Goal: Task Accomplishment & Management: Manage account settings

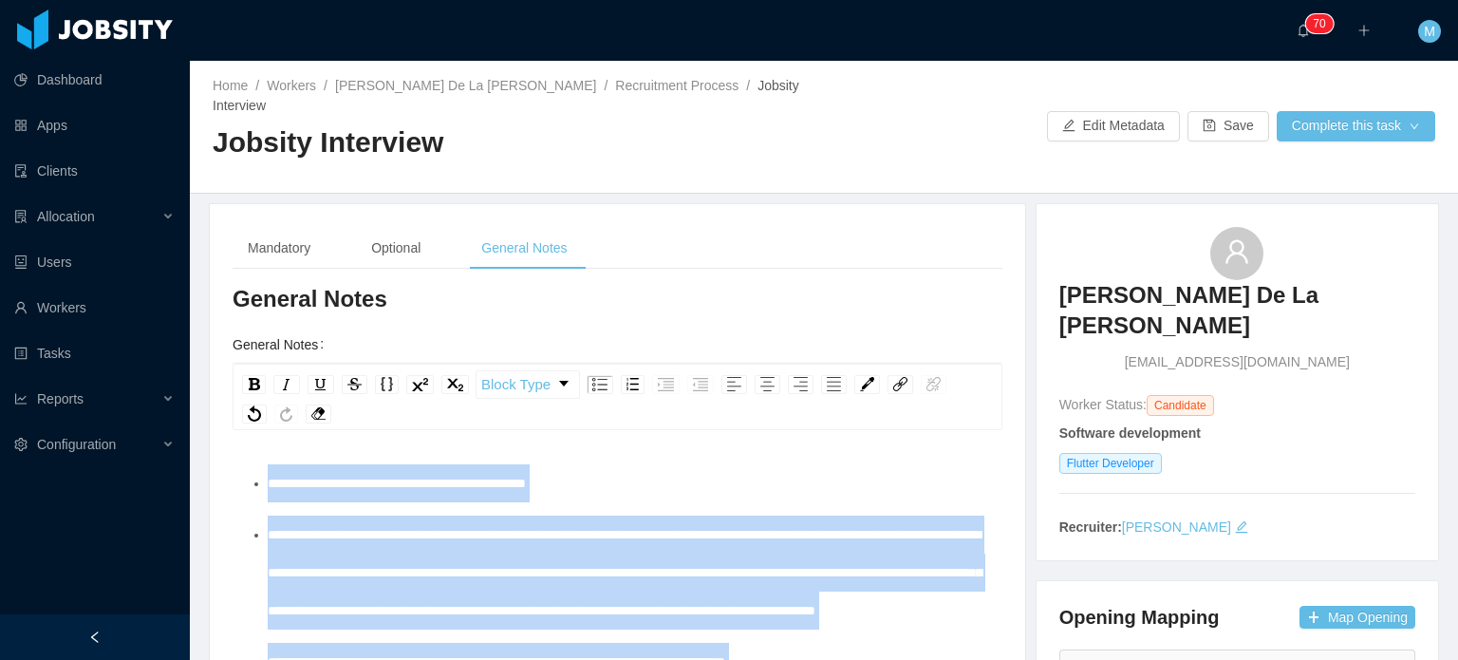
click at [651, 234] on div "Mandatory Optional General Notes" at bounding box center [618, 248] width 770 height 43
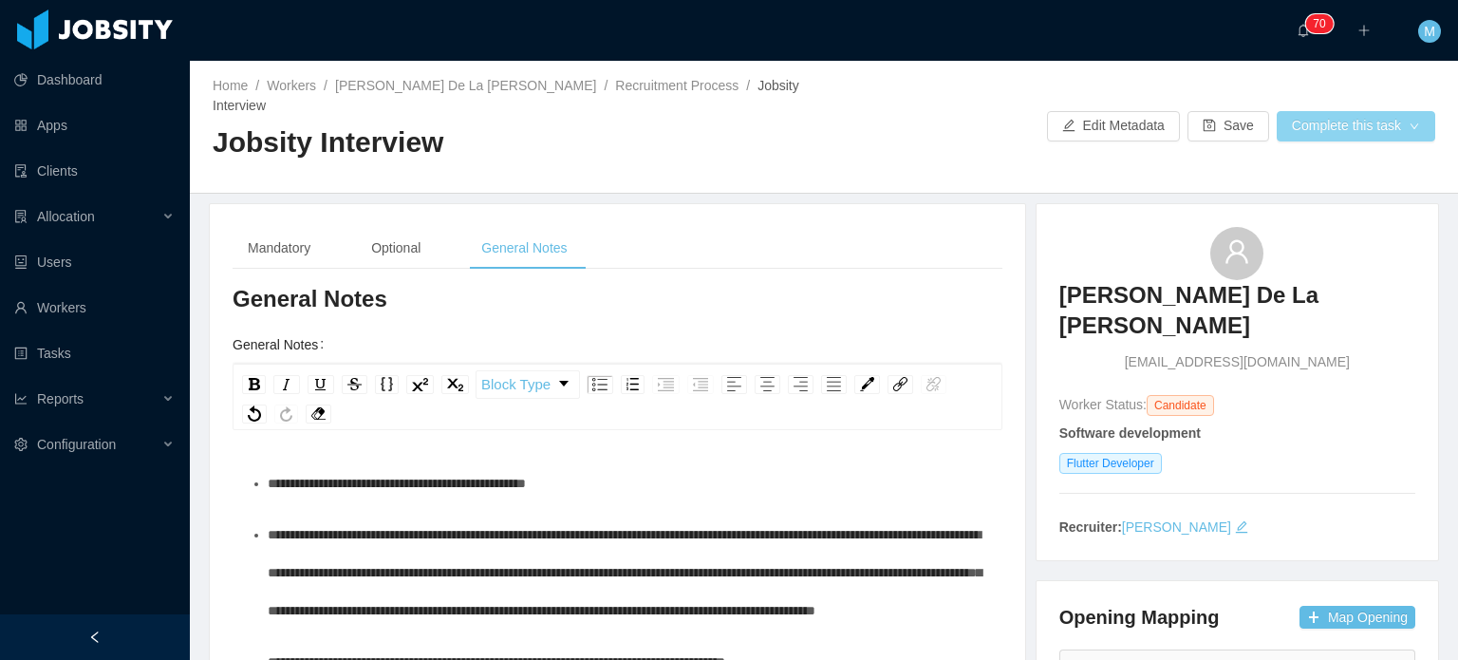
click at [1310, 113] on button "Complete this task" at bounding box center [1356, 126] width 159 height 30
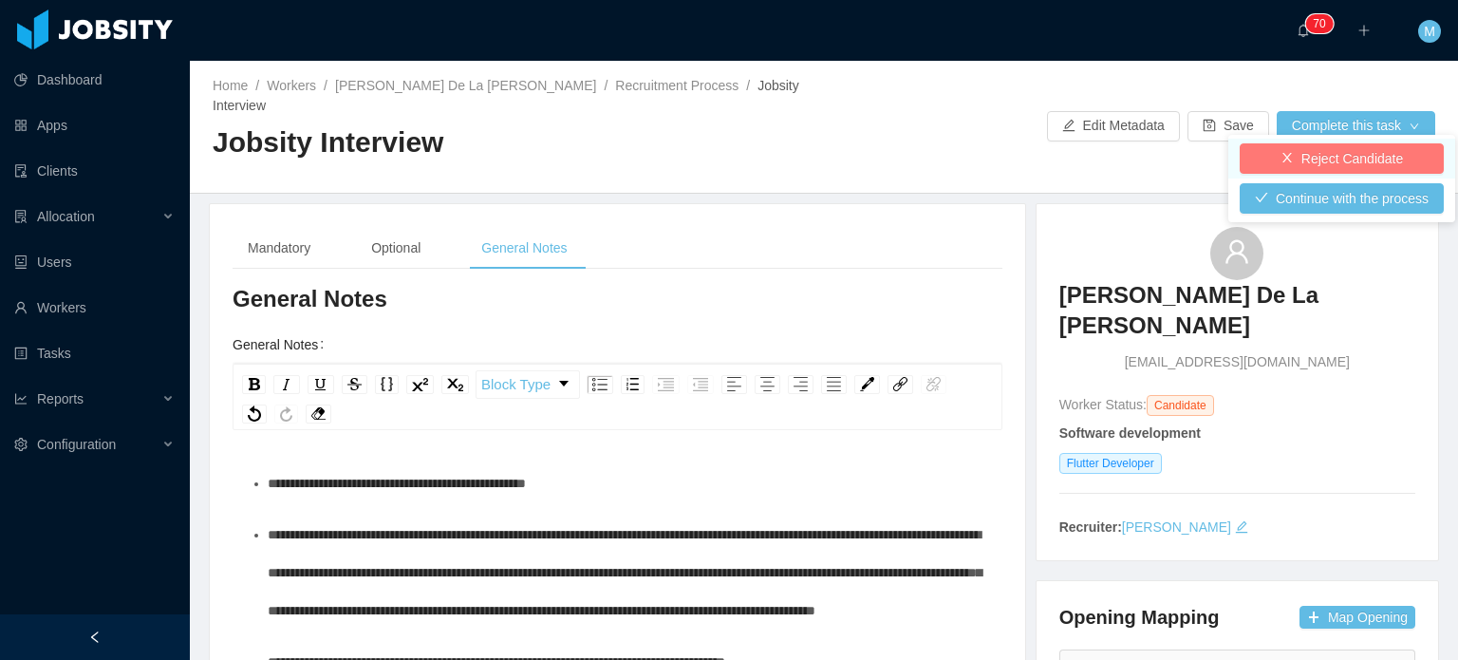
click at [1303, 149] on button "Reject Candidate" at bounding box center [1342, 158] width 204 height 30
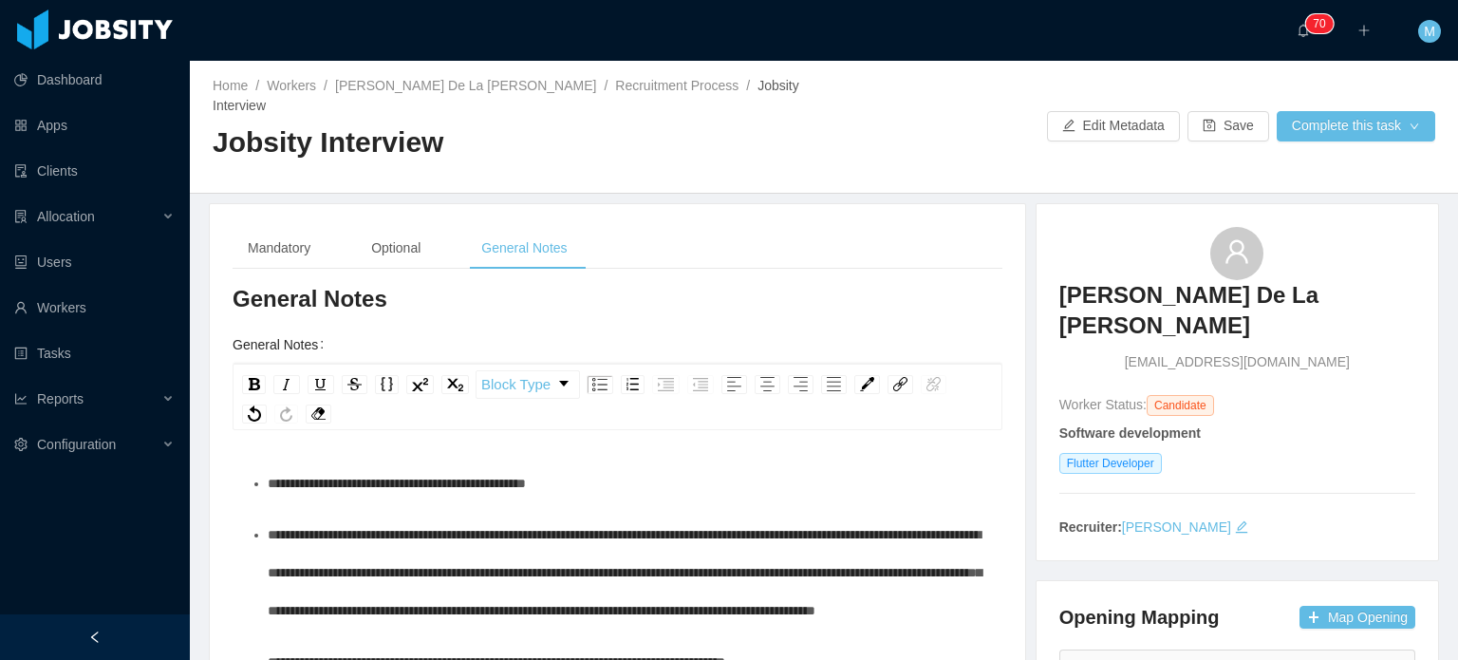
click at [825, 89] on div "Home / Workers / Pedro De La Cruz / Recruitment Process / Jobsity Interview / J…" at bounding box center [824, 127] width 1269 height 133
click at [1325, 116] on button "Complete this task" at bounding box center [1356, 126] width 159 height 30
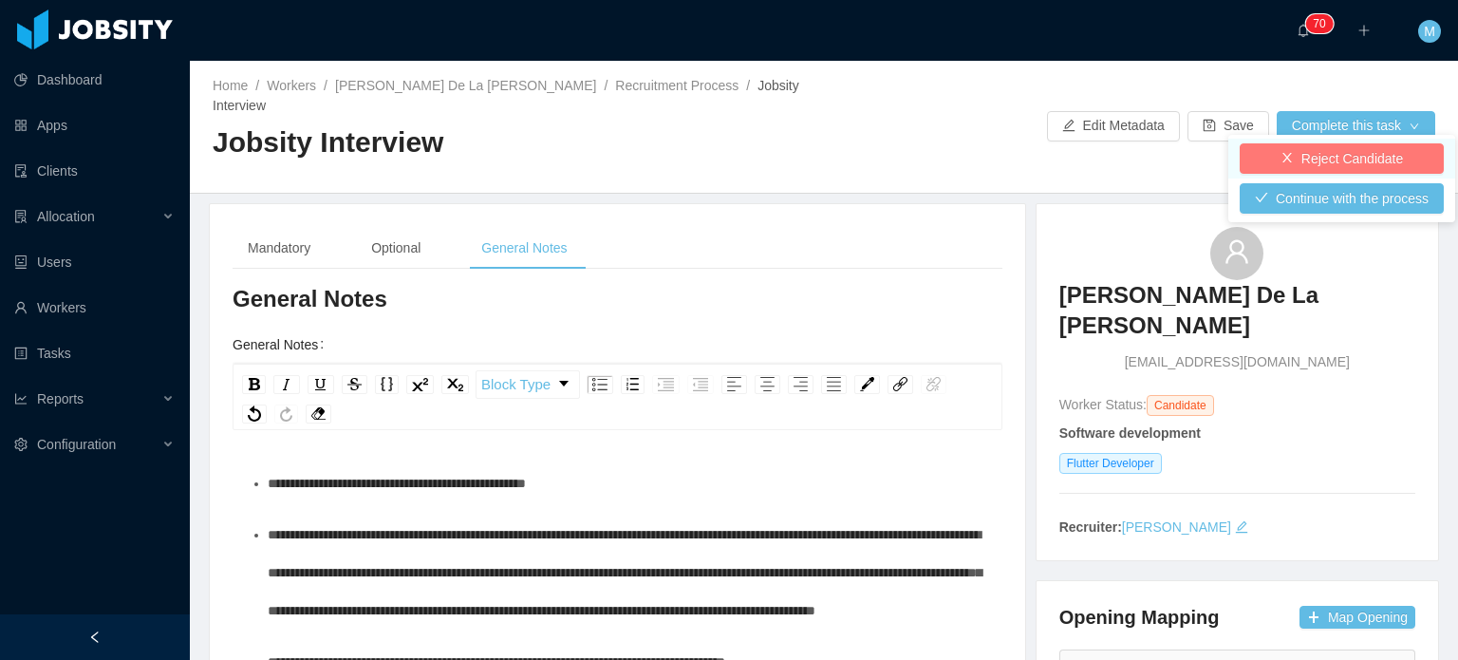
click at [1306, 151] on button "Reject Candidate" at bounding box center [1342, 158] width 204 height 30
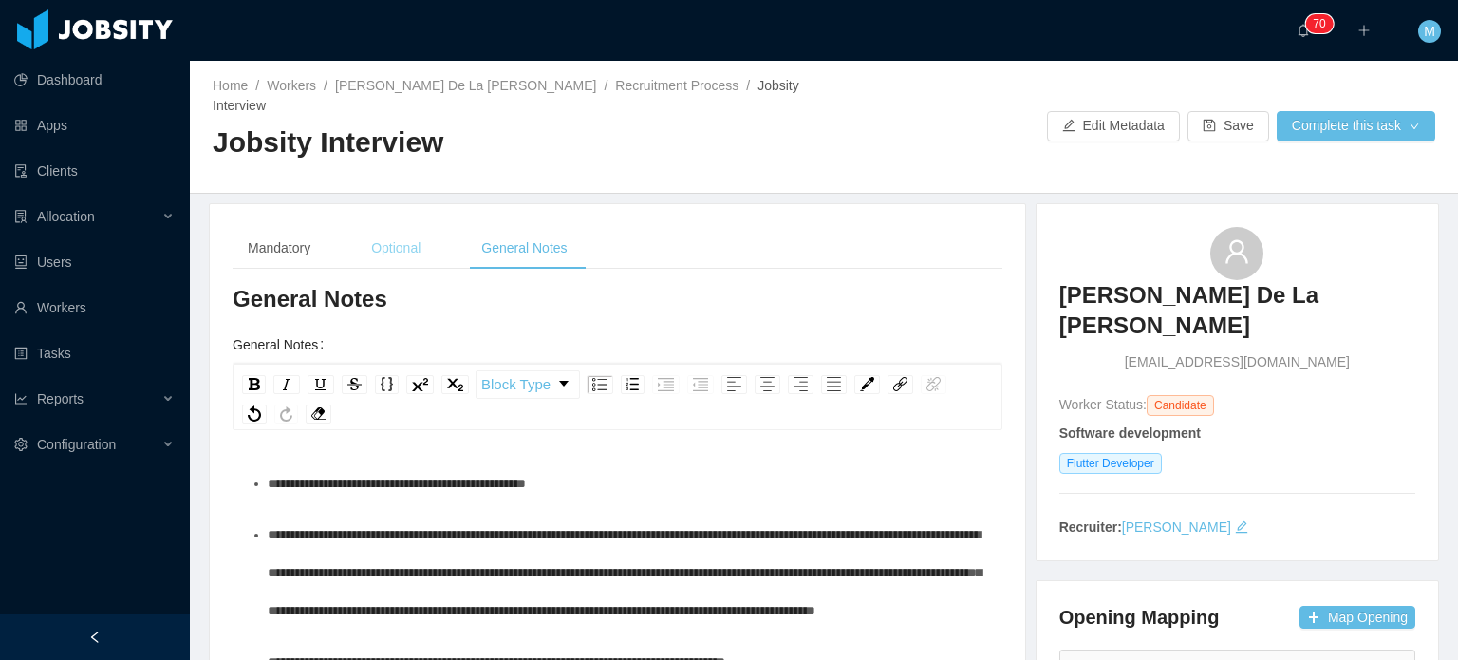
click at [412, 231] on div "Optional" at bounding box center [396, 248] width 80 height 43
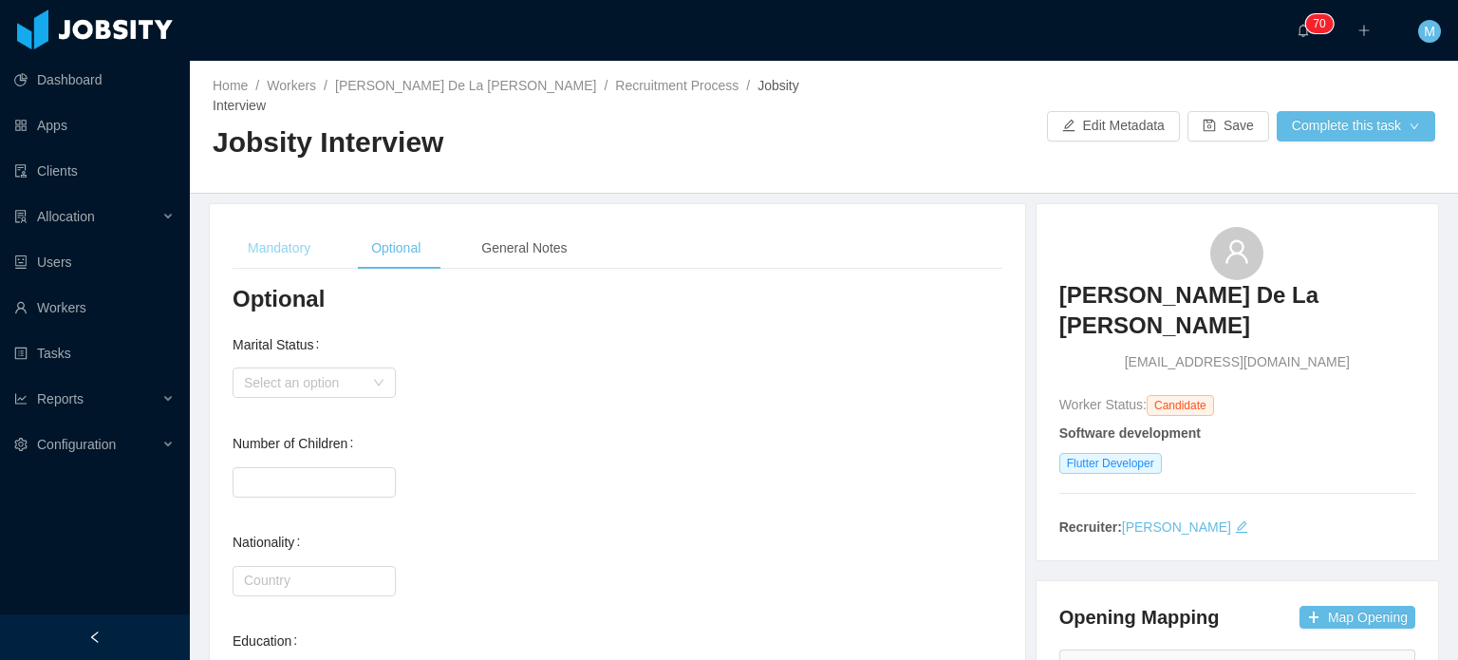
click at [261, 239] on div "Mandatory" at bounding box center [279, 248] width 93 height 43
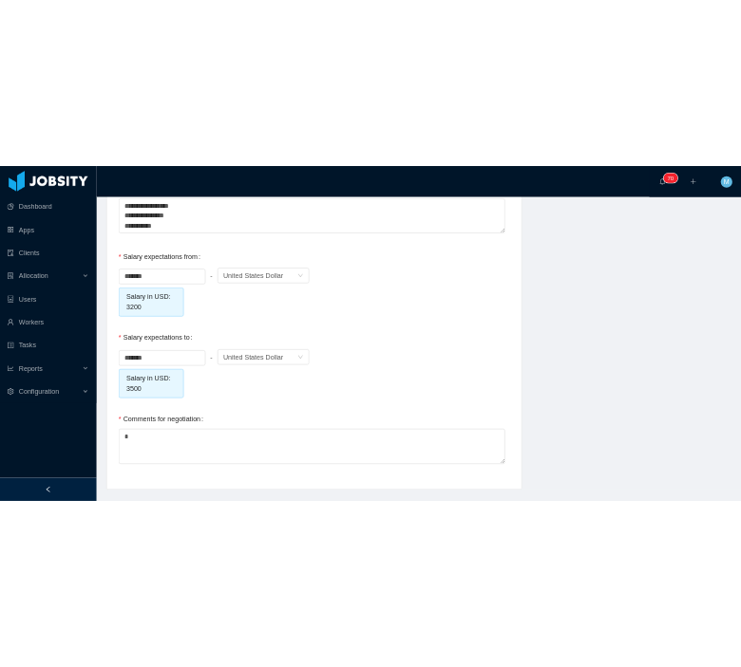
scroll to position [1899, 0]
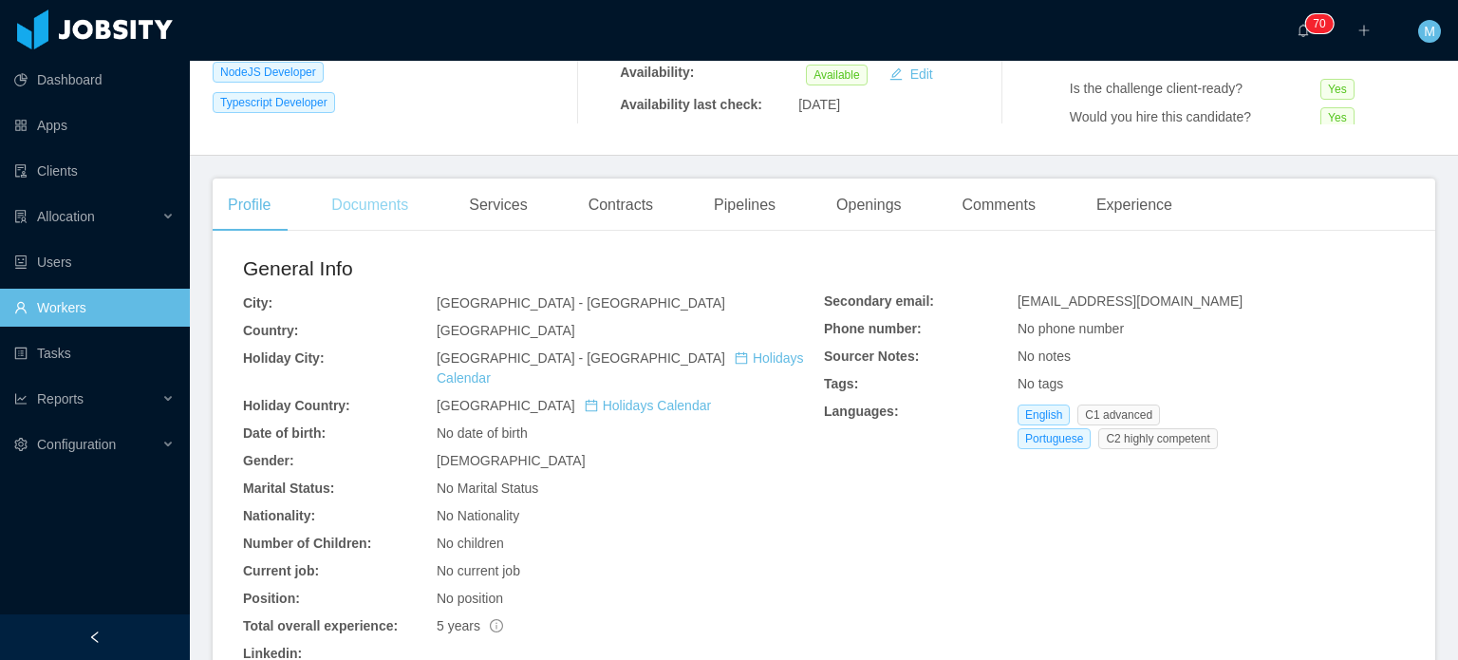
click at [332, 219] on div "Documents" at bounding box center [369, 205] width 107 height 53
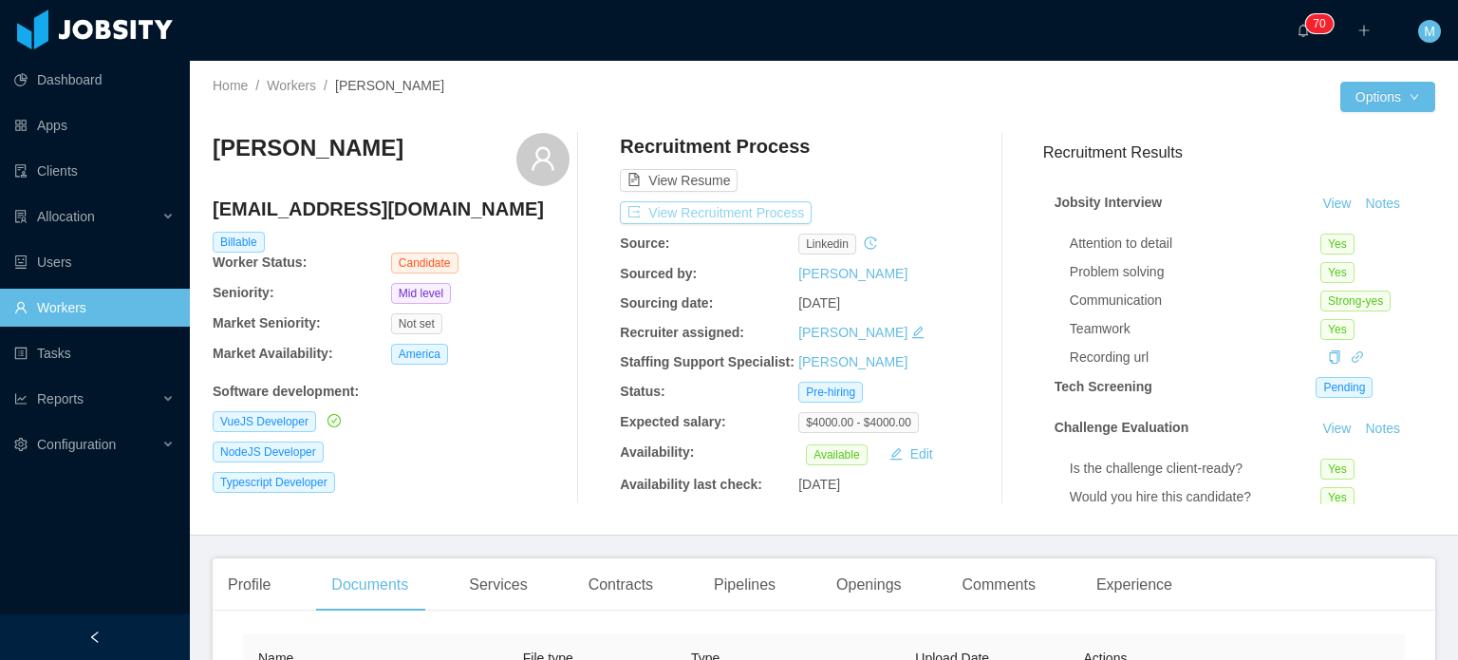
click at [691, 223] on button "View Recruitment Process" at bounding box center [716, 212] width 192 height 23
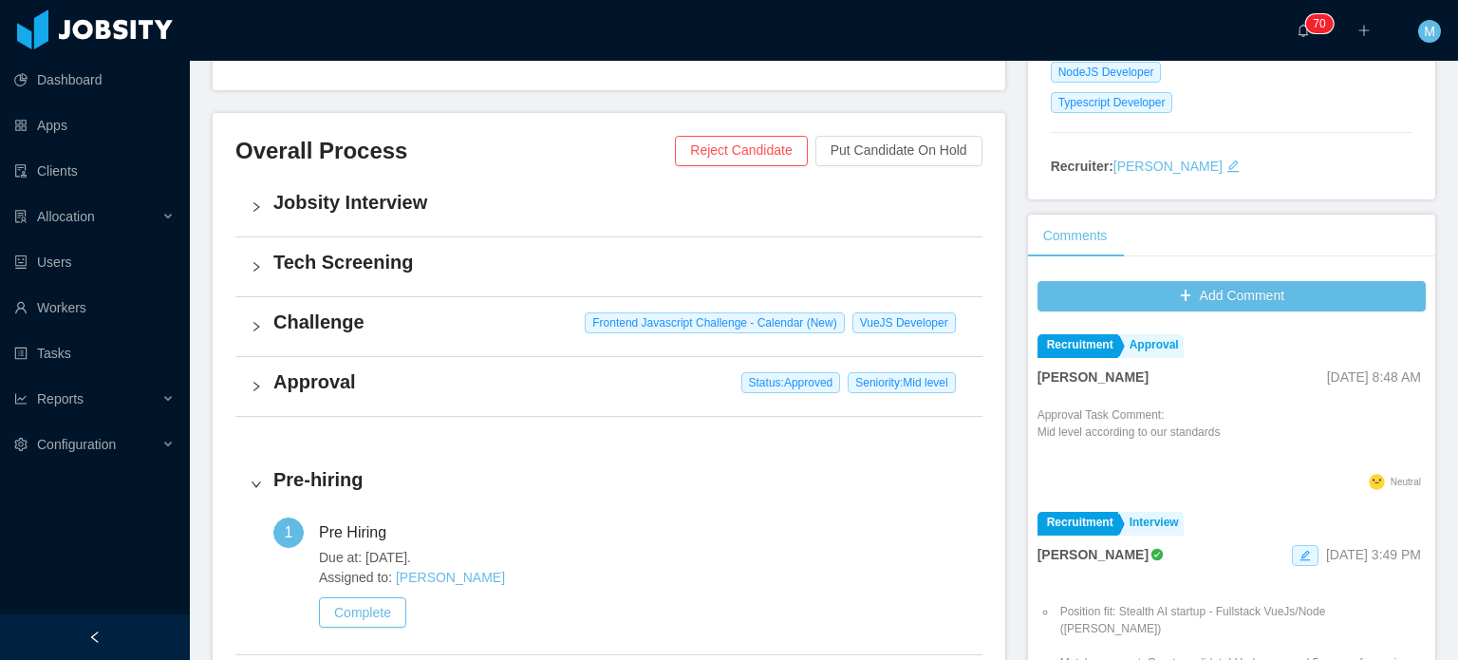
scroll to position [380, 0]
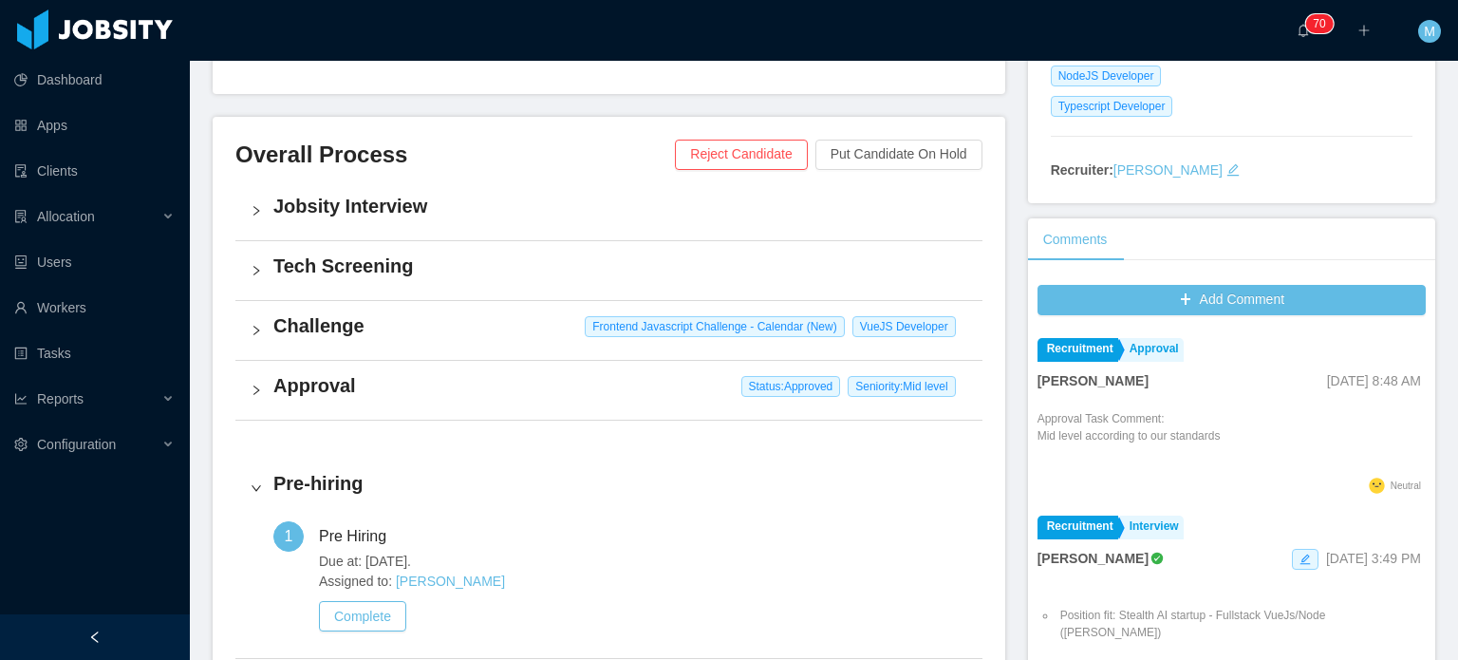
click at [274, 383] on h4 "Approval" at bounding box center [620, 385] width 694 height 27
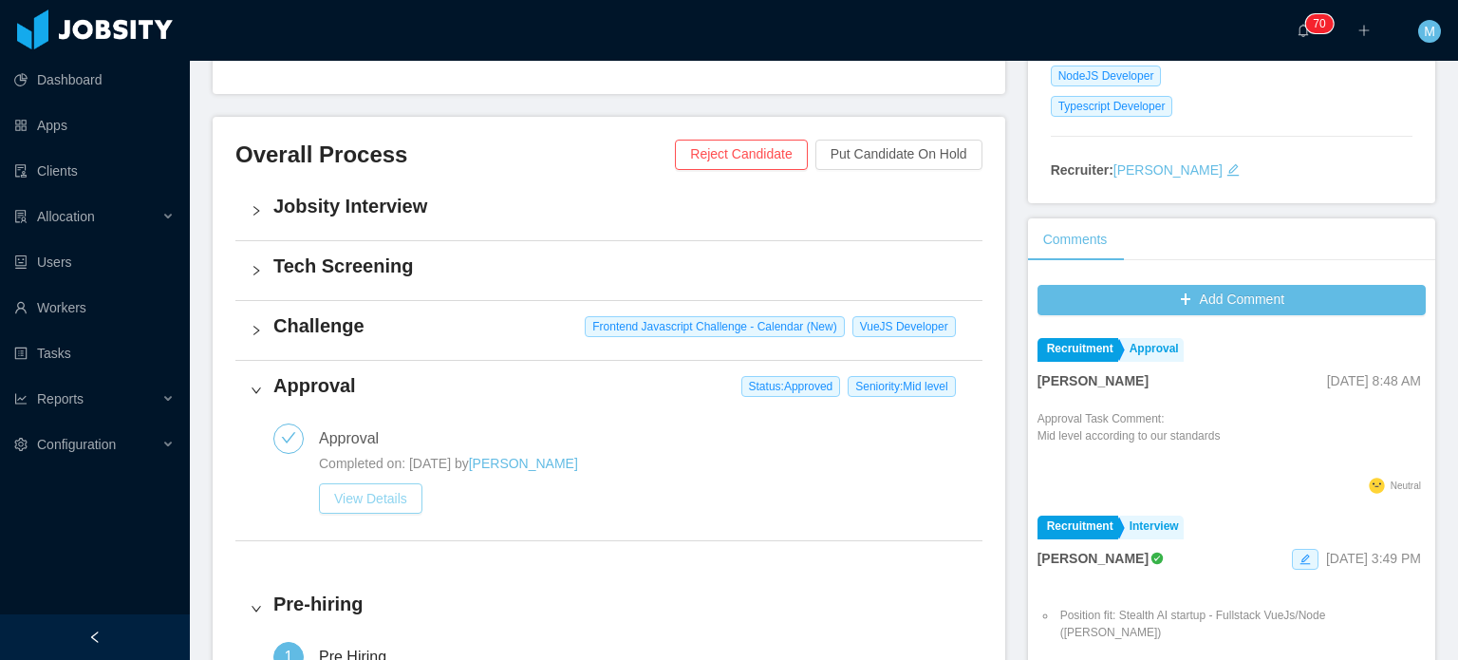
click at [357, 493] on button "View Details" at bounding box center [370, 498] width 103 height 30
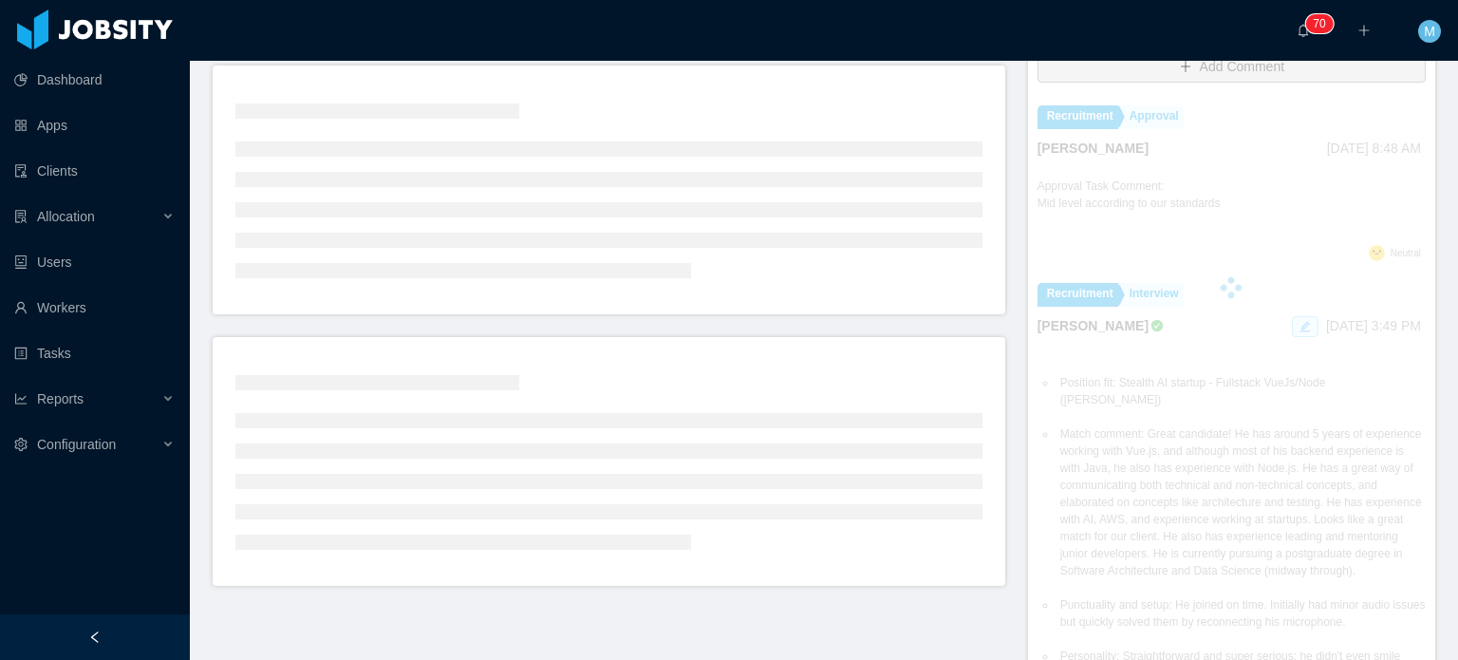
scroll to position [285, 0]
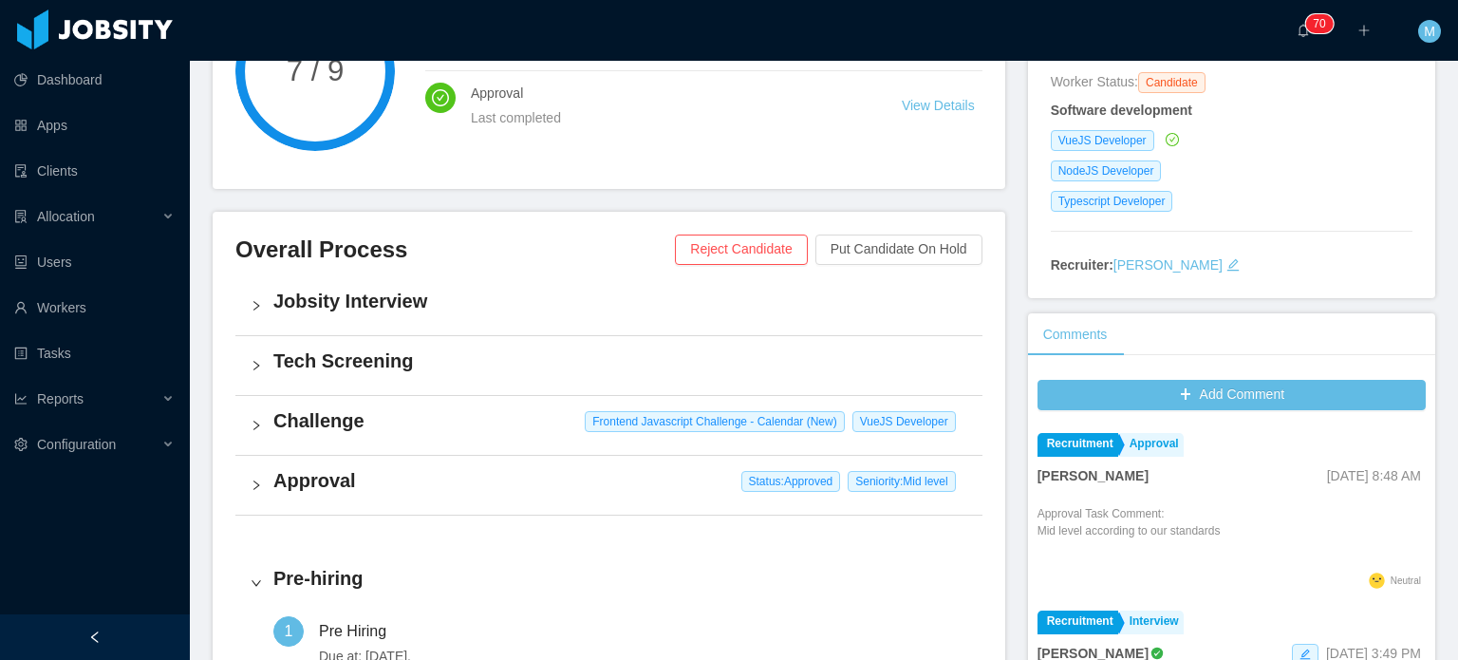
click at [284, 424] on h4 "Challenge" at bounding box center [620, 420] width 694 height 27
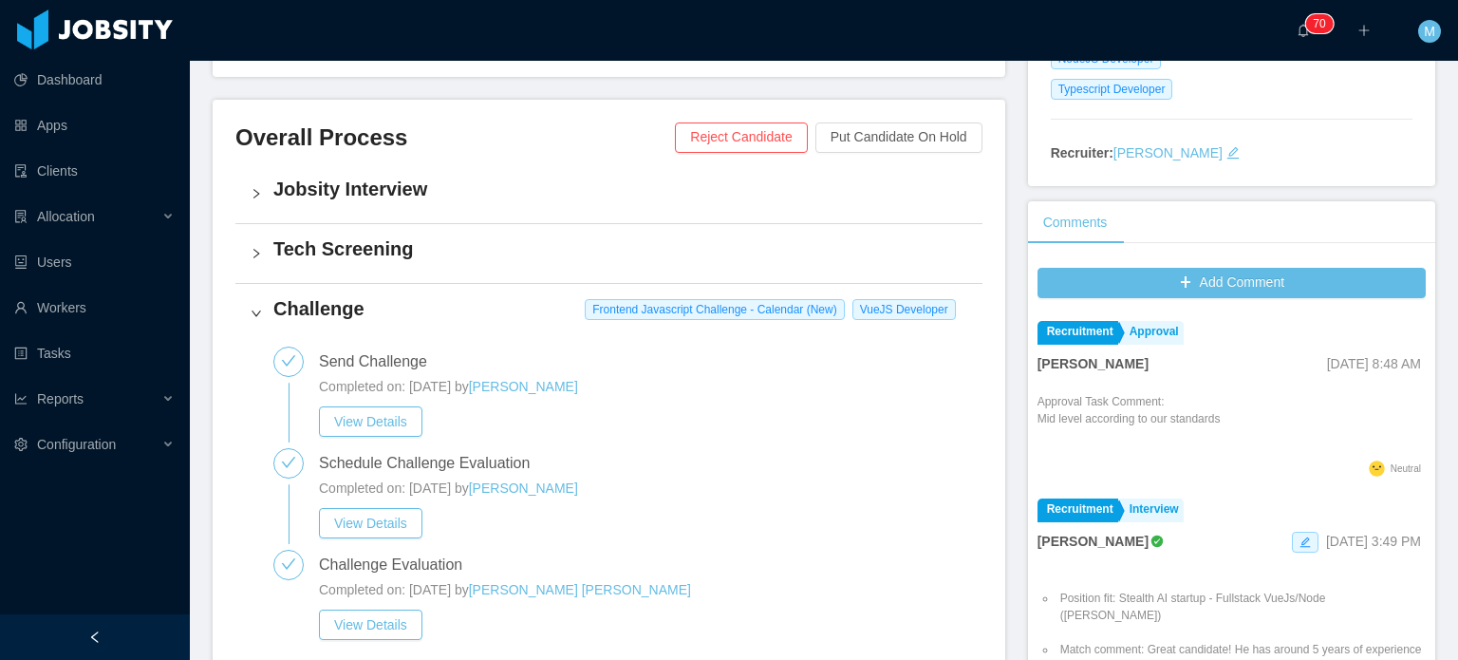
scroll to position [665, 0]
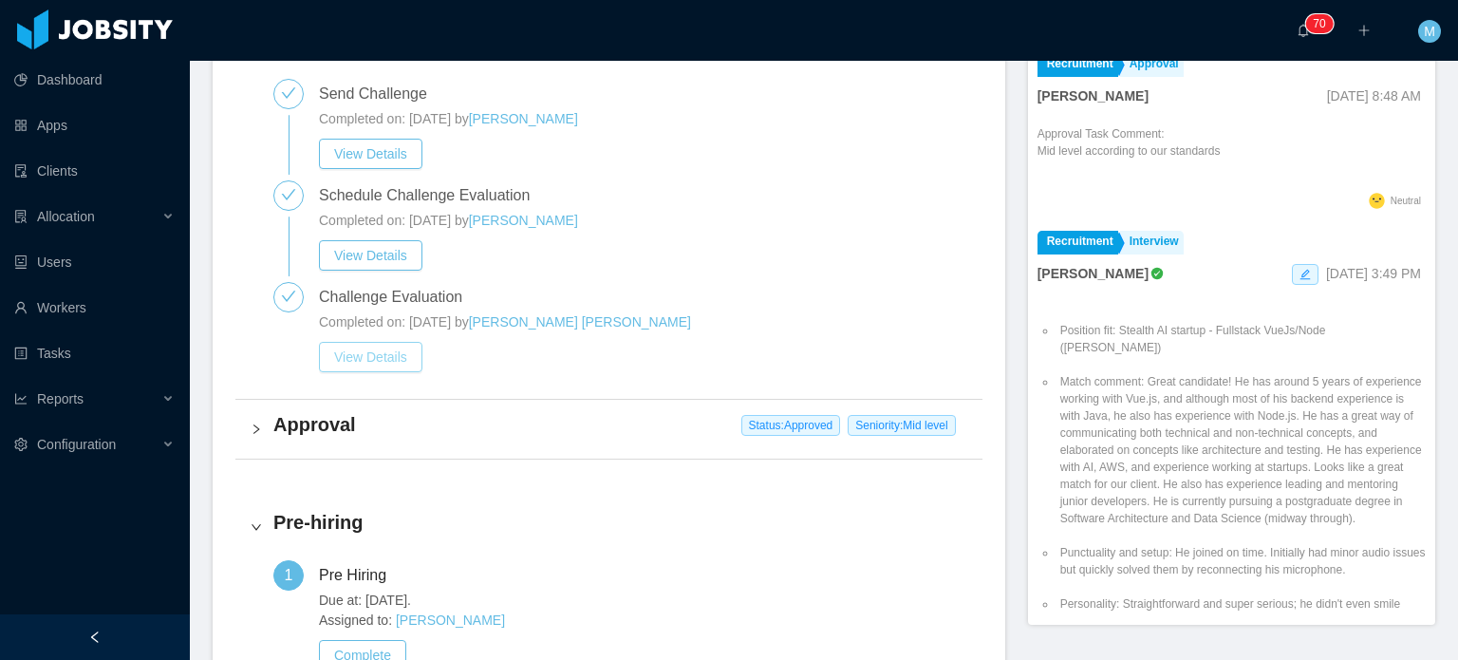
click at [380, 352] on button "View Details" at bounding box center [370, 357] width 103 height 30
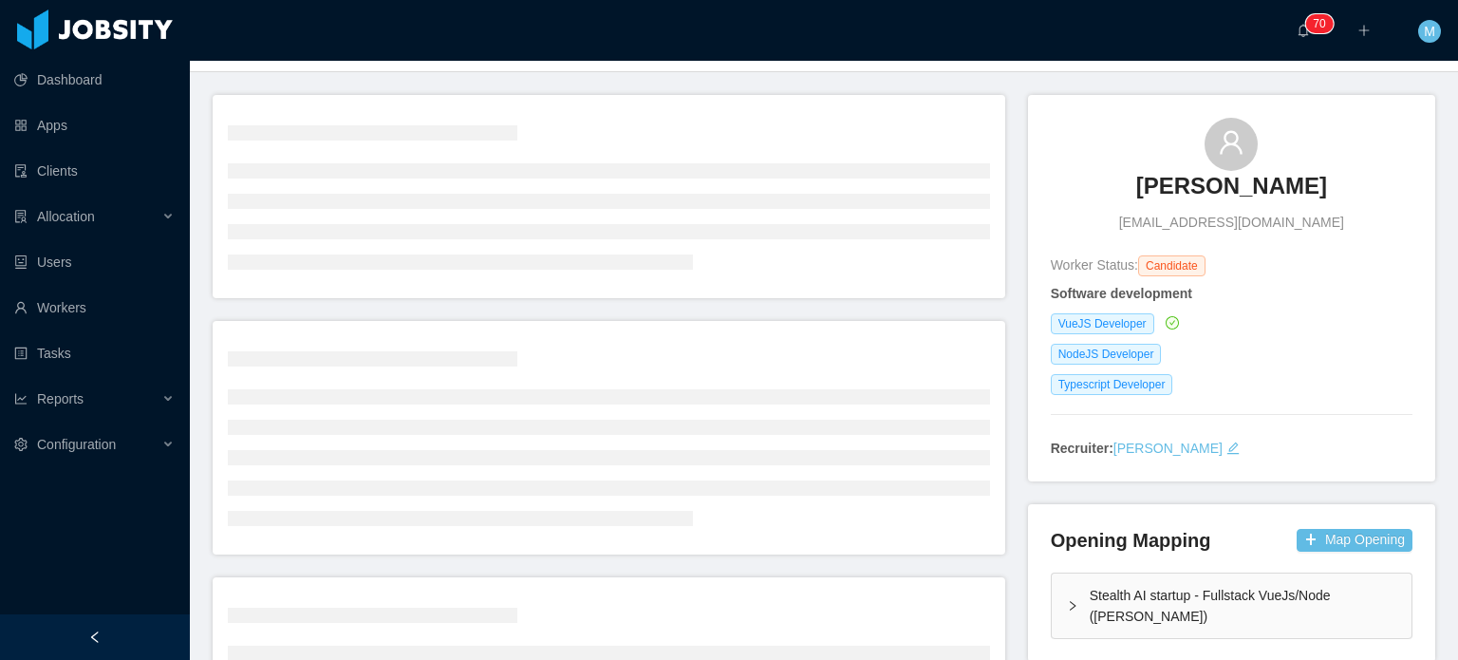
scroll to position [95, 0]
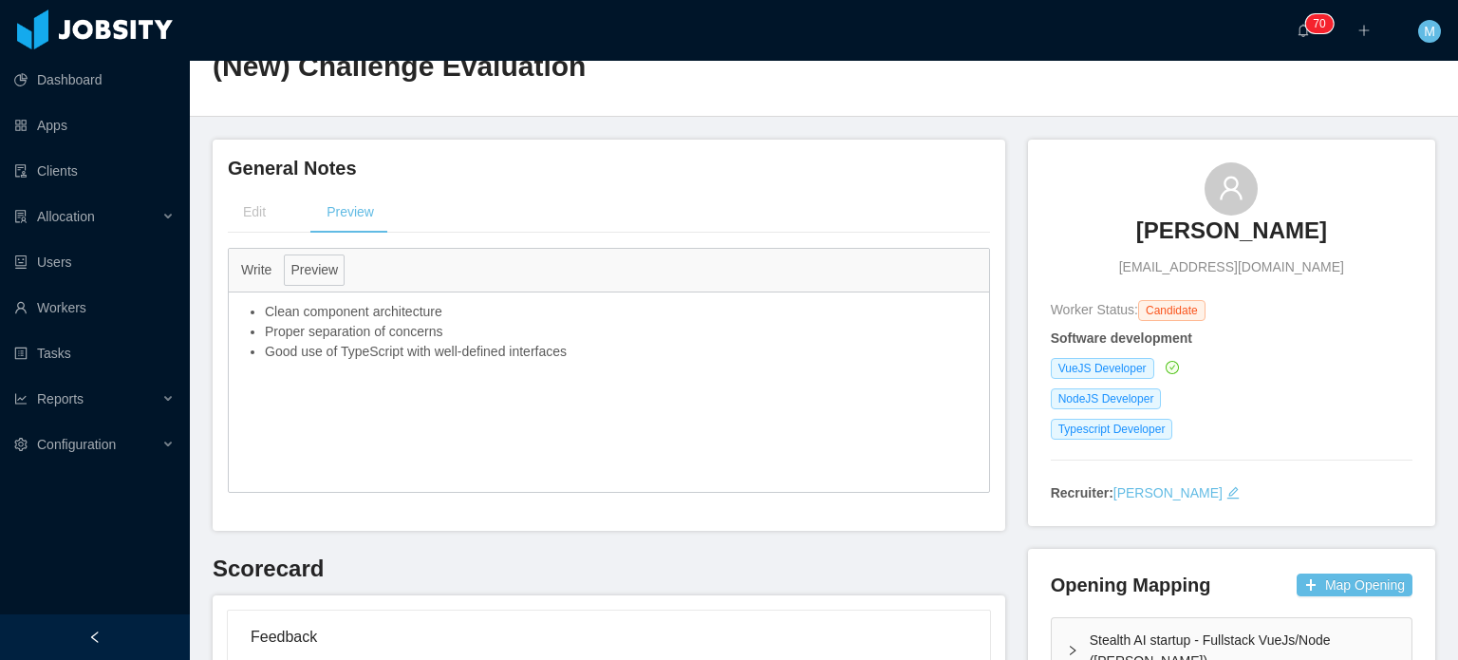
click at [497, 322] on li "Proper separation of concerns" at bounding box center [622, 332] width 715 height 20
drag, startPoint x: 492, startPoint y: 356, endPoint x: 545, endPoint y: 380, distance: 58.2
click at [545, 380] on div "Clean component architecture Proper separation of concerns Good use of TypeScri…" at bounding box center [609, 391] width 761 height 199
click at [1247, 229] on h3 "Lucas Gomes" at bounding box center [1232, 231] width 191 height 30
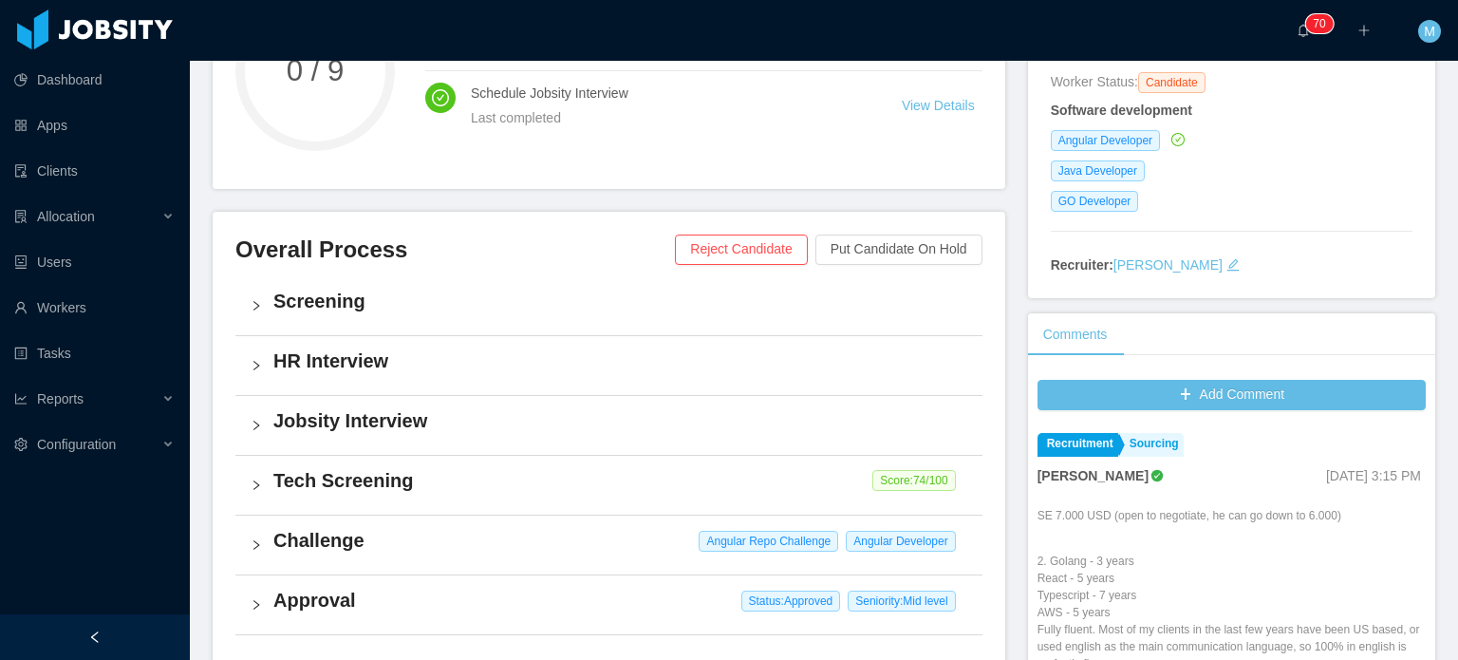
scroll to position [475, 0]
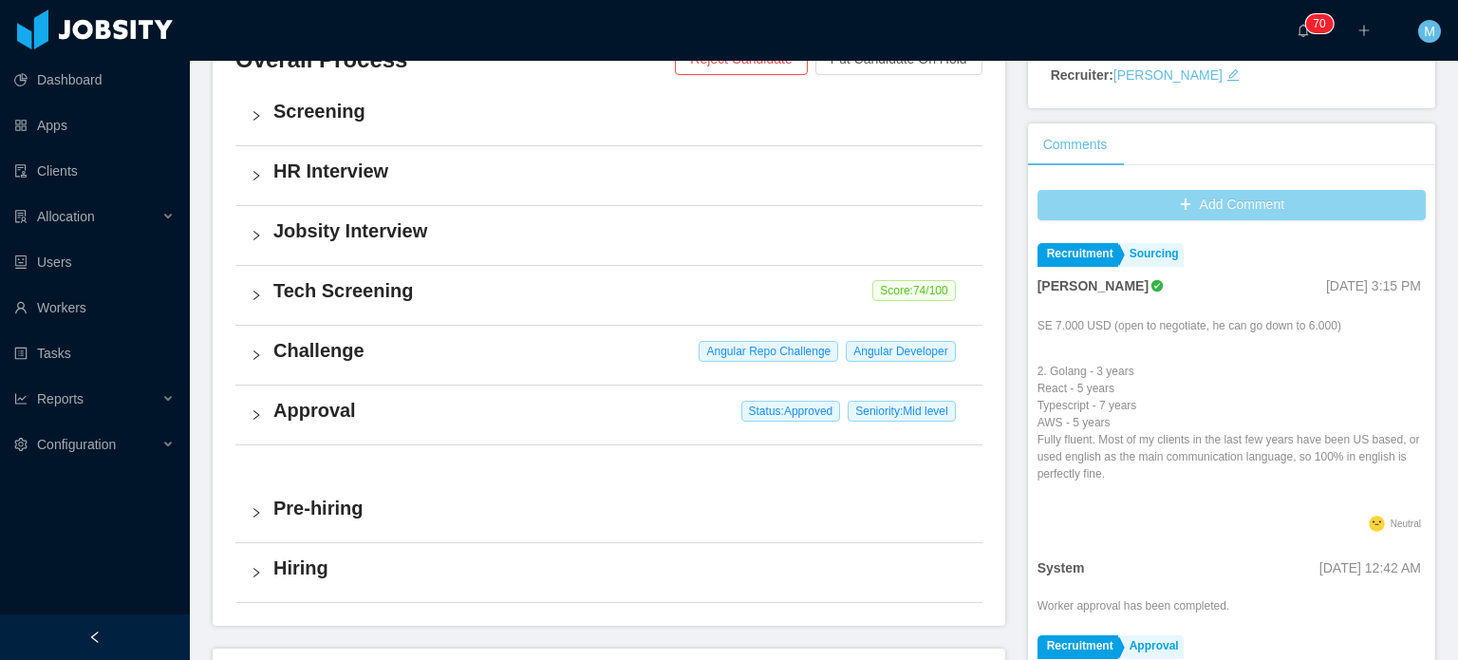
click at [1268, 201] on button "Add Comment" at bounding box center [1232, 205] width 388 height 30
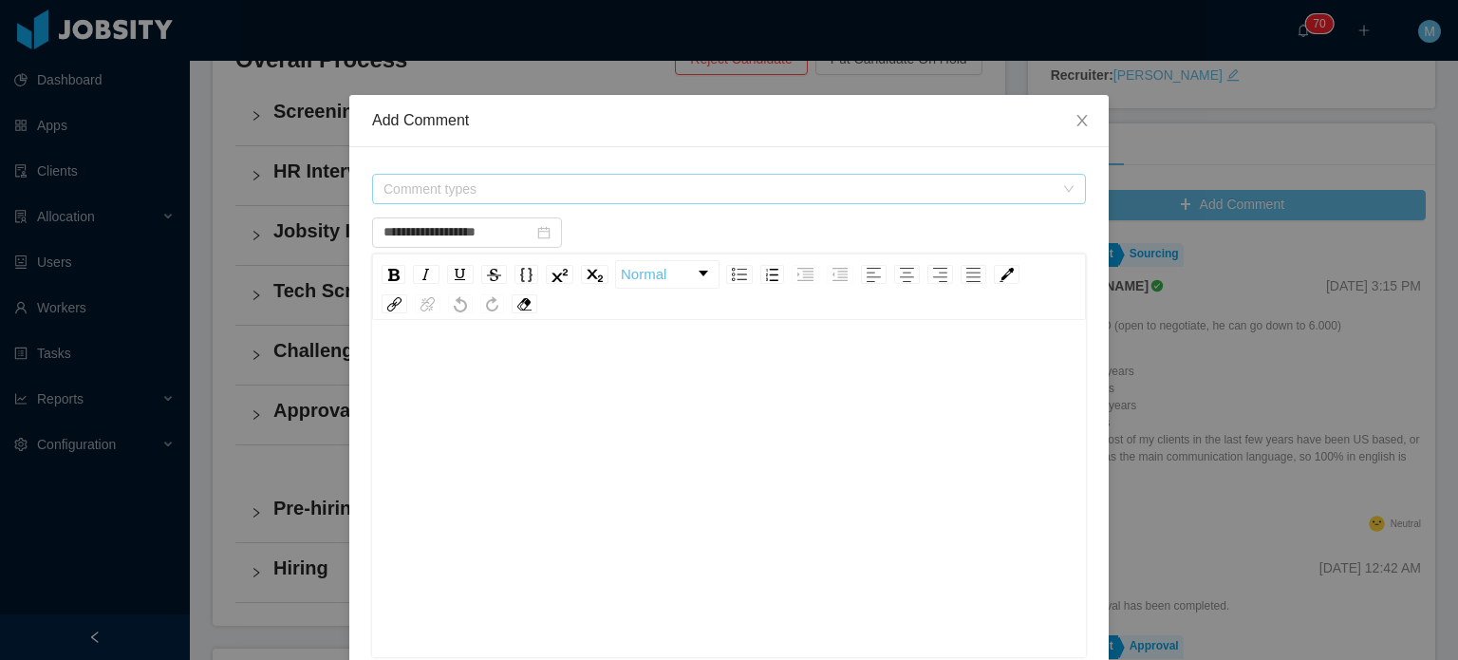
click at [674, 199] on span "Comment types" at bounding box center [723, 189] width 679 height 28
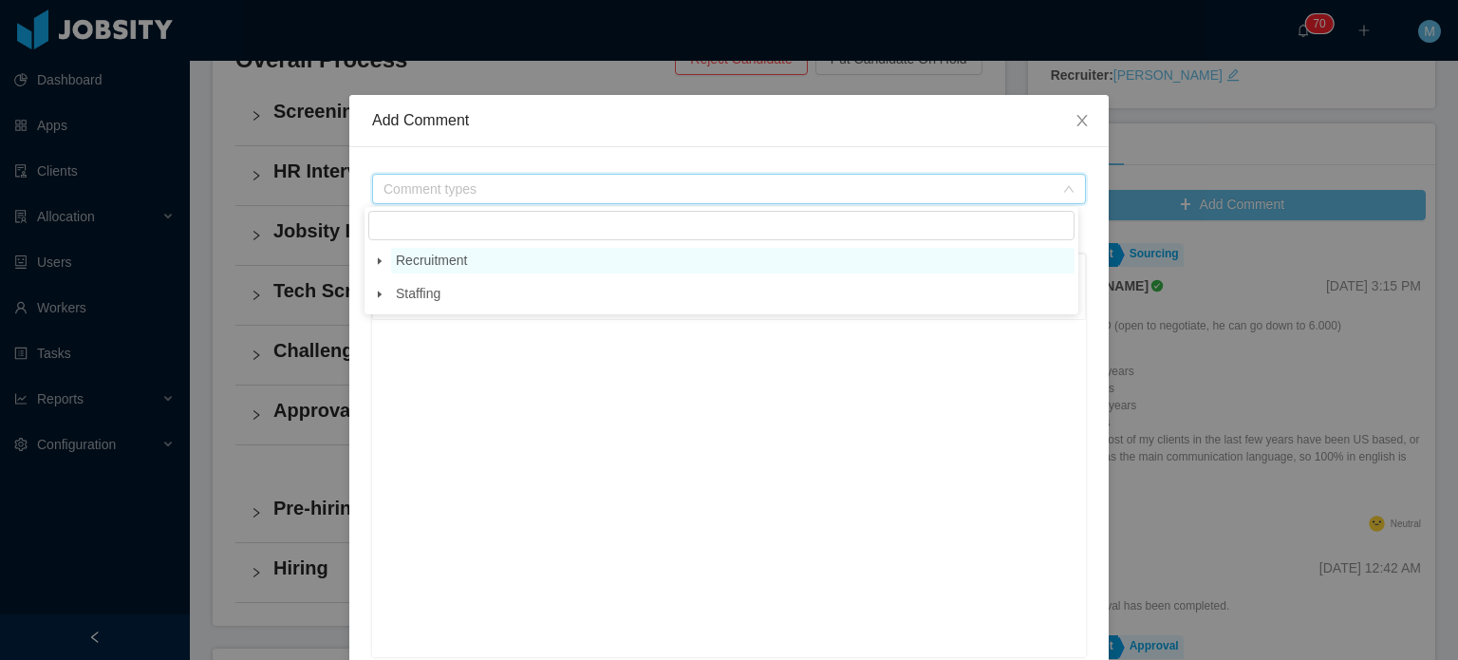
click at [567, 262] on span "Recruitment" at bounding box center [733, 261] width 684 height 26
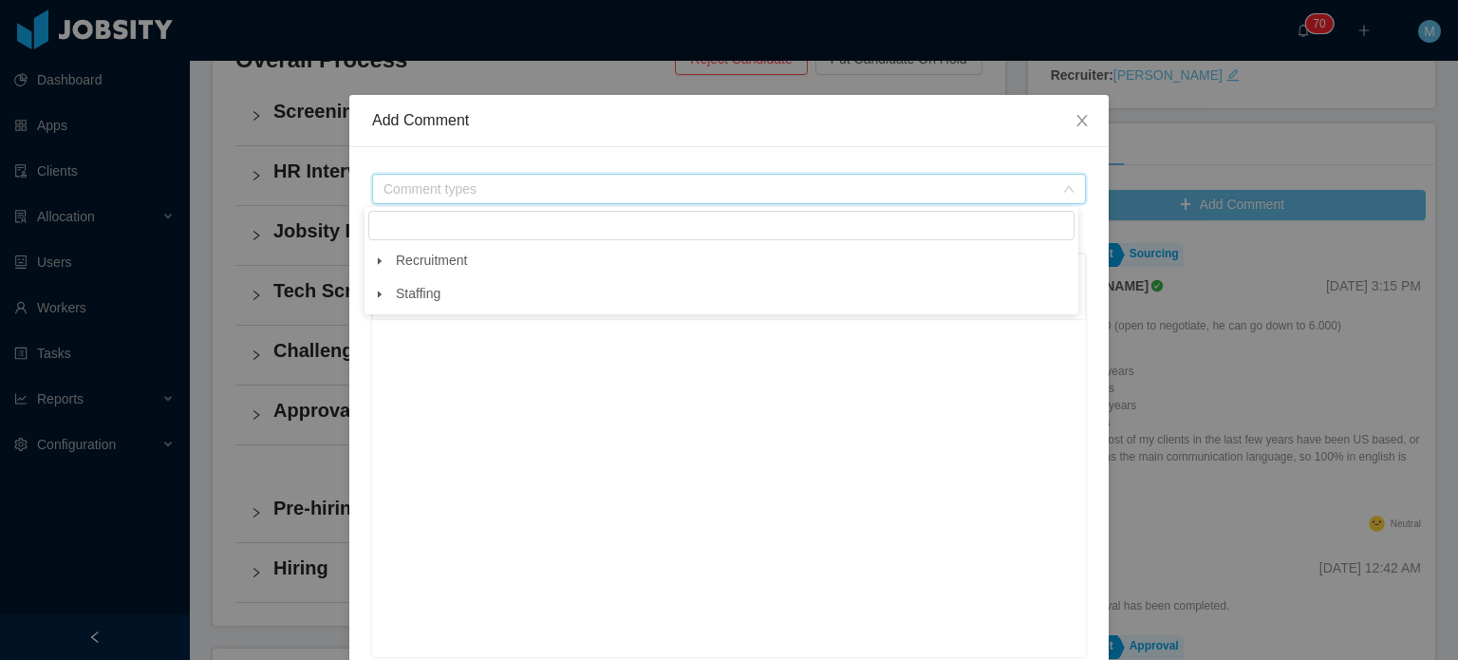
click at [354, 265] on div "**********" at bounding box center [729, 523] width 760 height 753
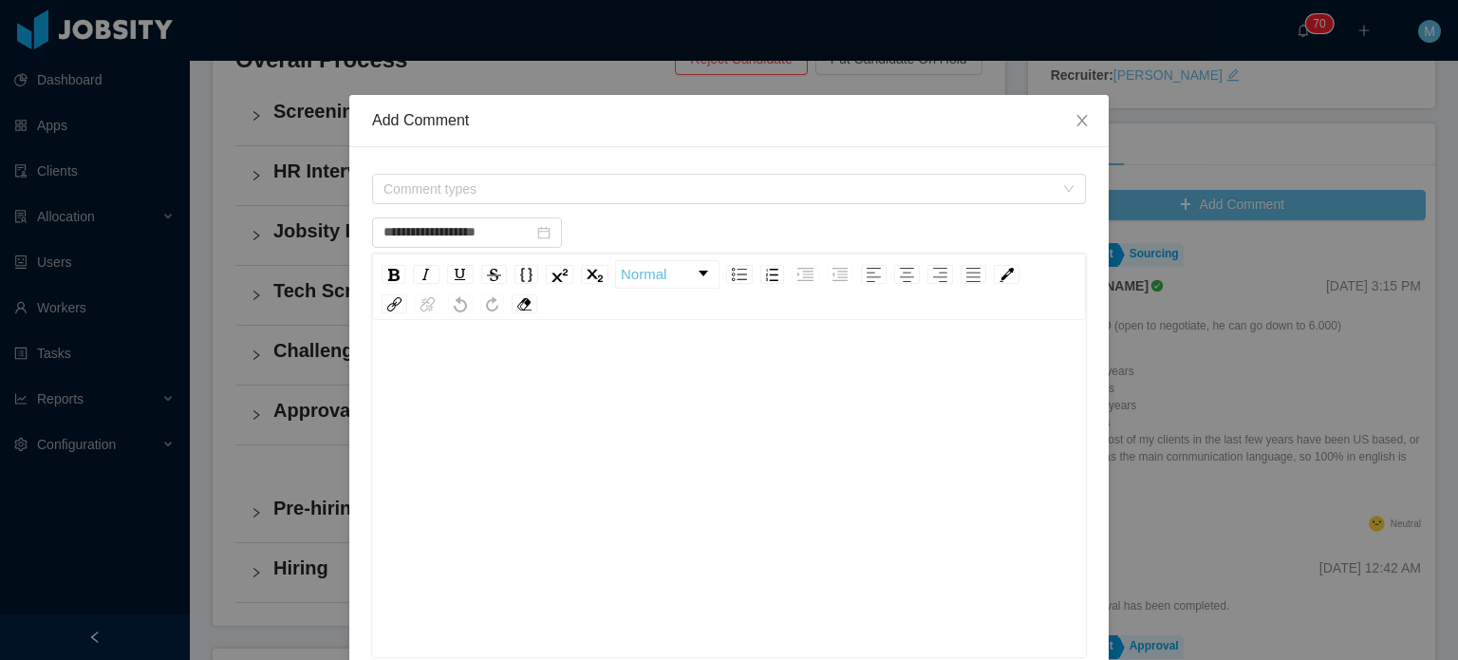
click at [378, 262] on div "rdw-inline-control" at bounding box center [495, 274] width 235 height 28
click at [468, 187] on span "Comment types" at bounding box center [719, 188] width 670 height 19
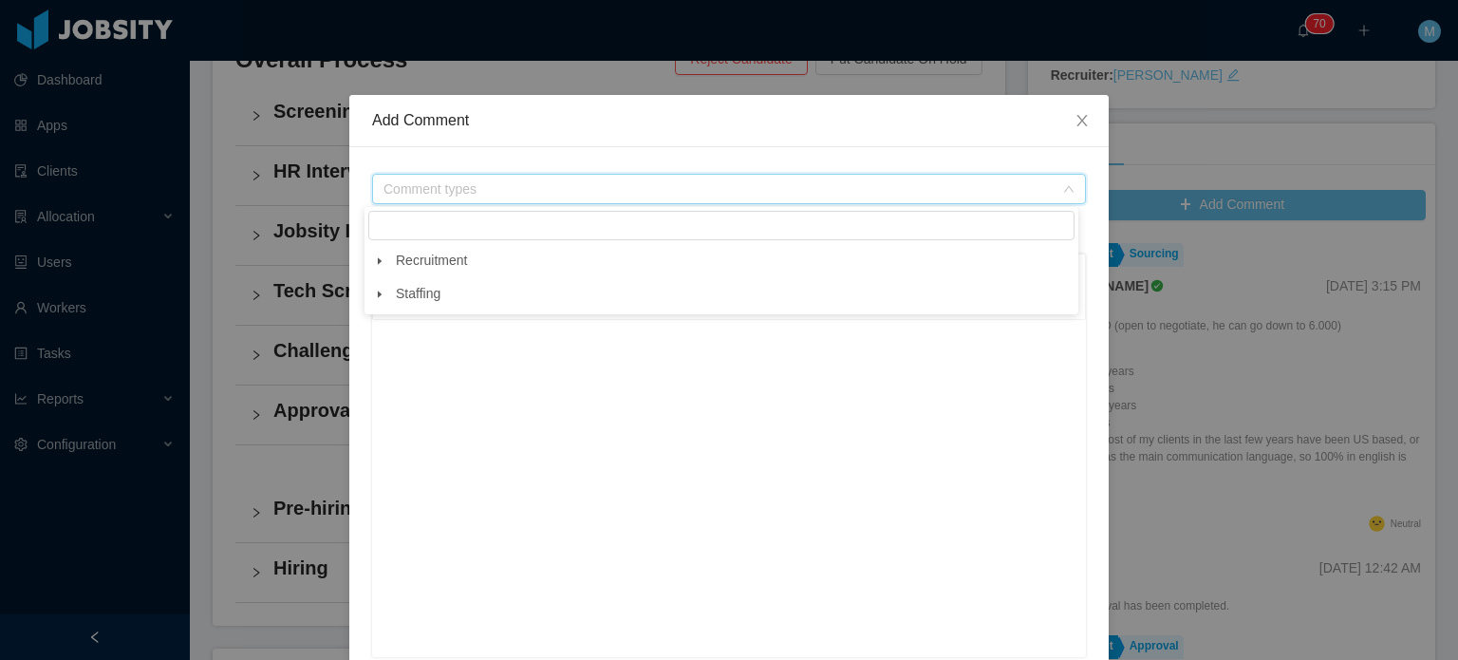
click at [373, 262] on span at bounding box center [379, 261] width 23 height 23
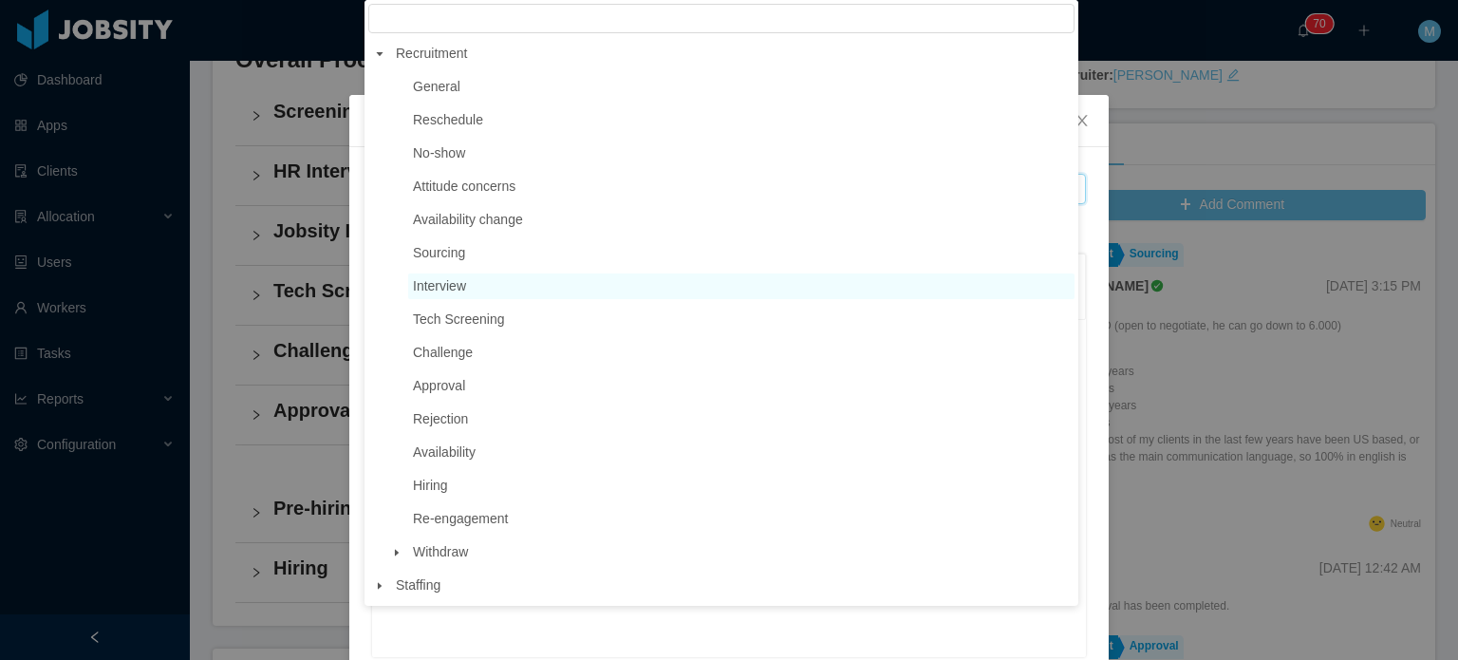
click at [431, 285] on span "Interview" at bounding box center [439, 285] width 53 height 15
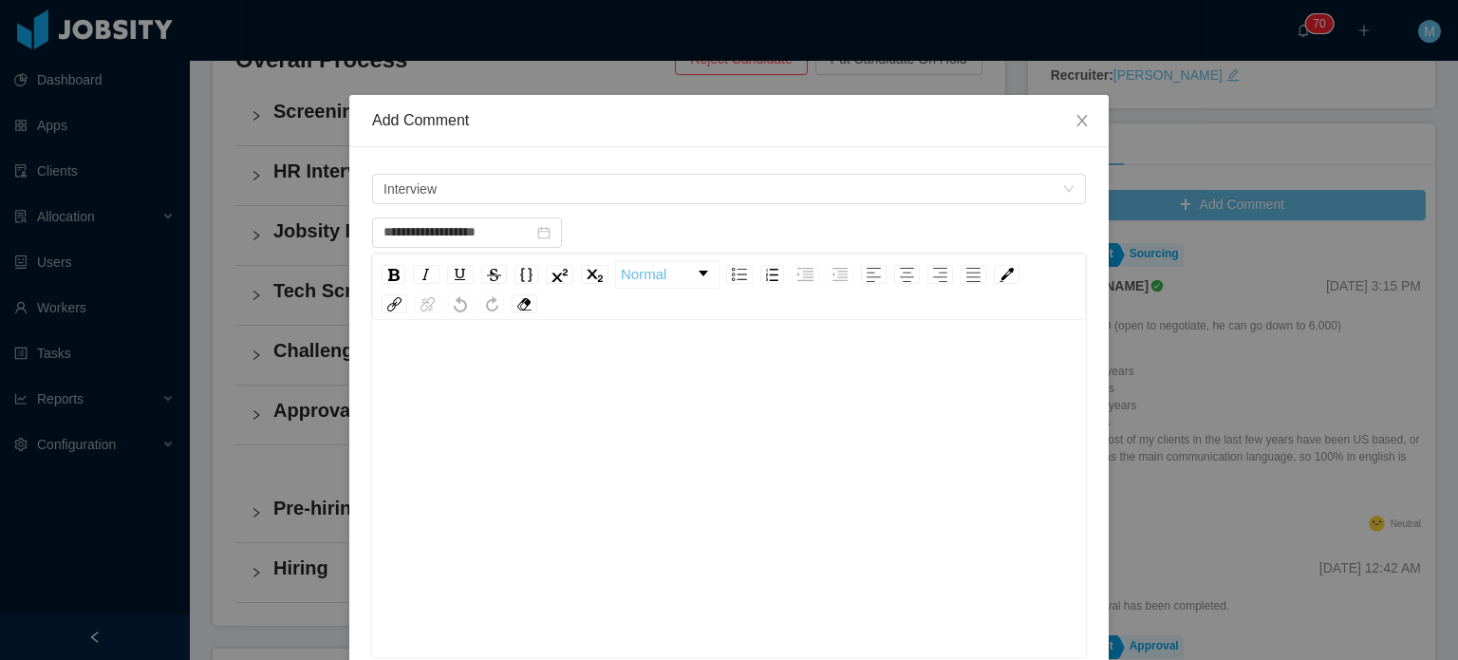
click at [544, 391] on div "rdw-editor" at bounding box center [729, 518] width 685 height 332
click at [483, 213] on div "**********" at bounding box center [729, 231] width 714 height 38
click at [490, 190] on span "Interview" at bounding box center [723, 189] width 679 height 28
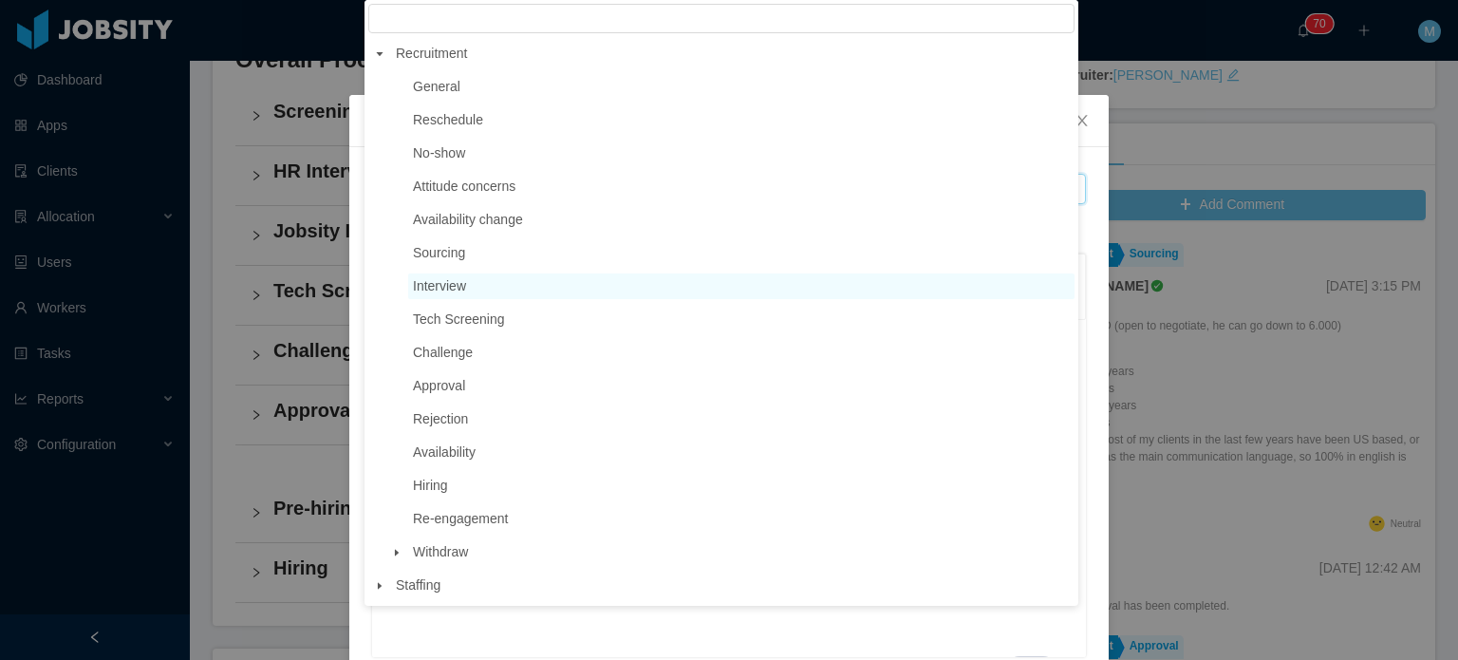
click at [633, 639] on div "To enrich screen reader interactions, please activate Accessibility in Grammarl…" at bounding box center [729, 518] width 685 height 332
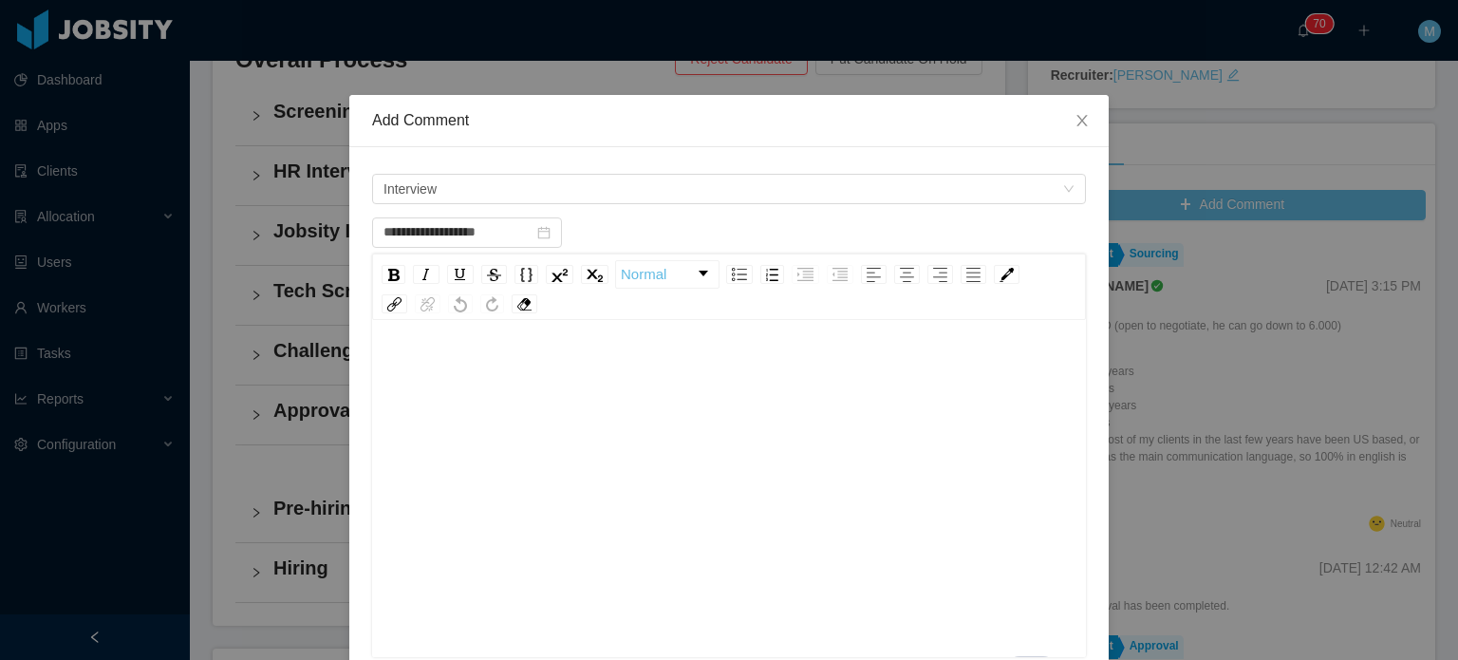
click at [536, 410] on div "To enrich screen reader interactions, please activate Accessibility in Grammarl…" at bounding box center [729, 518] width 685 height 332
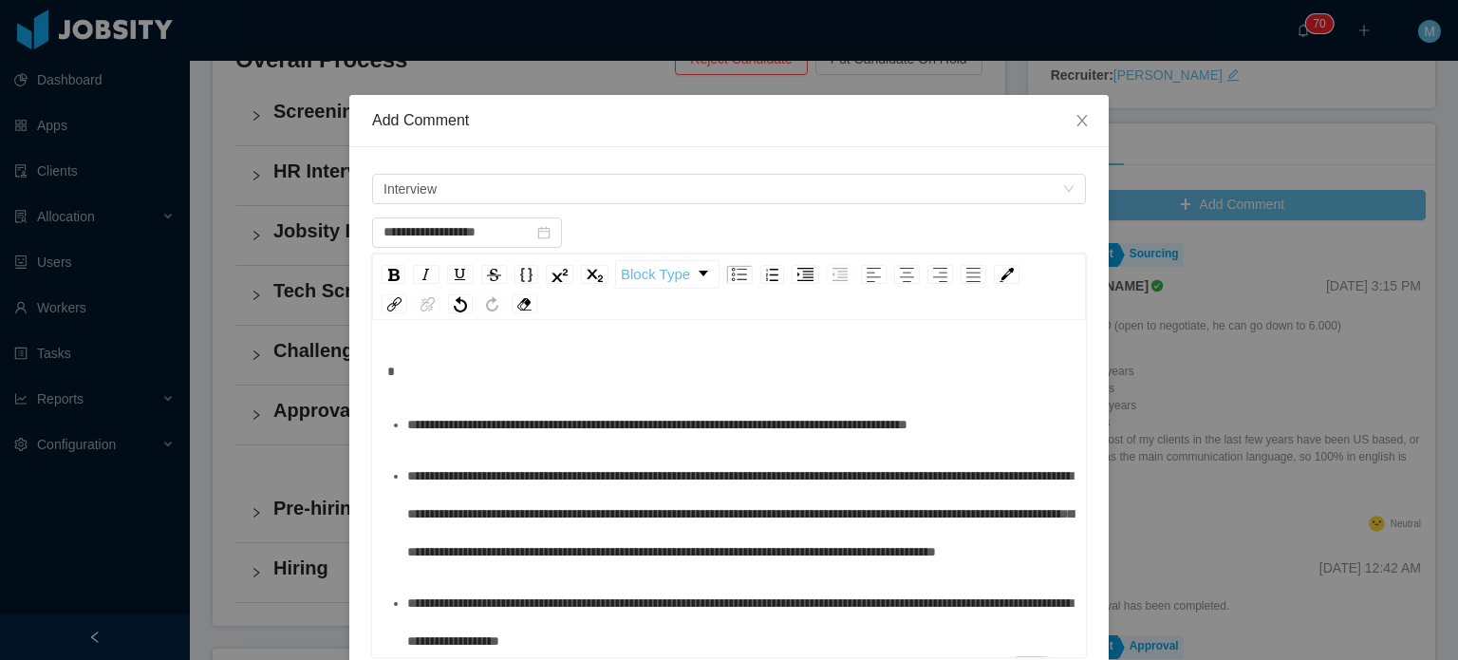
click at [461, 405] on div "**********" at bounding box center [739, 424] width 665 height 38
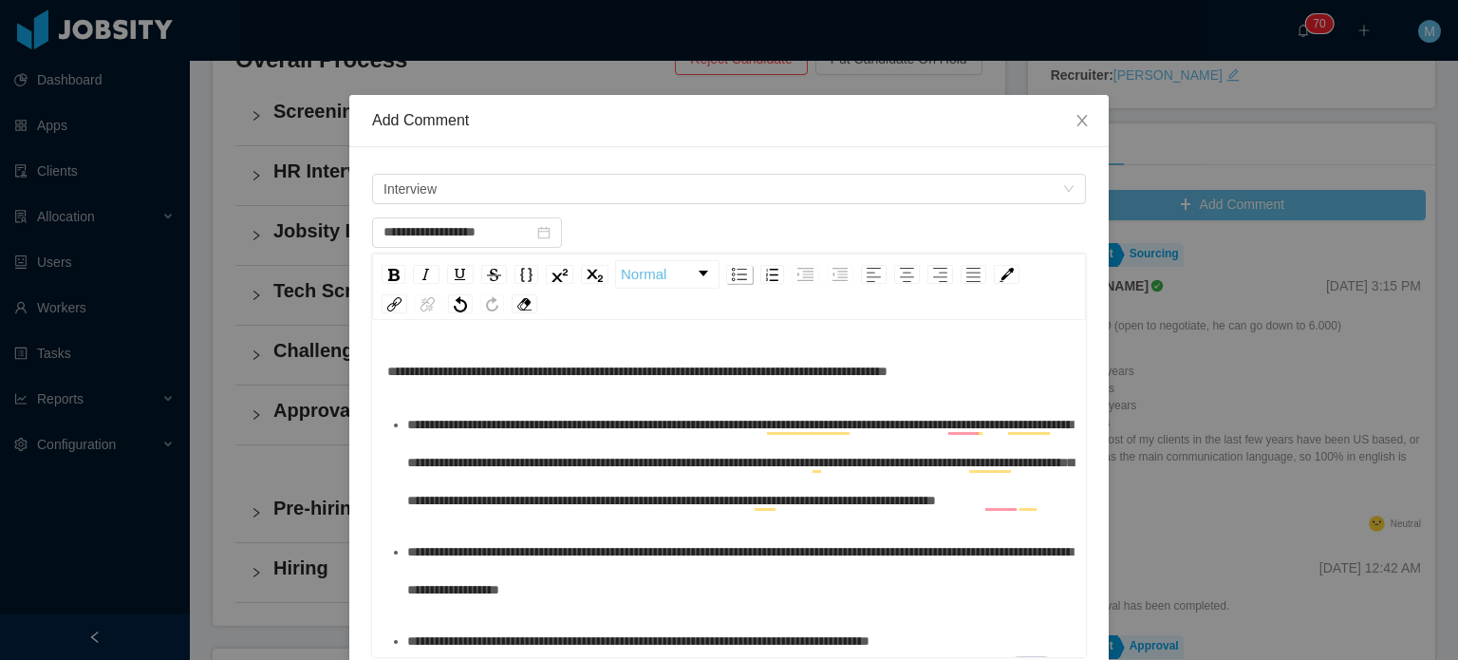
click at [737, 271] on img "rdw-list-control" at bounding box center [739, 274] width 15 height 13
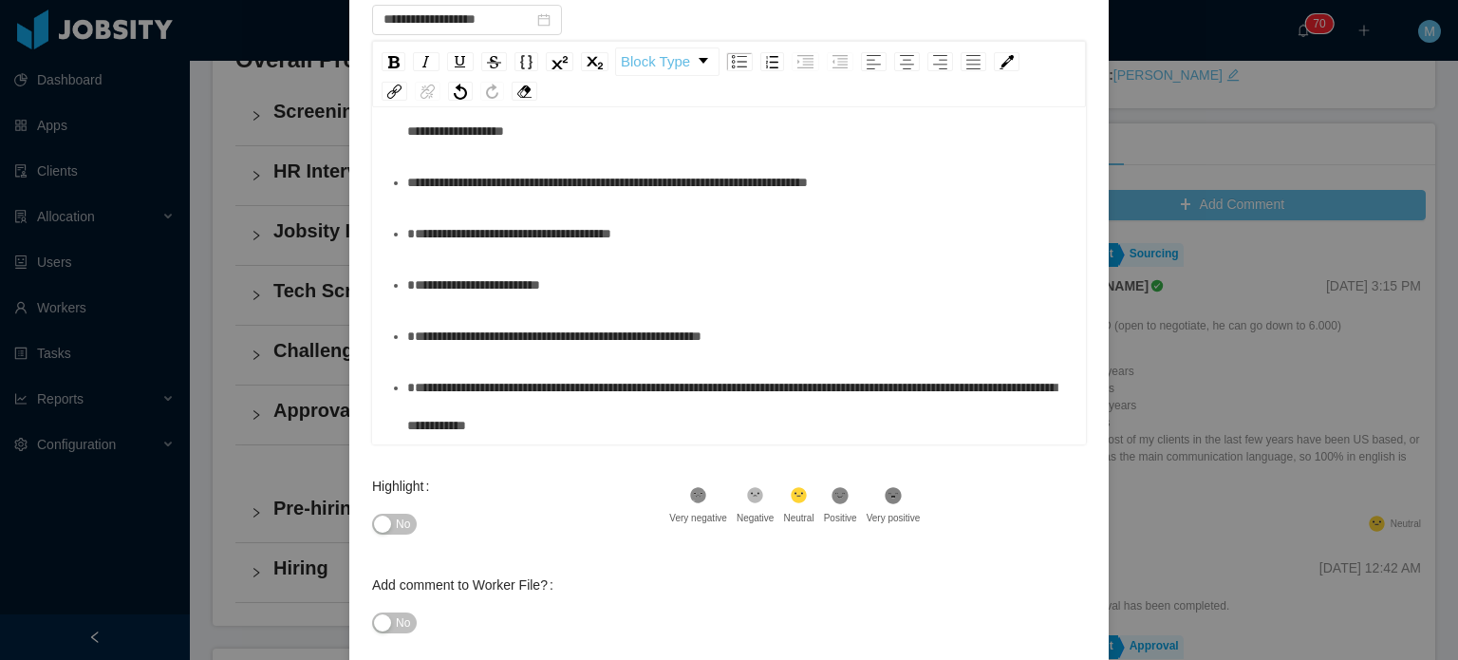
scroll to position [311, 0]
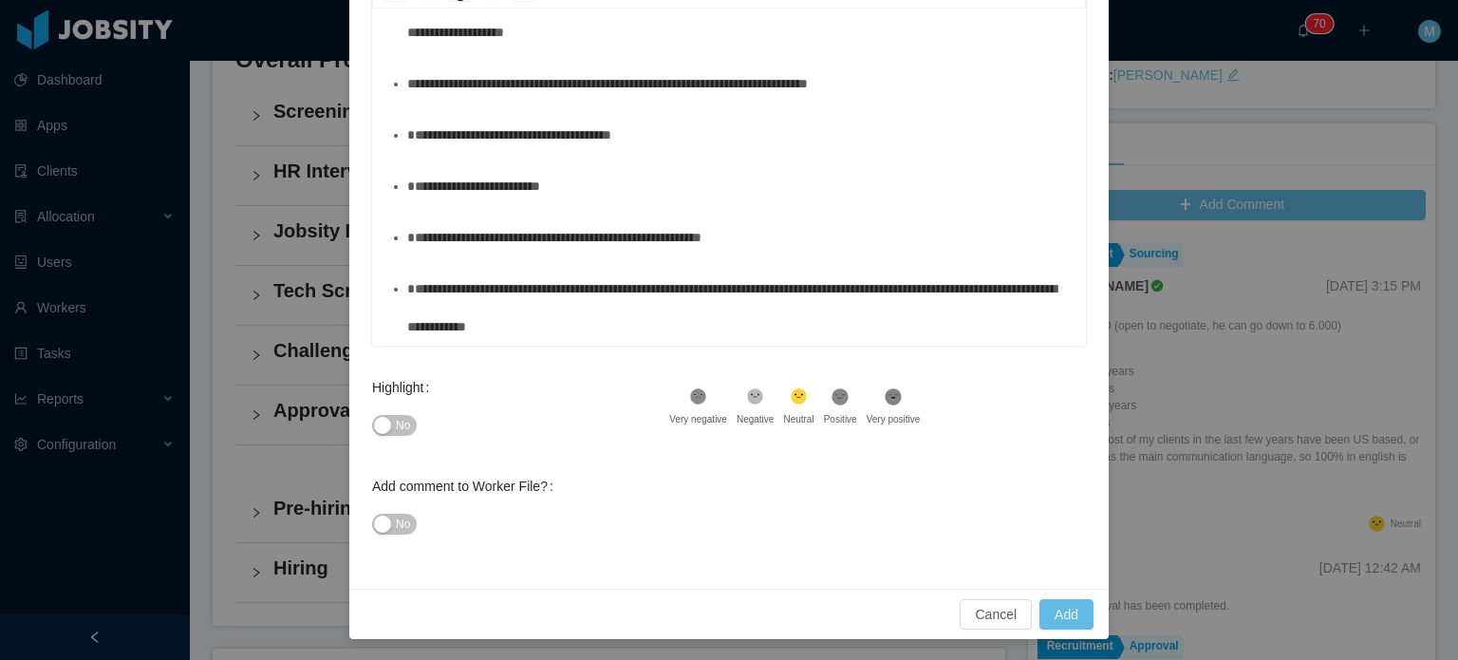
click at [405, 424] on button "No" at bounding box center [394, 425] width 45 height 21
click at [1052, 600] on button "Add" at bounding box center [1067, 614] width 54 height 30
type input "**********"
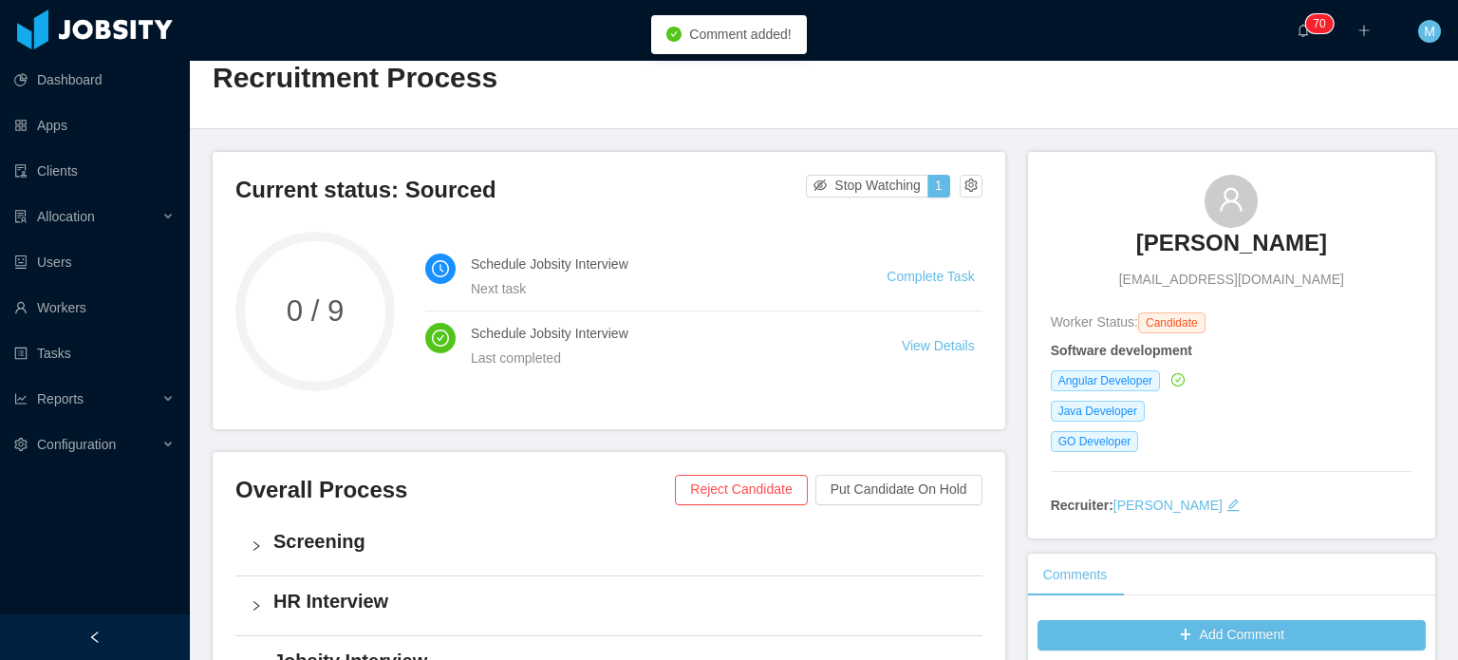
scroll to position [0, 0]
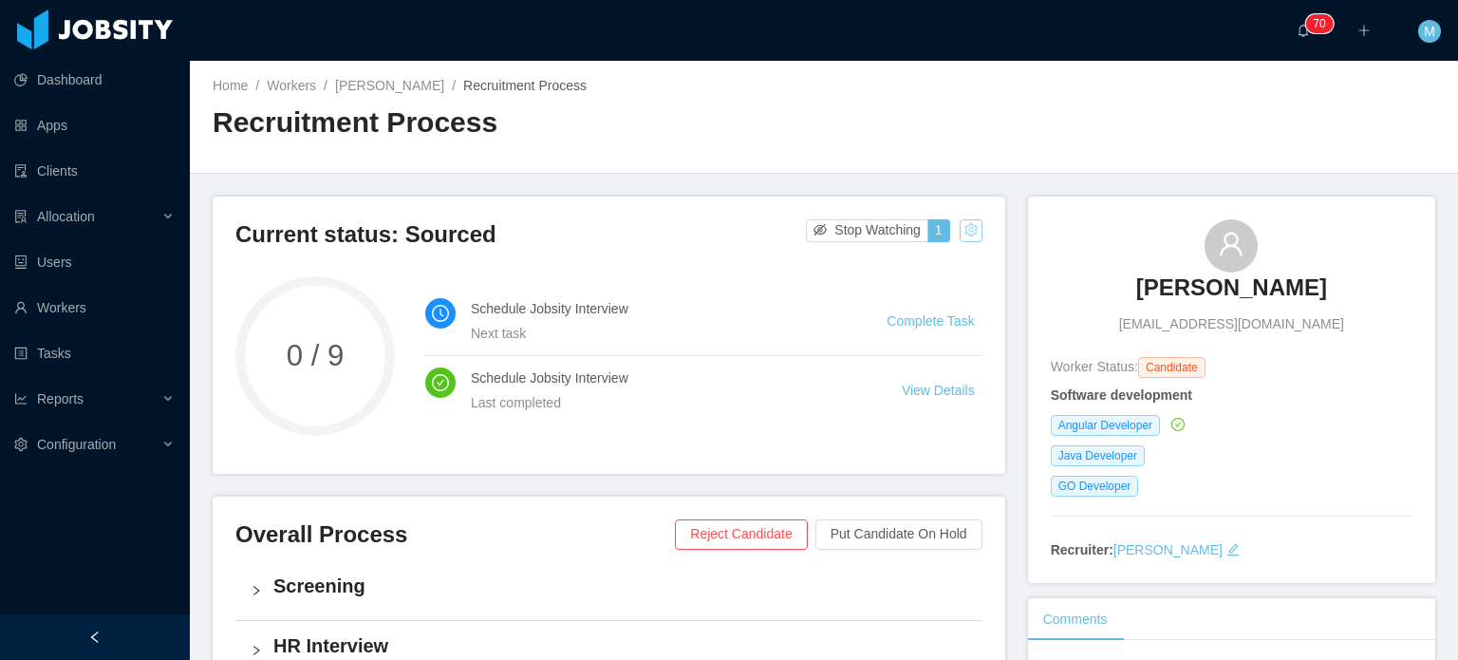
click at [967, 235] on button "button" at bounding box center [971, 230] width 23 height 23
click at [945, 289] on div "Change status" at bounding box center [920, 290] width 85 height 21
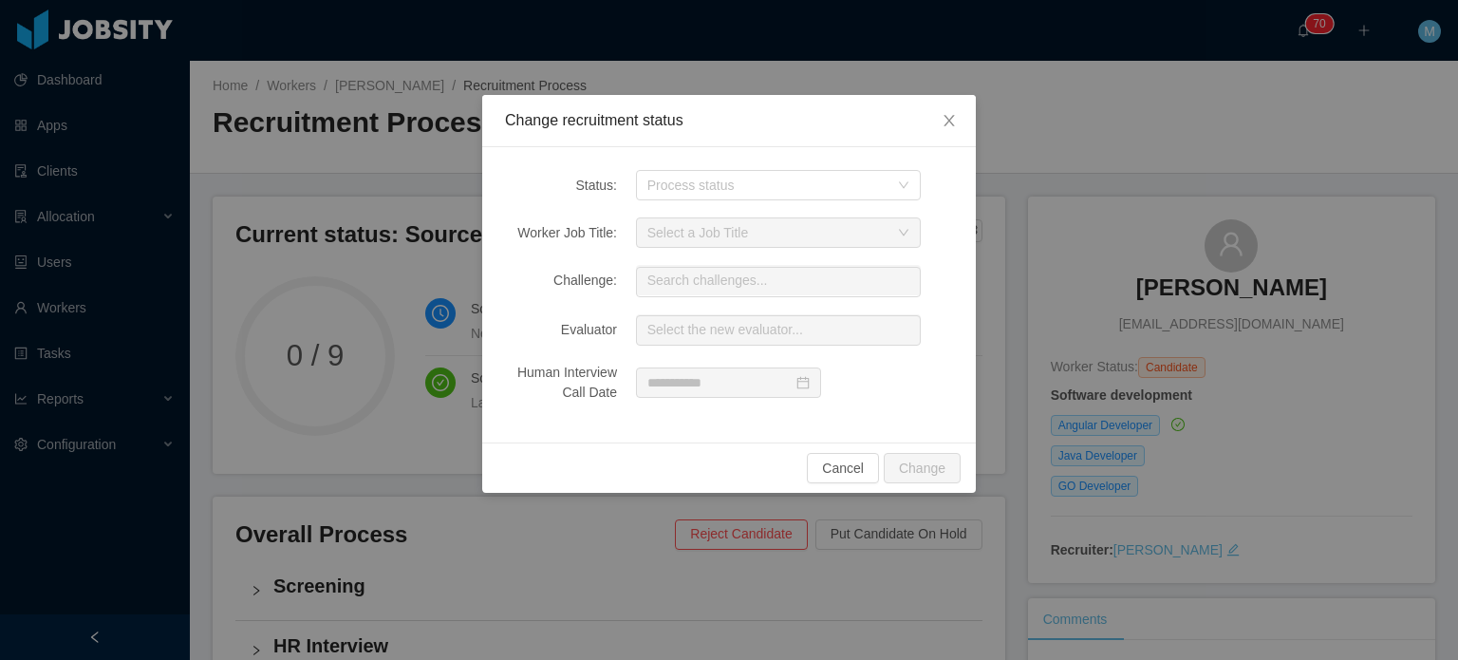
drag, startPoint x: 805, startPoint y: 212, endPoint x: 804, endPoint y: 200, distance: 11.4
click at [804, 212] on div "Status: Process status Worker Job Title: Select a Job Title Challenge: Search c…" at bounding box center [729, 294] width 494 height 295
click at [804, 200] on div "Status: Process status Worker Job Title: Select a Job Title Challenge: Search c…" at bounding box center [729, 294] width 494 height 295
click at [805, 198] on div "Process status" at bounding box center [773, 185] width 250 height 28
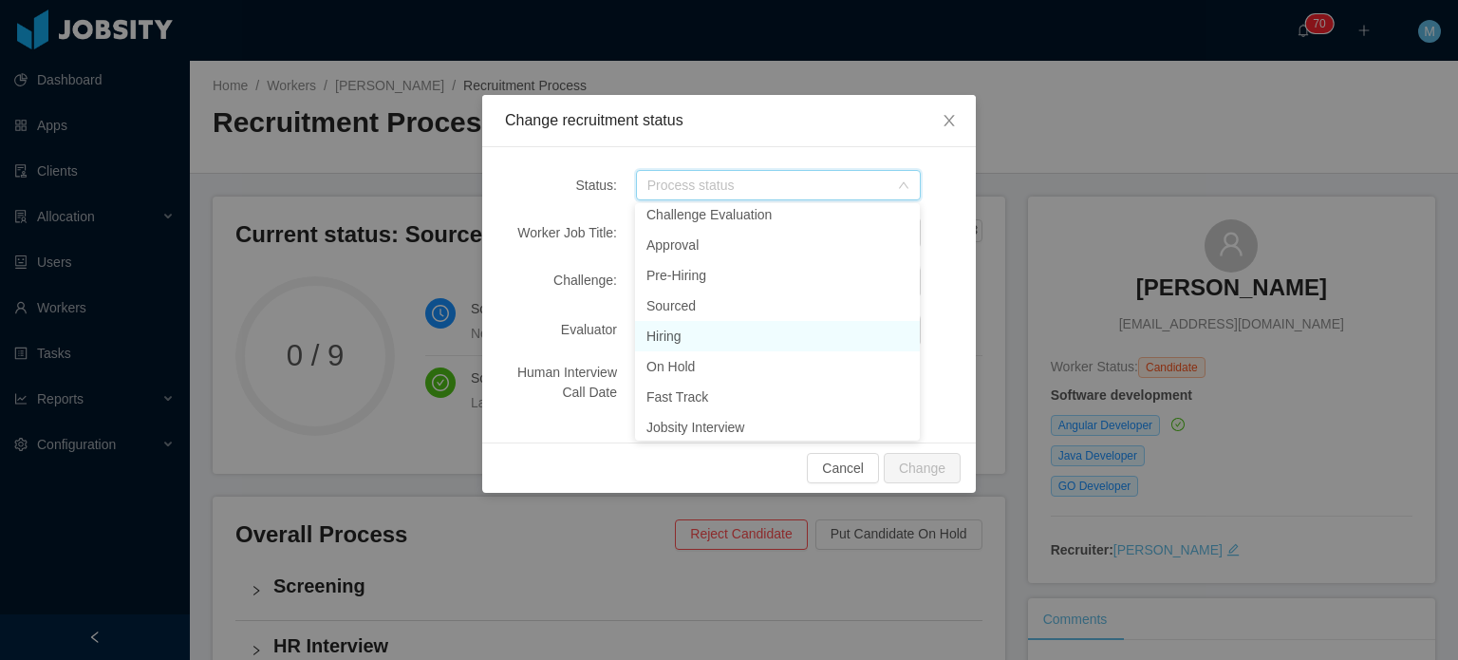
scroll to position [95, 0]
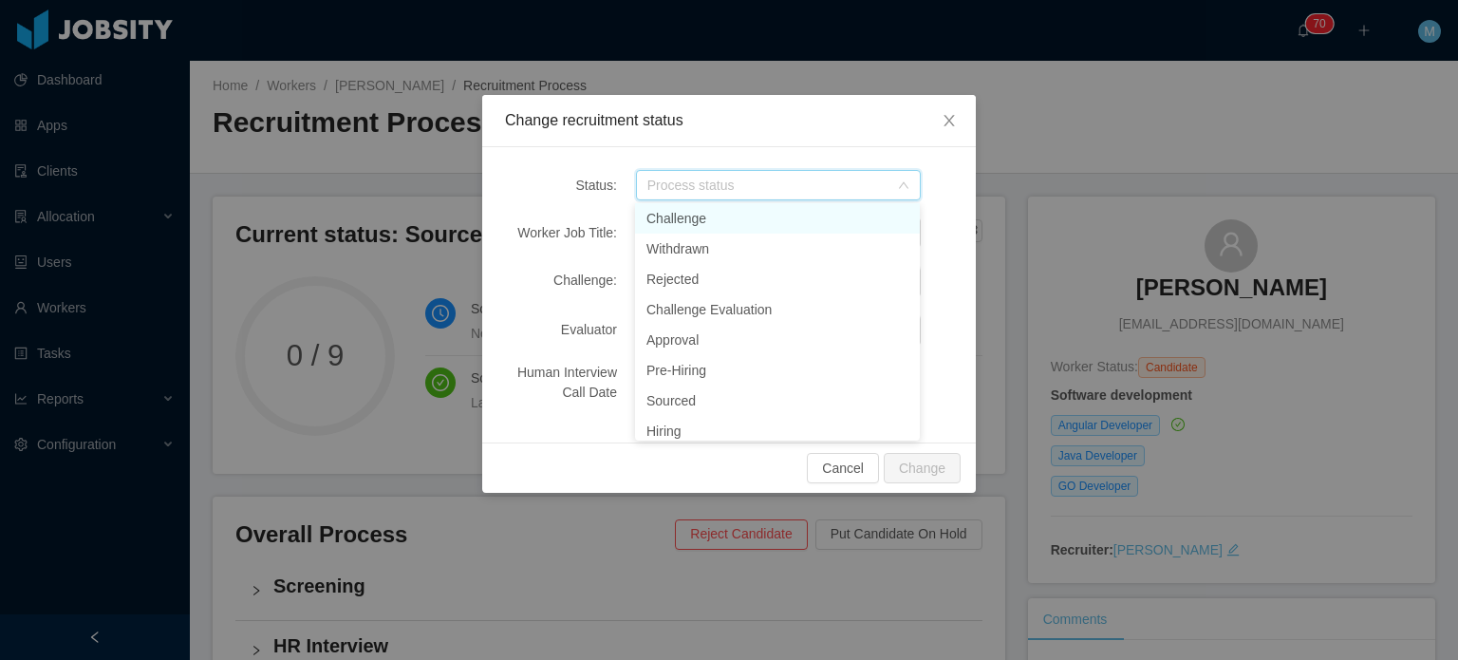
click at [722, 219] on li "Challenge" at bounding box center [777, 218] width 285 height 30
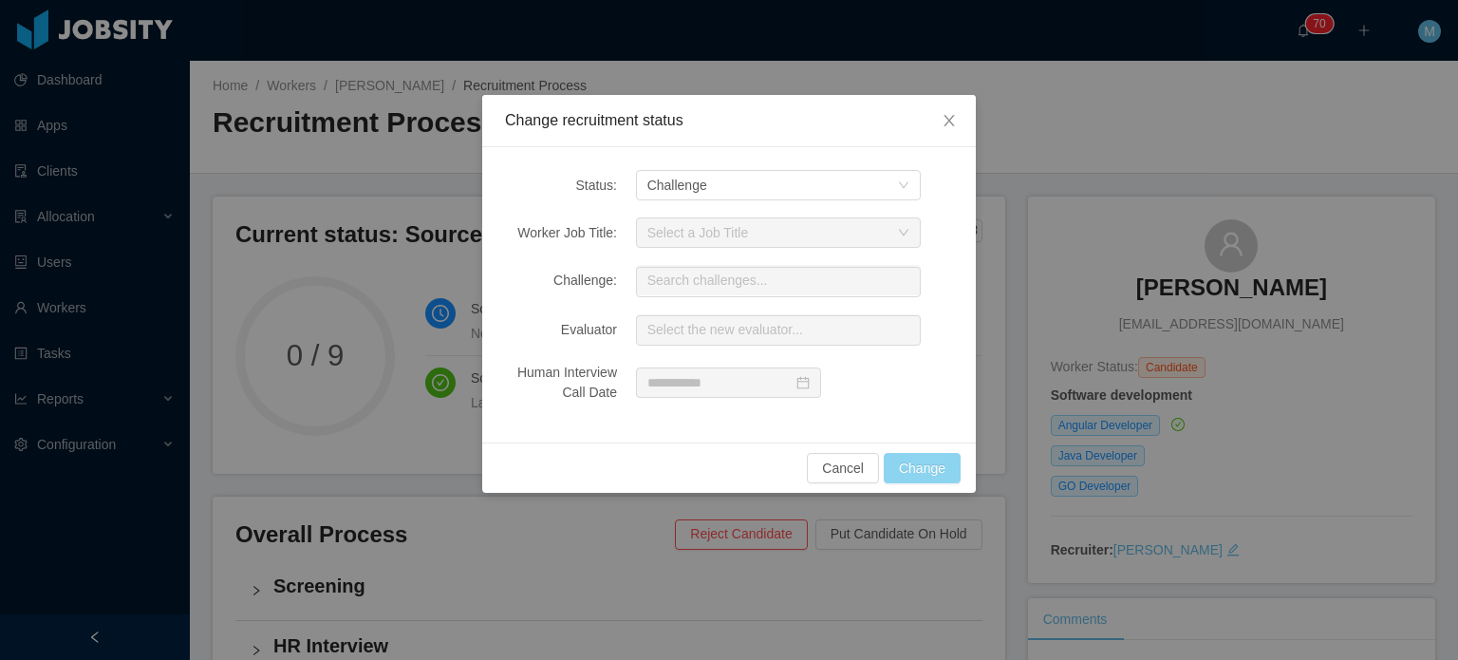
click at [912, 465] on button "Change" at bounding box center [922, 468] width 77 height 30
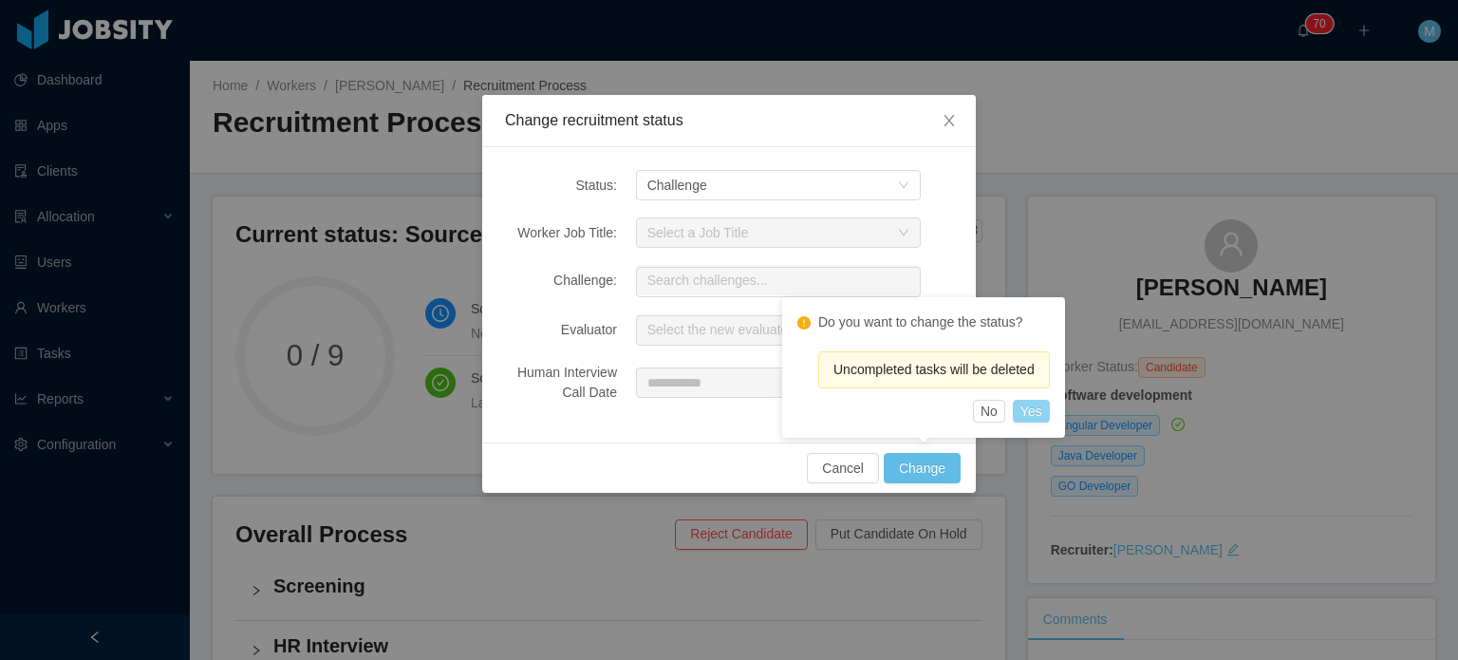
click at [1033, 412] on button "Yes" at bounding box center [1031, 411] width 37 height 23
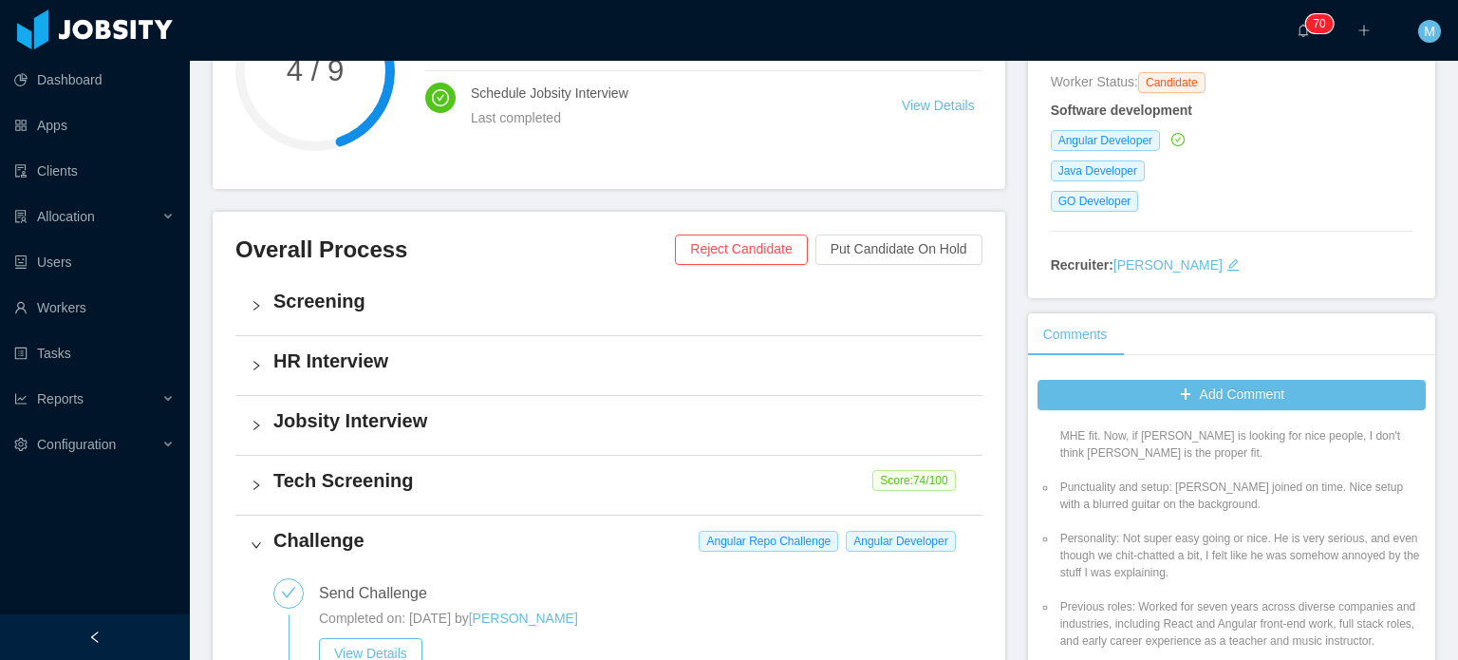
scroll to position [0, 0]
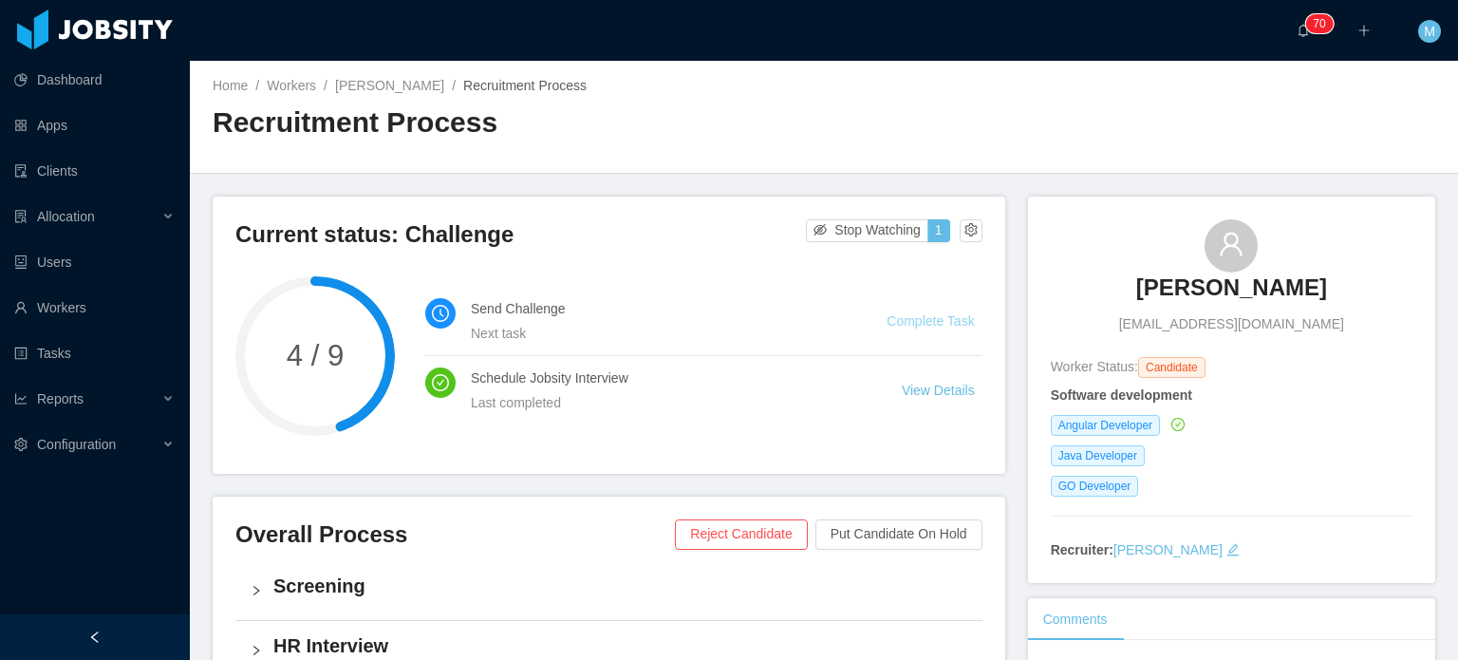
click at [925, 313] on link "Complete Task" at bounding box center [930, 320] width 87 height 15
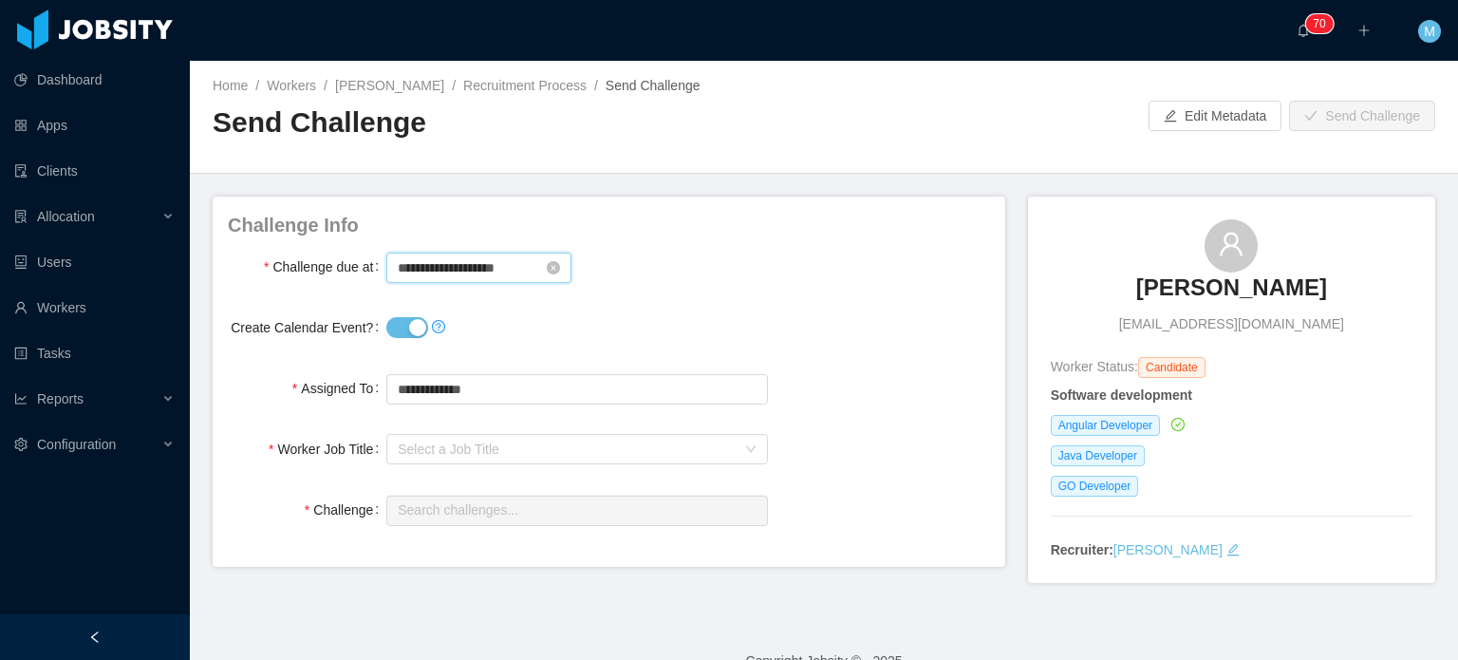
click at [459, 268] on input "**********" at bounding box center [478, 268] width 185 height 30
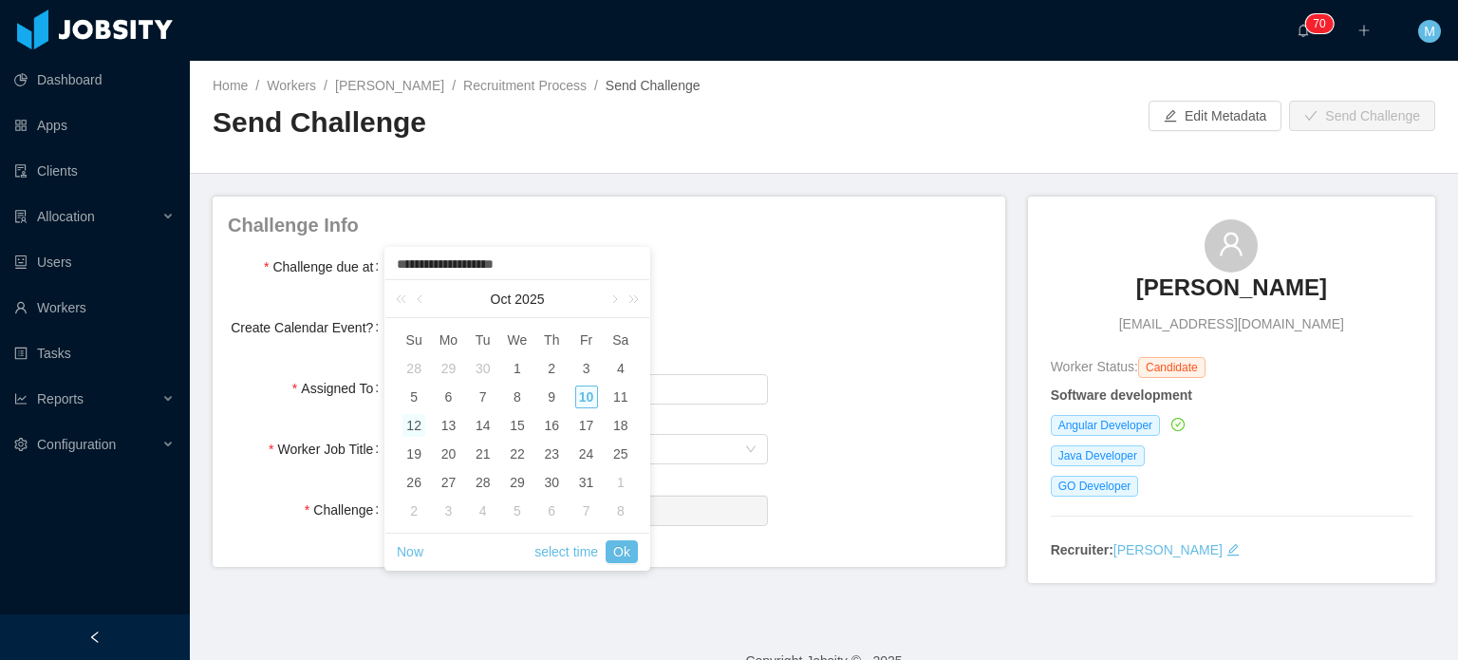
click at [422, 424] on div "12" at bounding box center [414, 425] width 23 height 23
type input "**********"
click at [567, 546] on link "select time" at bounding box center [567, 552] width 64 height 36
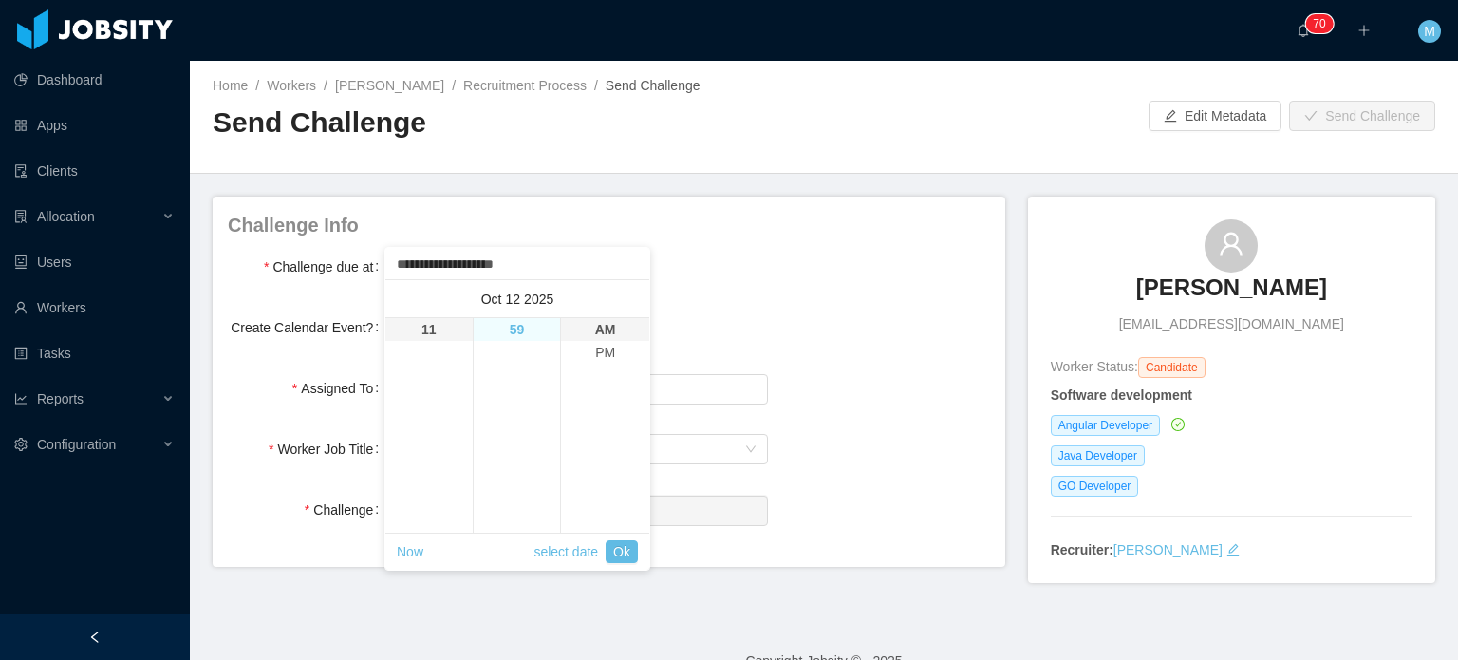
click at [524, 341] on li "59" at bounding box center [517, 329] width 87 height 23
type input "**********"
click at [593, 345] on li "PM" at bounding box center [605, 352] width 88 height 23
type input "**********"
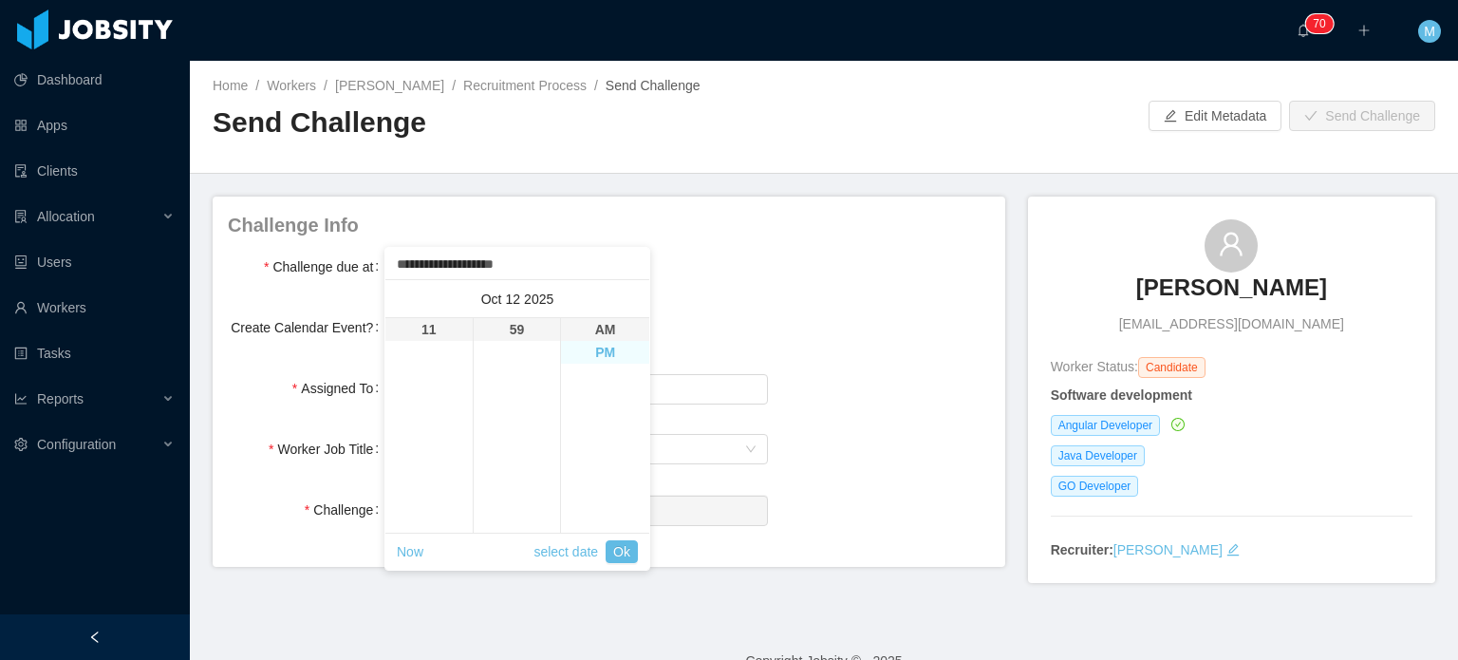
type input "**********"
click at [635, 544] on link "Ok" at bounding box center [622, 551] width 32 height 23
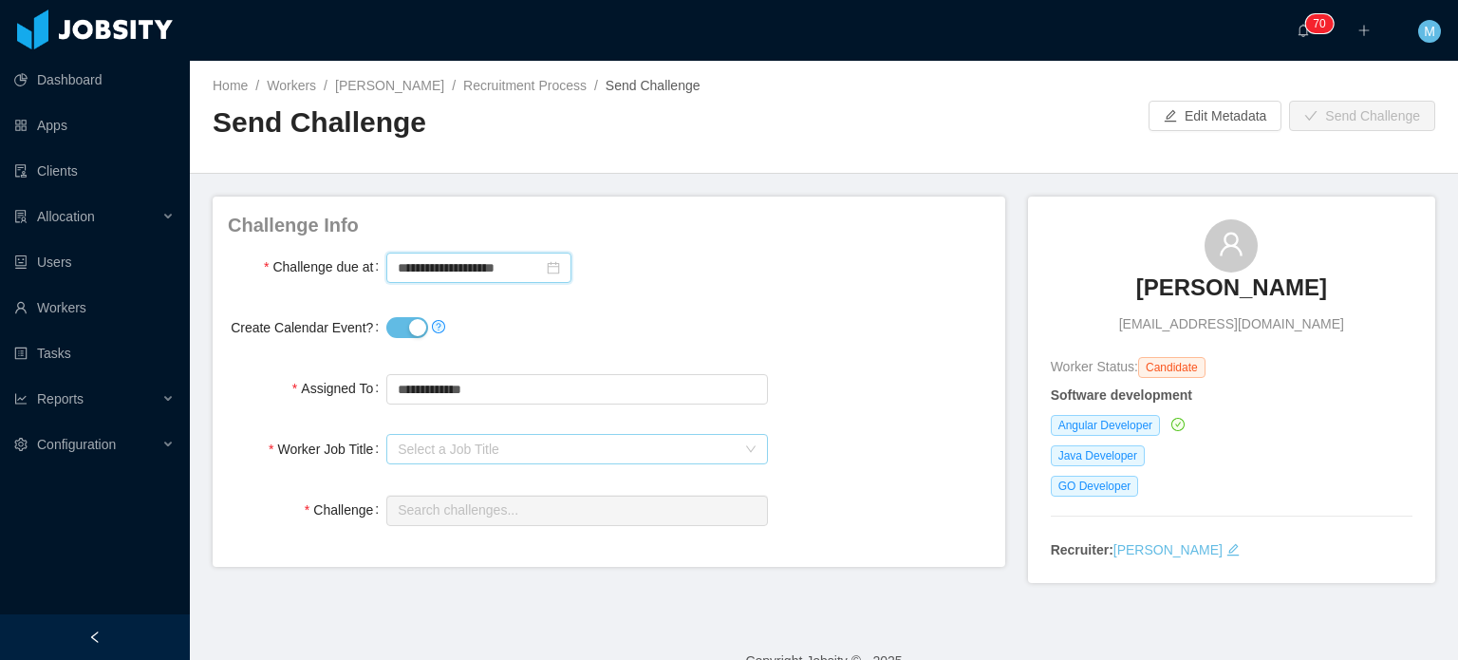
click at [524, 440] on div "Select a Job Title" at bounding box center [566, 449] width 337 height 19
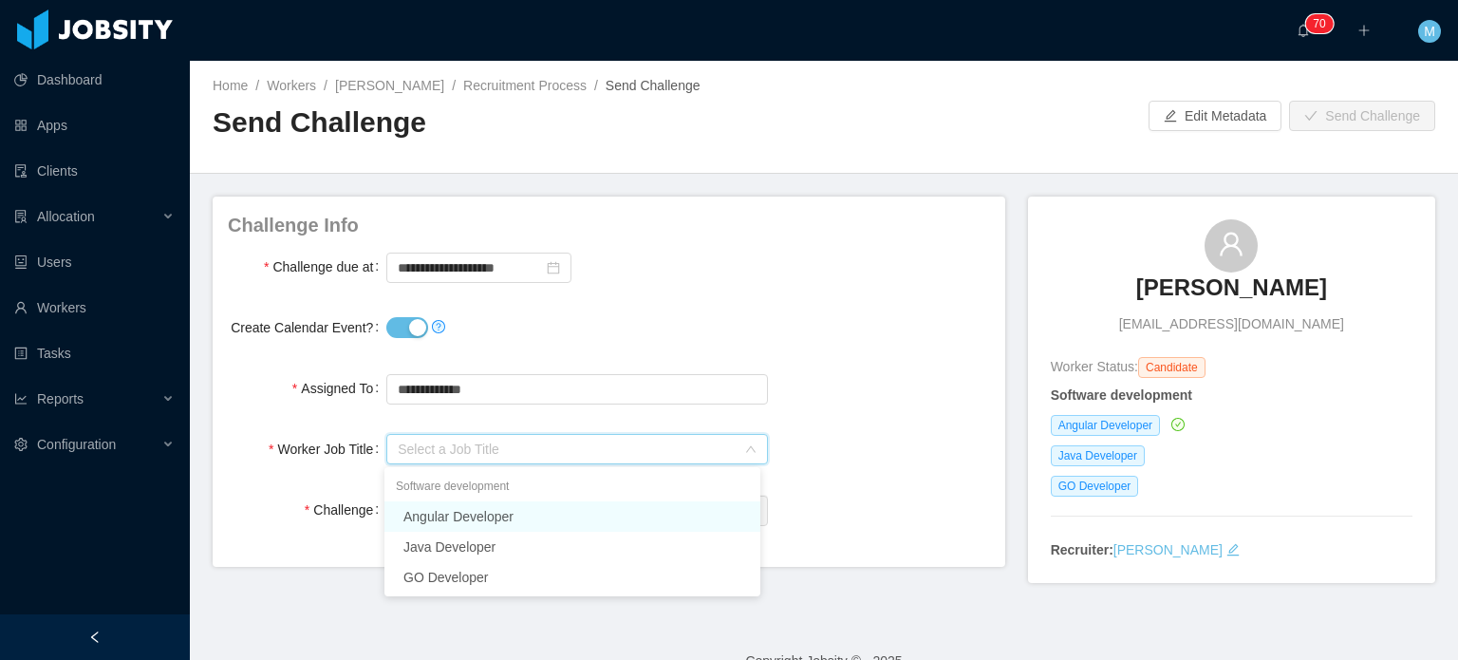
click at [517, 514] on li "Angular Developer" at bounding box center [573, 516] width 376 height 30
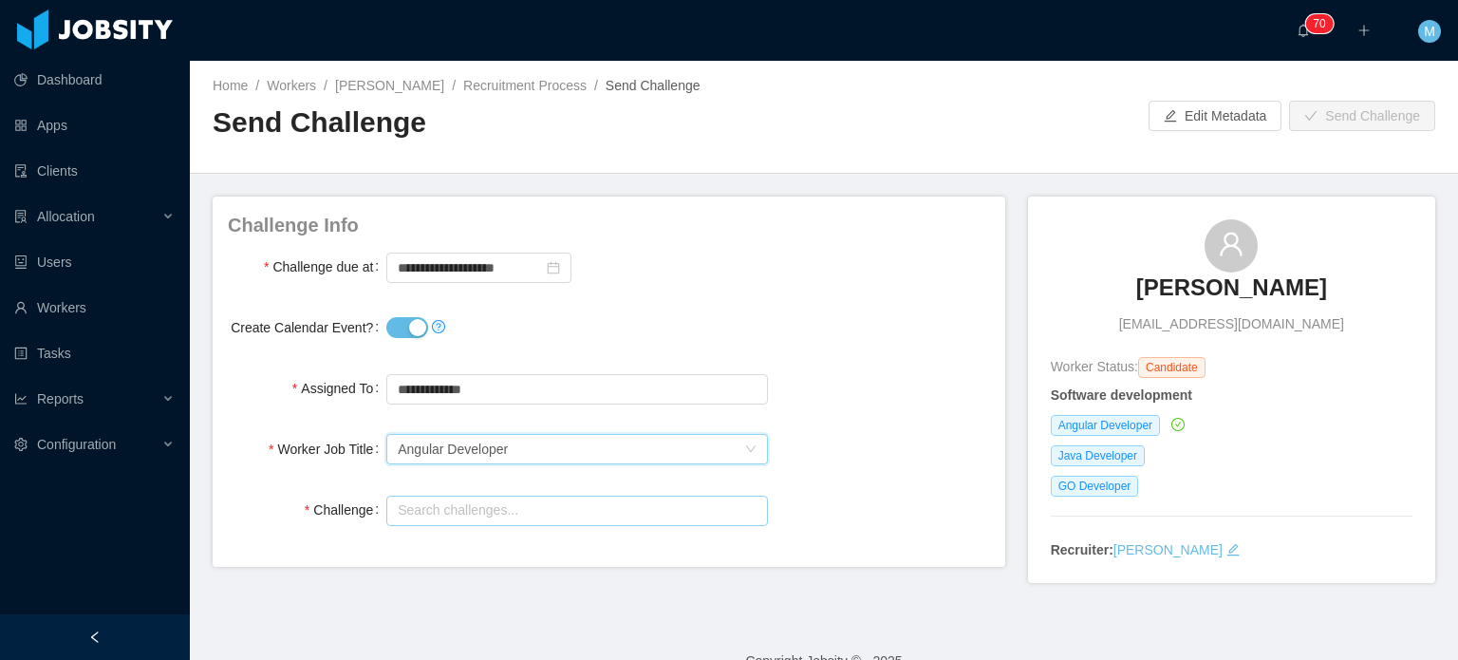
click at [519, 498] on input "text" at bounding box center [576, 511] width 381 height 30
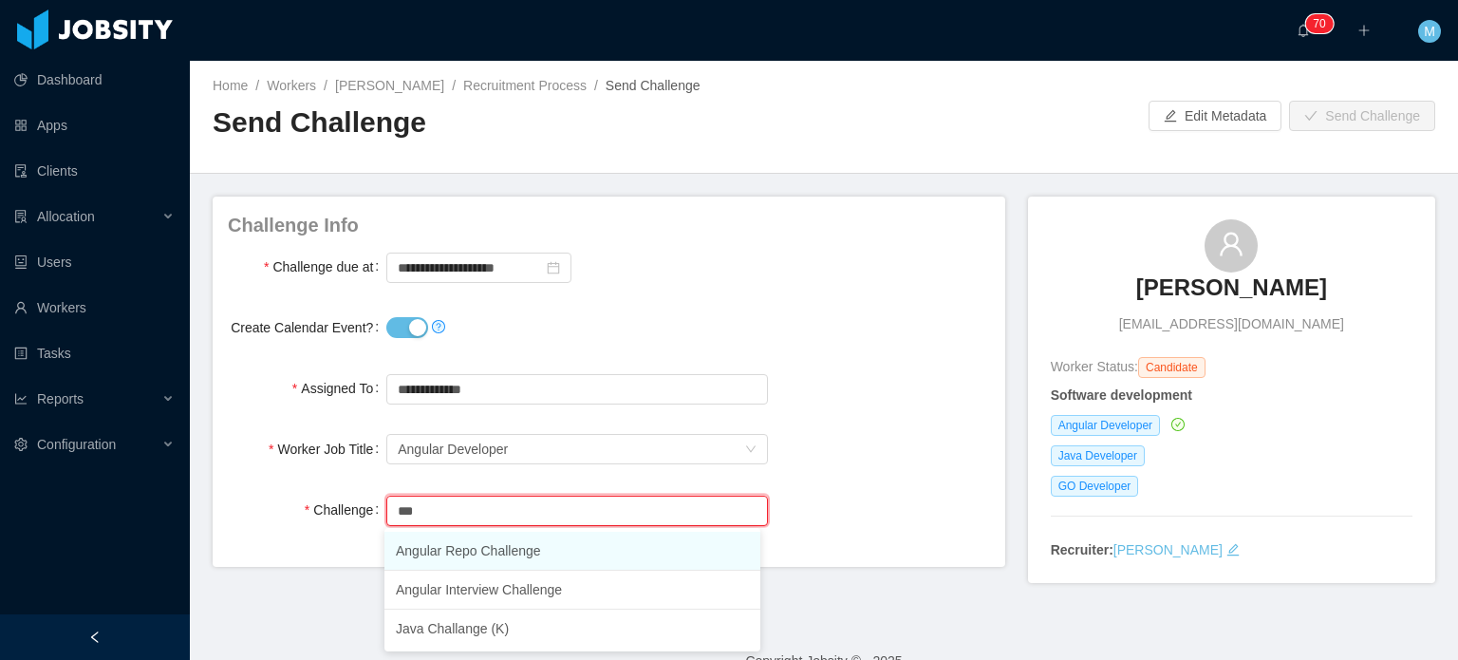
click at [499, 551] on li "Angular Repo Challenge" at bounding box center [573, 551] width 376 height 39
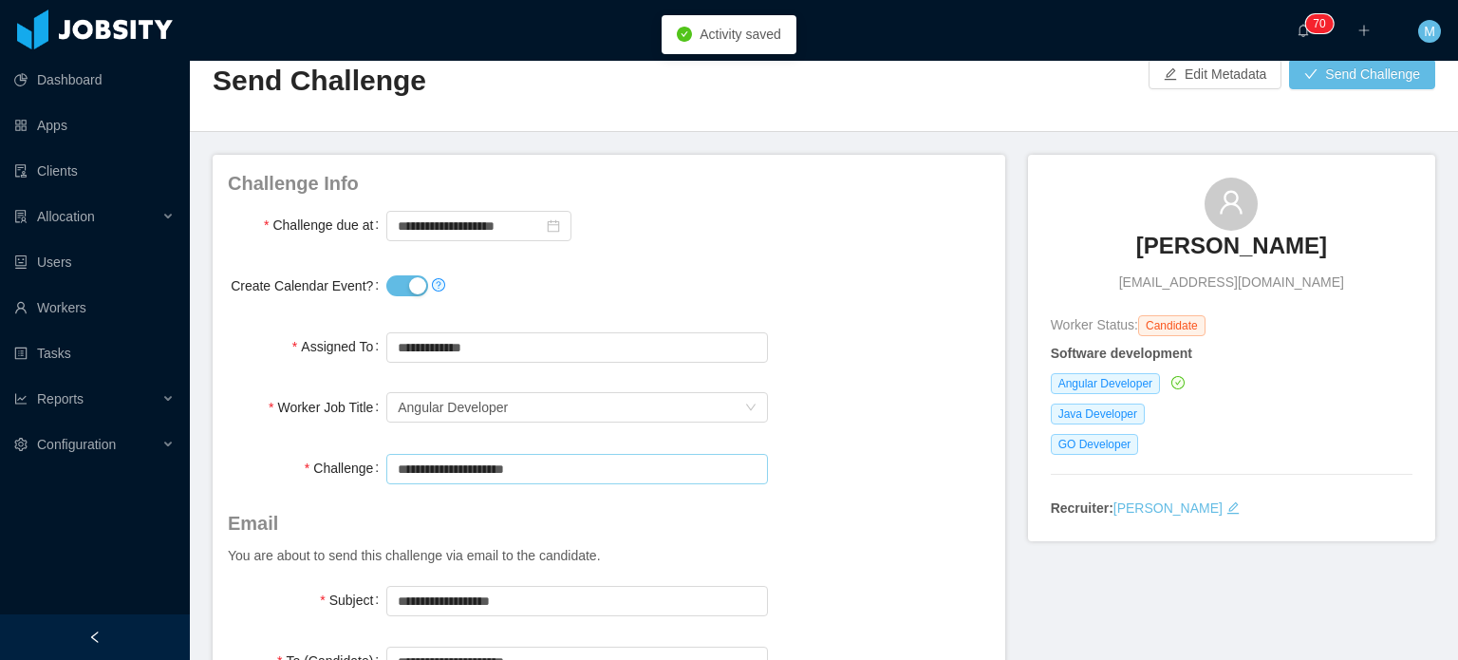
scroll to position [0, 0]
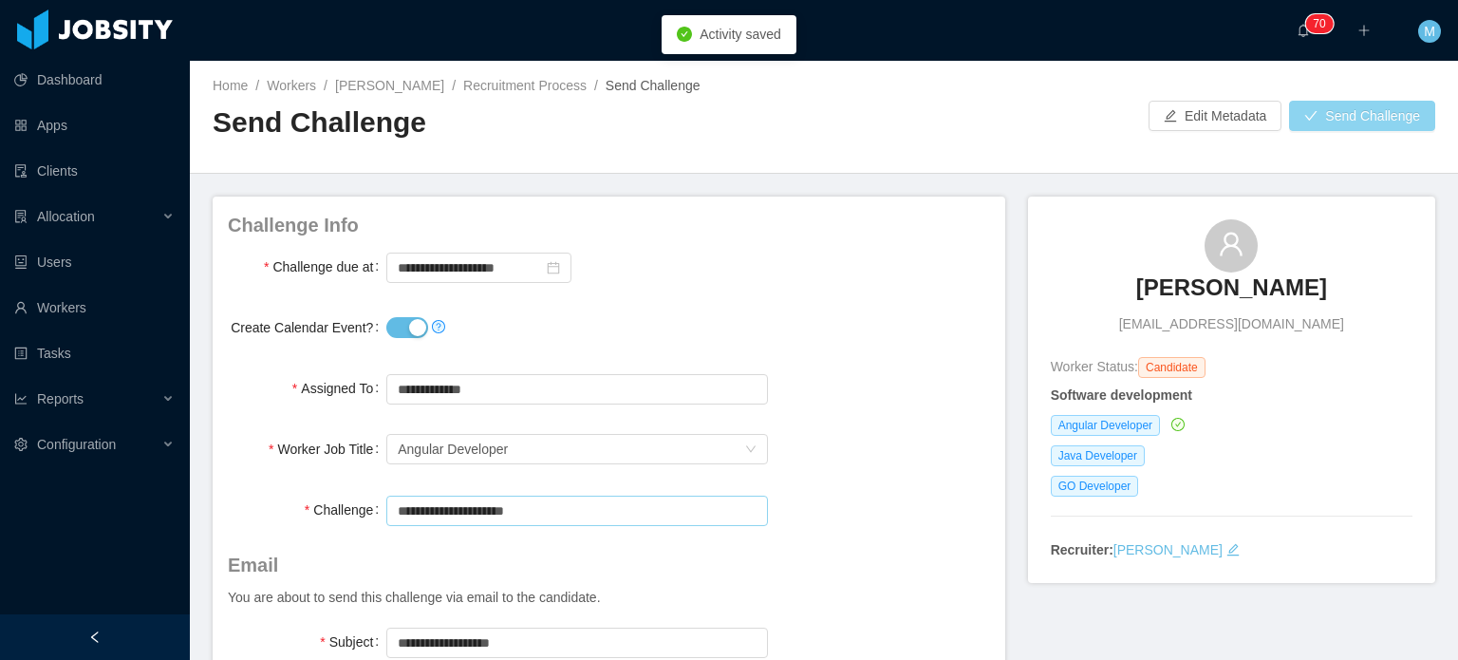
type input "**********"
click at [1299, 112] on button "Send Challenge" at bounding box center [1362, 116] width 146 height 30
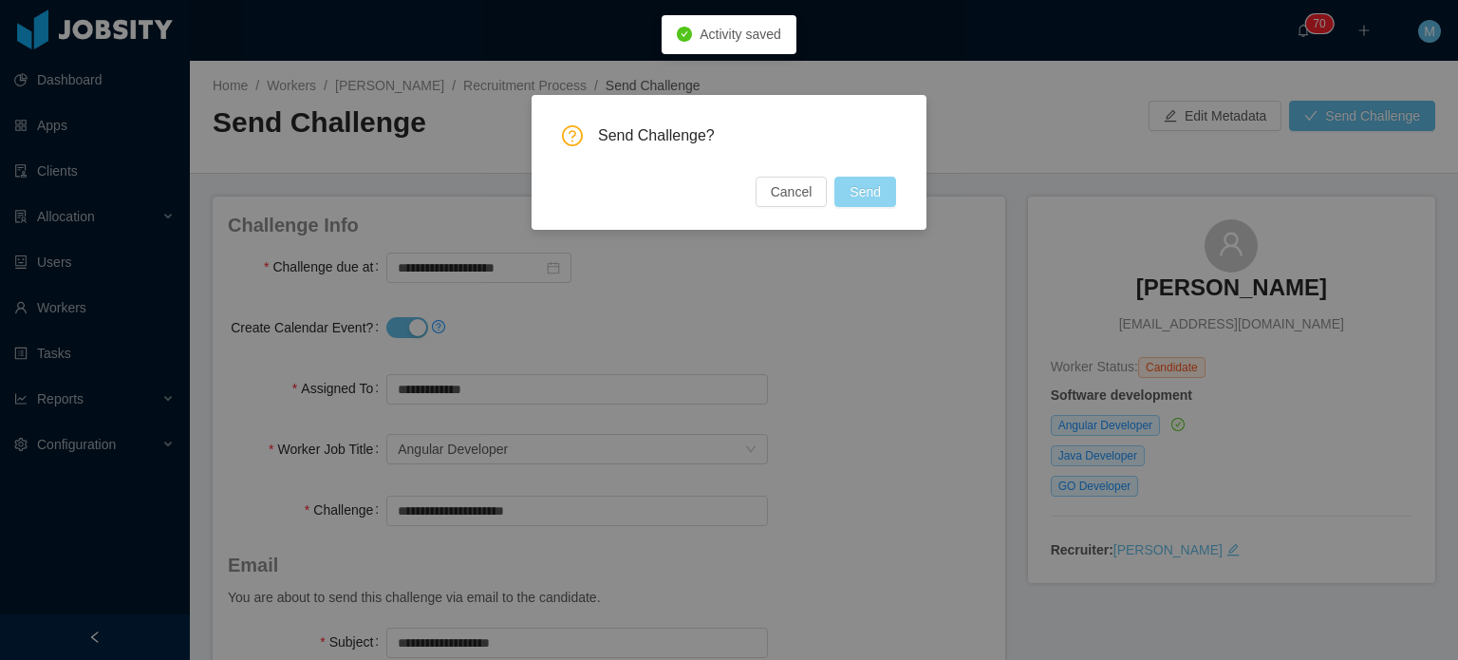
click at [881, 193] on button "Send" at bounding box center [866, 192] width 62 height 30
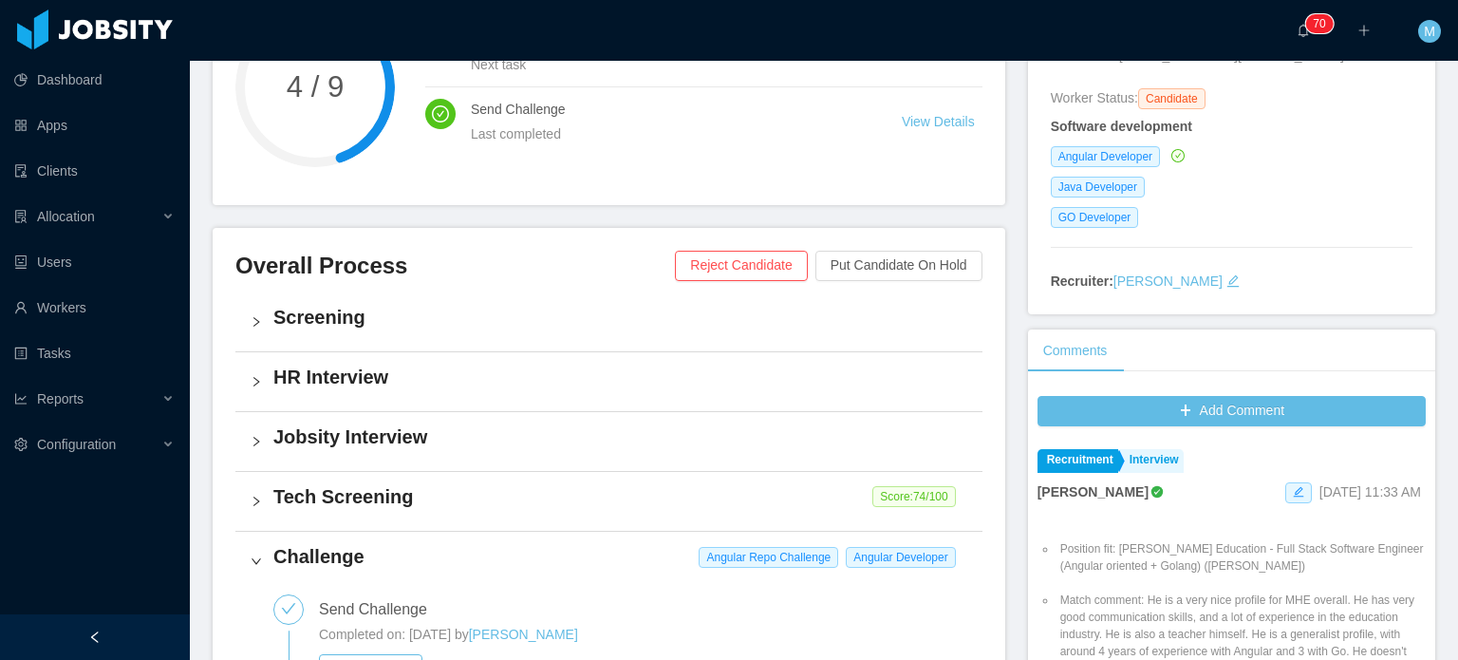
scroll to position [475, 0]
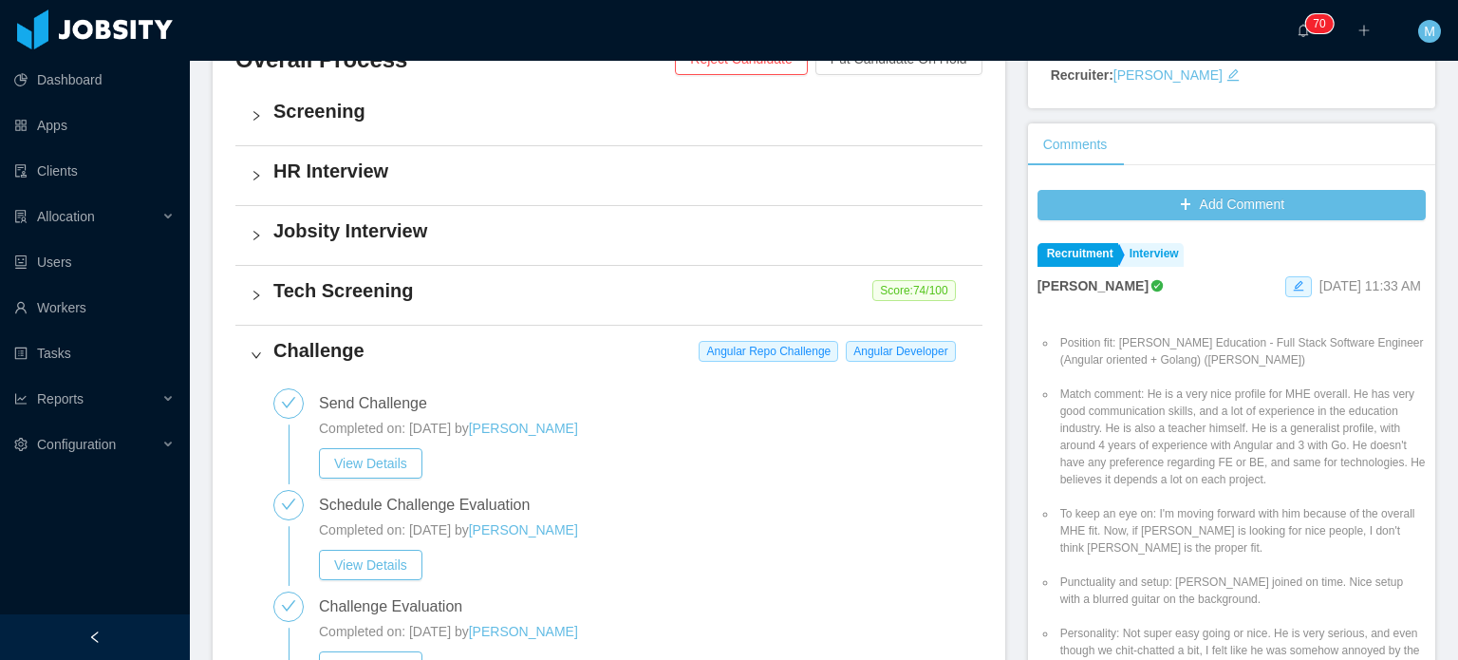
click at [264, 349] on div "Challenge Angular Repo Challenge Angular Developer" at bounding box center [608, 355] width 747 height 59
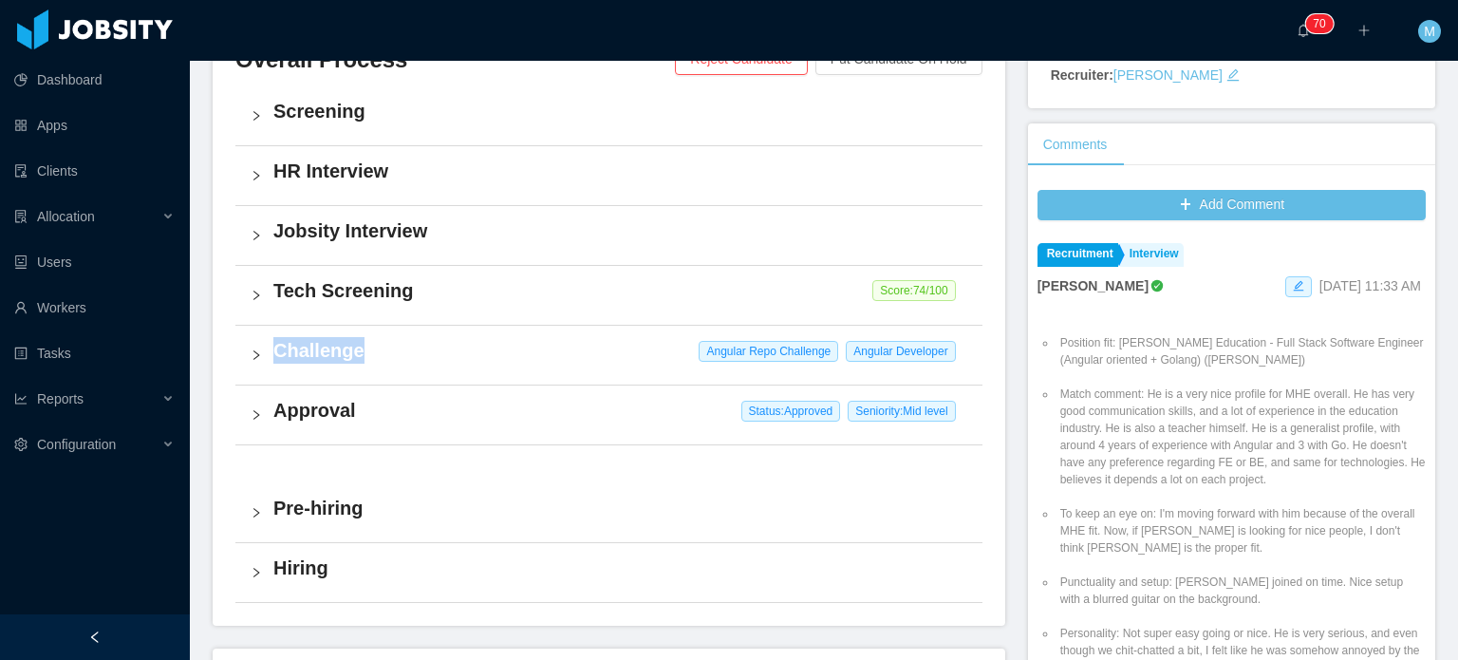
click at [264, 350] on div "Challenge Angular Repo Challenge Angular Developer" at bounding box center [608, 355] width 747 height 59
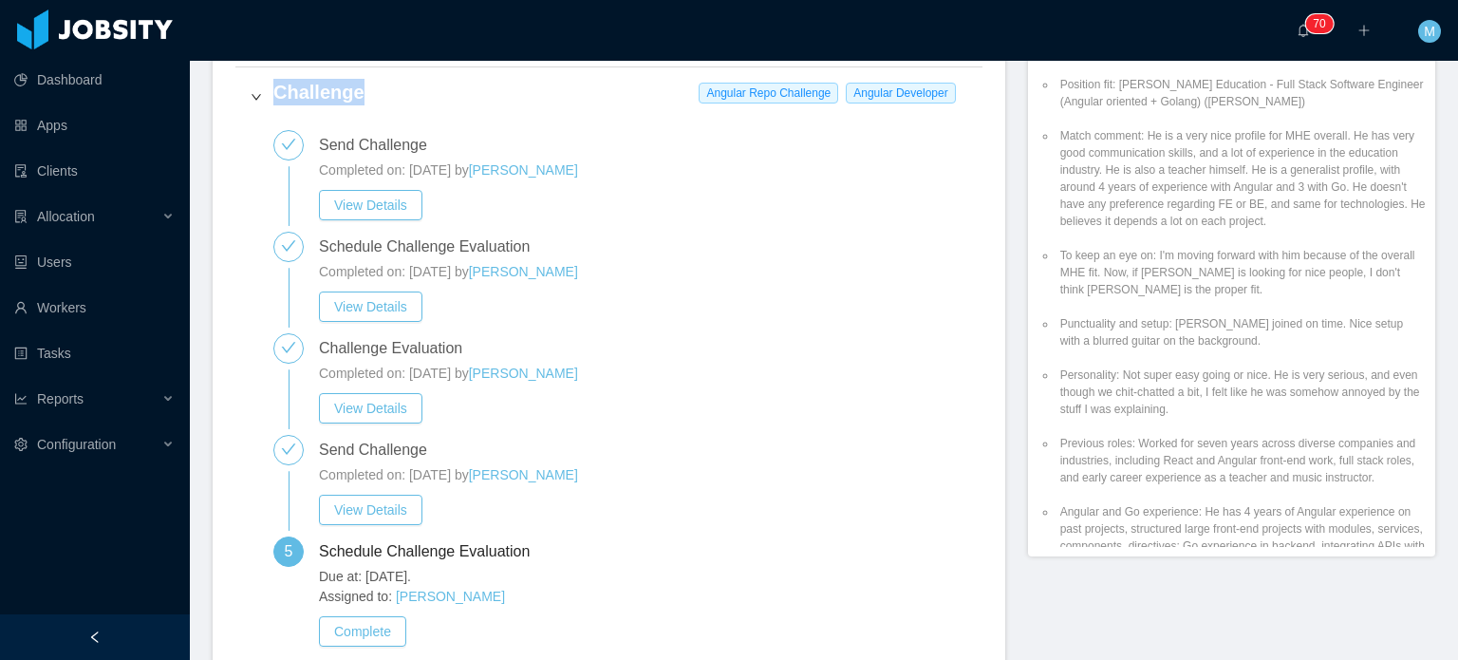
scroll to position [760, 0]
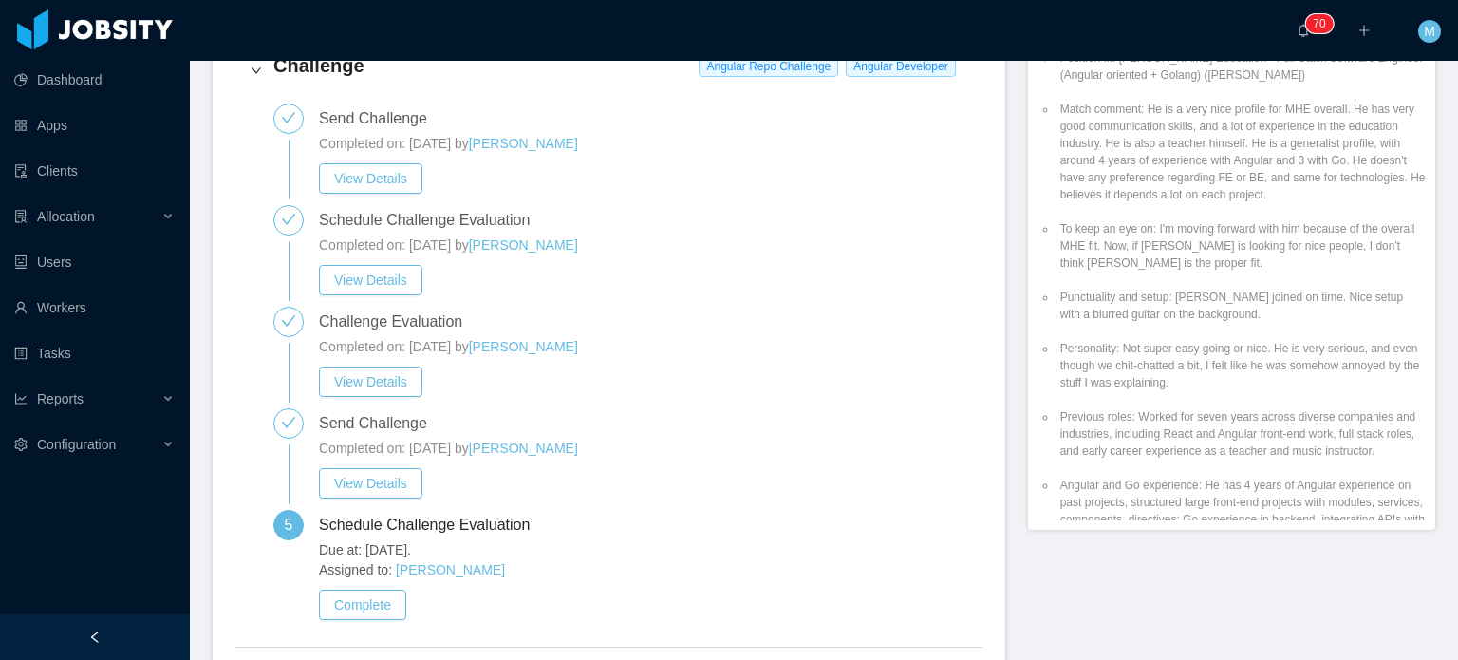
click at [714, 340] on div "Completed on: Feb 4th, 2022 by Jorge Pacheco" at bounding box center [643, 347] width 649 height 20
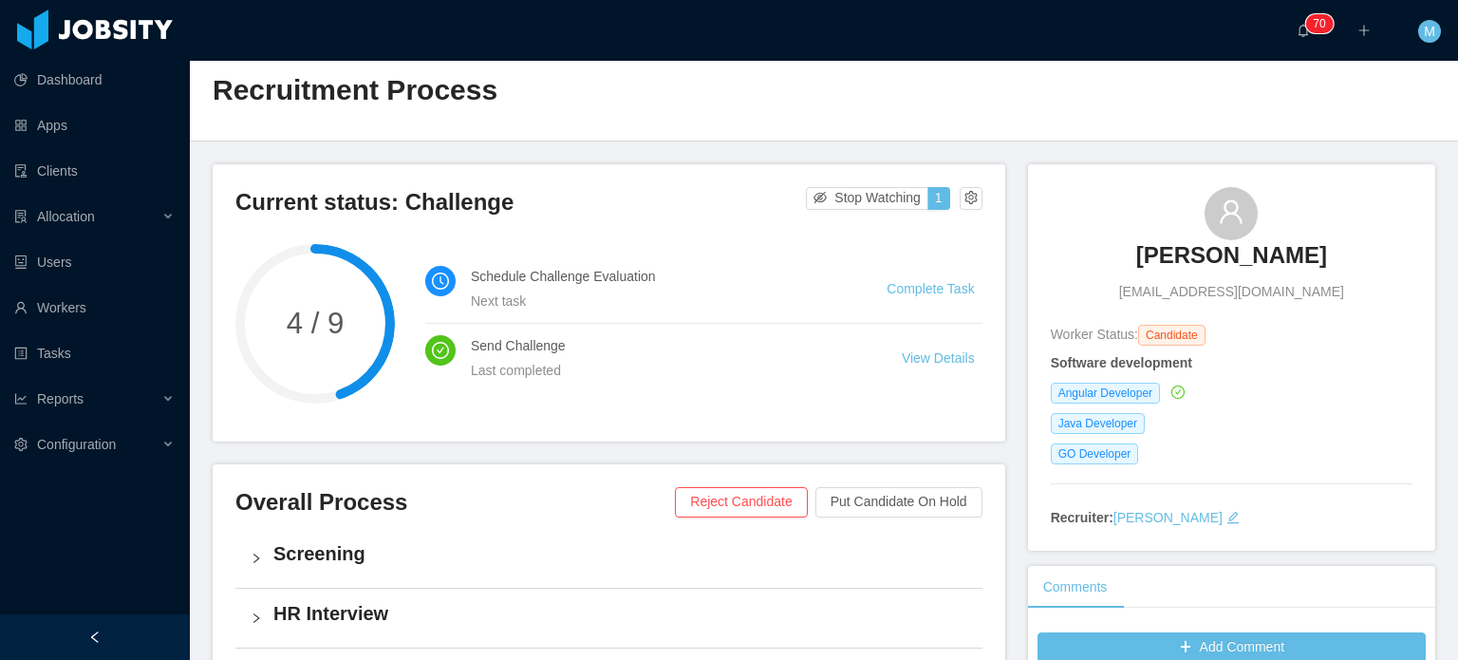
scroll to position [0, 0]
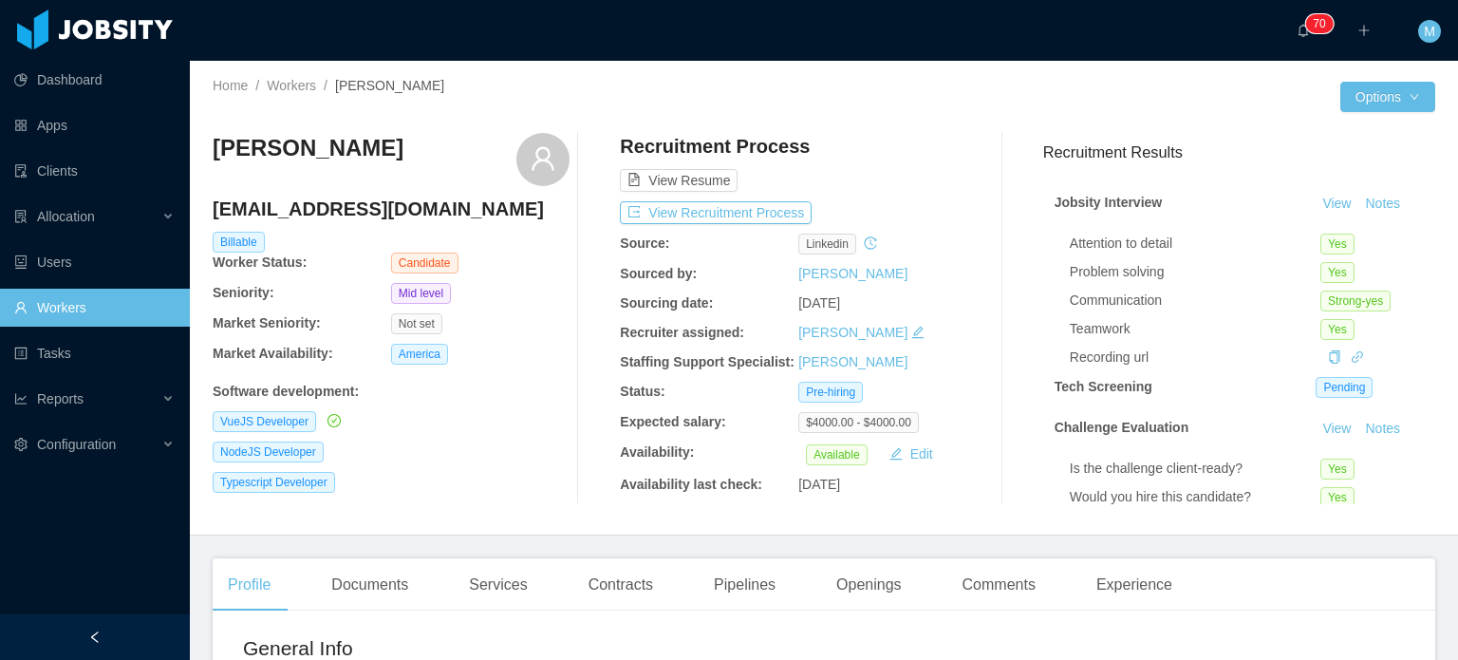
click at [972, 524] on div "Home / Workers / Lucas Gomes / Options Lucas Gomes lukas_g_s_@hotmail.com Billa…" at bounding box center [824, 298] width 1269 height 475
click at [996, 322] on div at bounding box center [1002, 318] width 51 height 371
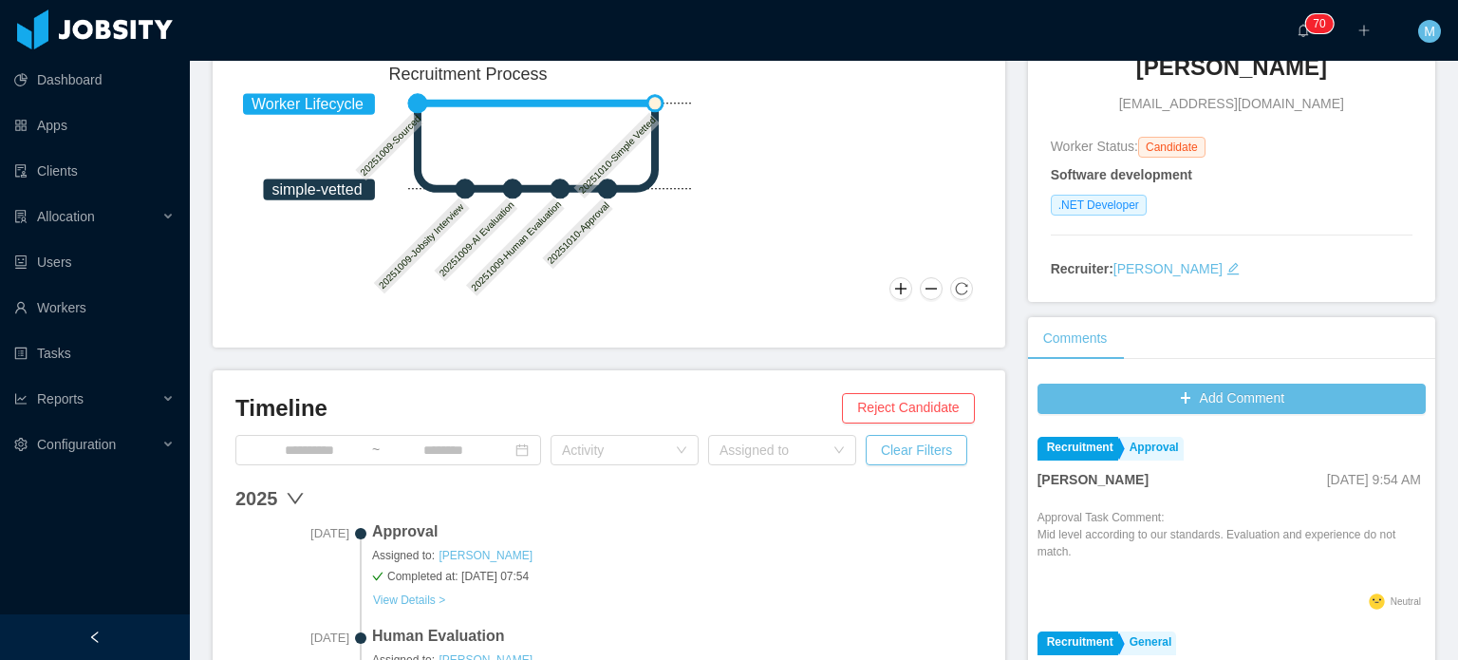
scroll to position [8, 0]
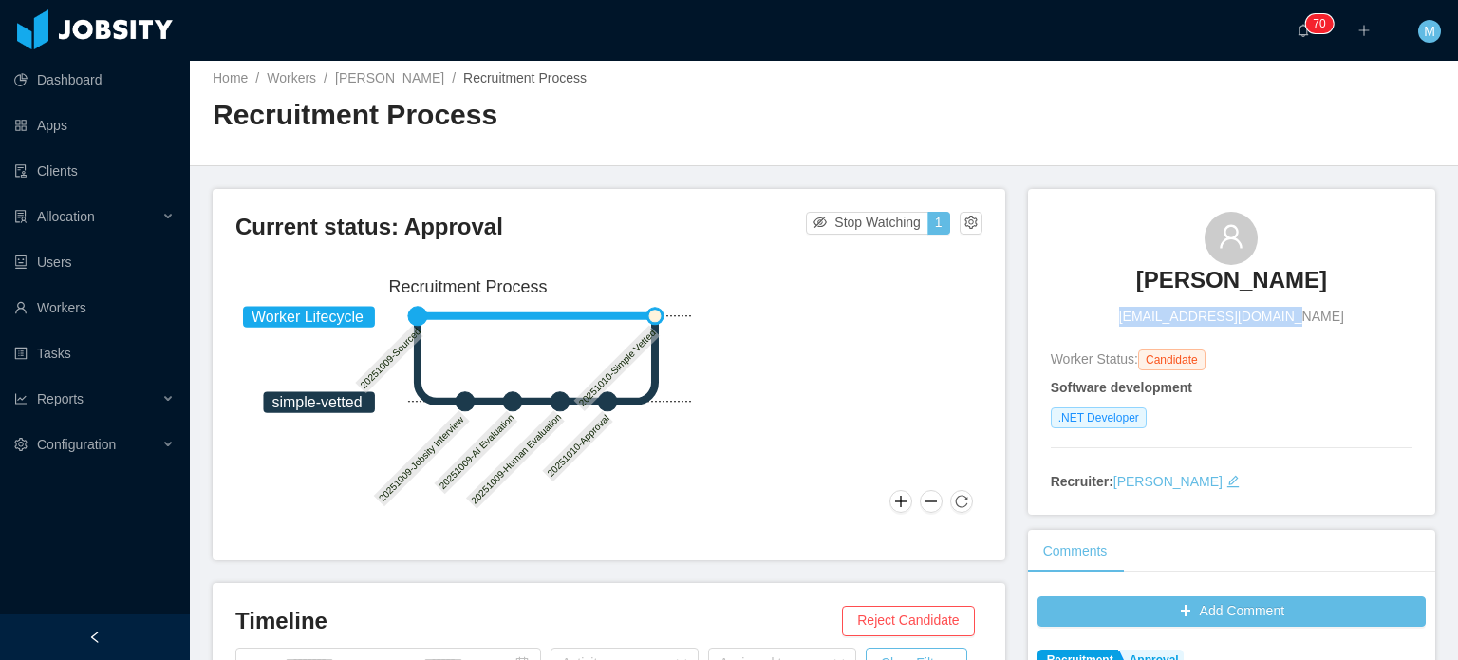
drag, startPoint x: 1129, startPoint y: 318, endPoint x: 1306, endPoint y: 318, distance: 177.6
click at [1306, 318] on div "[PERSON_NAME] [EMAIL_ADDRESS][DOMAIN_NAME]" at bounding box center [1232, 269] width 362 height 115
copy span "[EMAIL_ADDRESS][DOMAIN_NAME]"
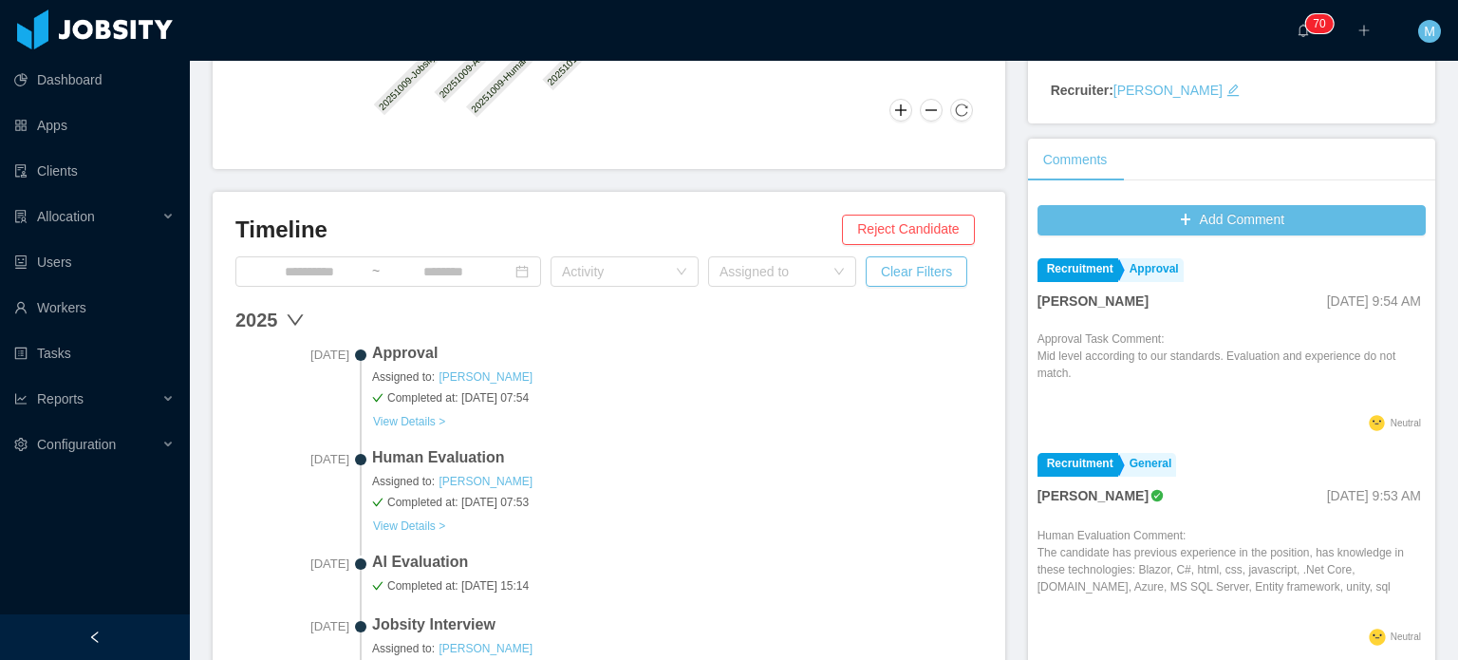
scroll to position [0, 0]
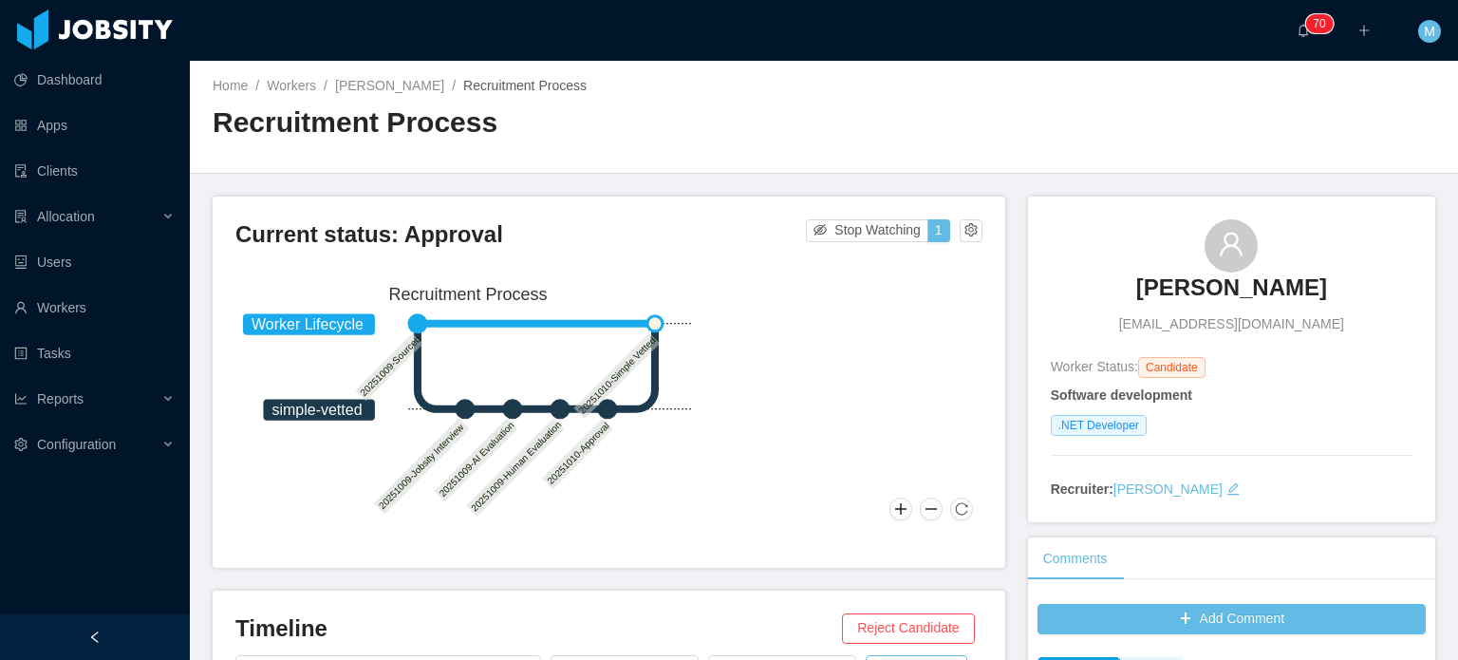
click at [1193, 284] on h3 "[PERSON_NAME]" at bounding box center [1232, 288] width 191 height 30
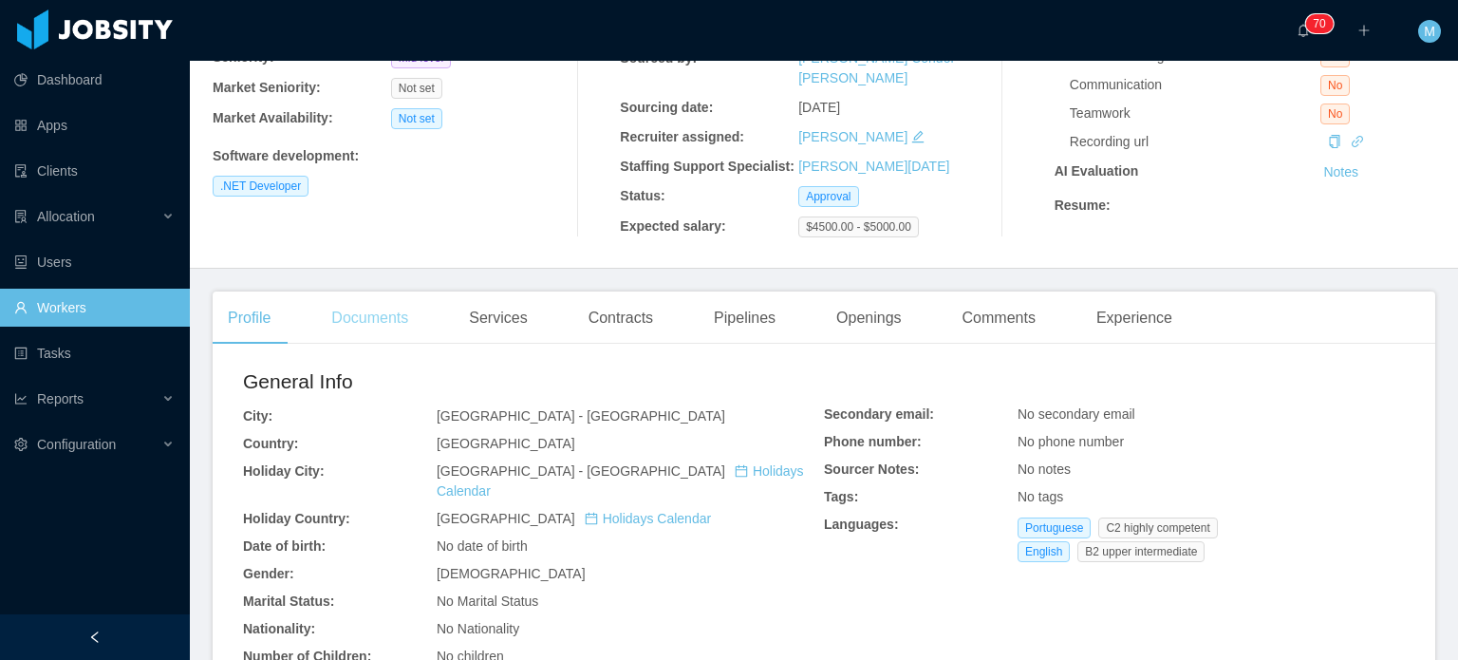
click at [365, 315] on div "Documents" at bounding box center [369, 317] width 107 height 53
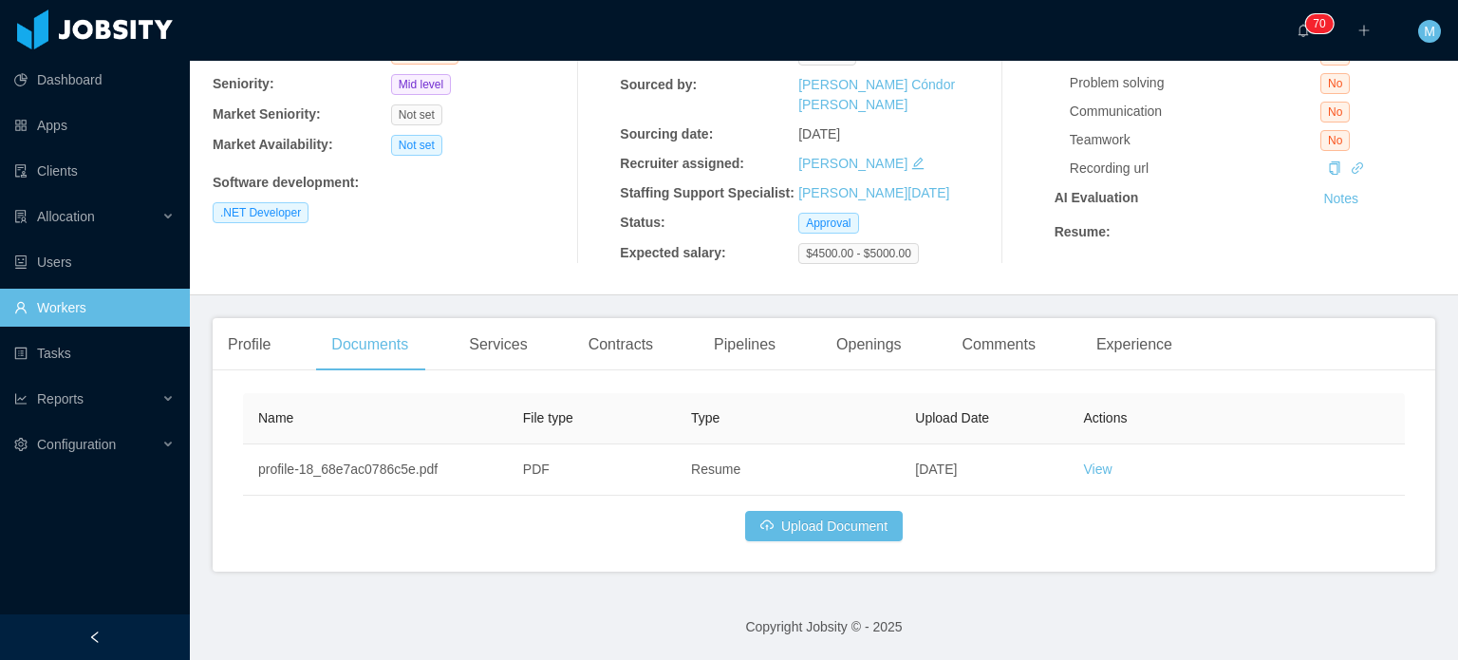
scroll to position [203, 0]
click at [1236, 557] on div "Name File type Type Upload Date Actions profile-18_68e7ac0786c5e.pdf PDF Resume…" at bounding box center [824, 478] width 1223 height 186
click at [860, 539] on button "Upload Document" at bounding box center [824, 526] width 158 height 30
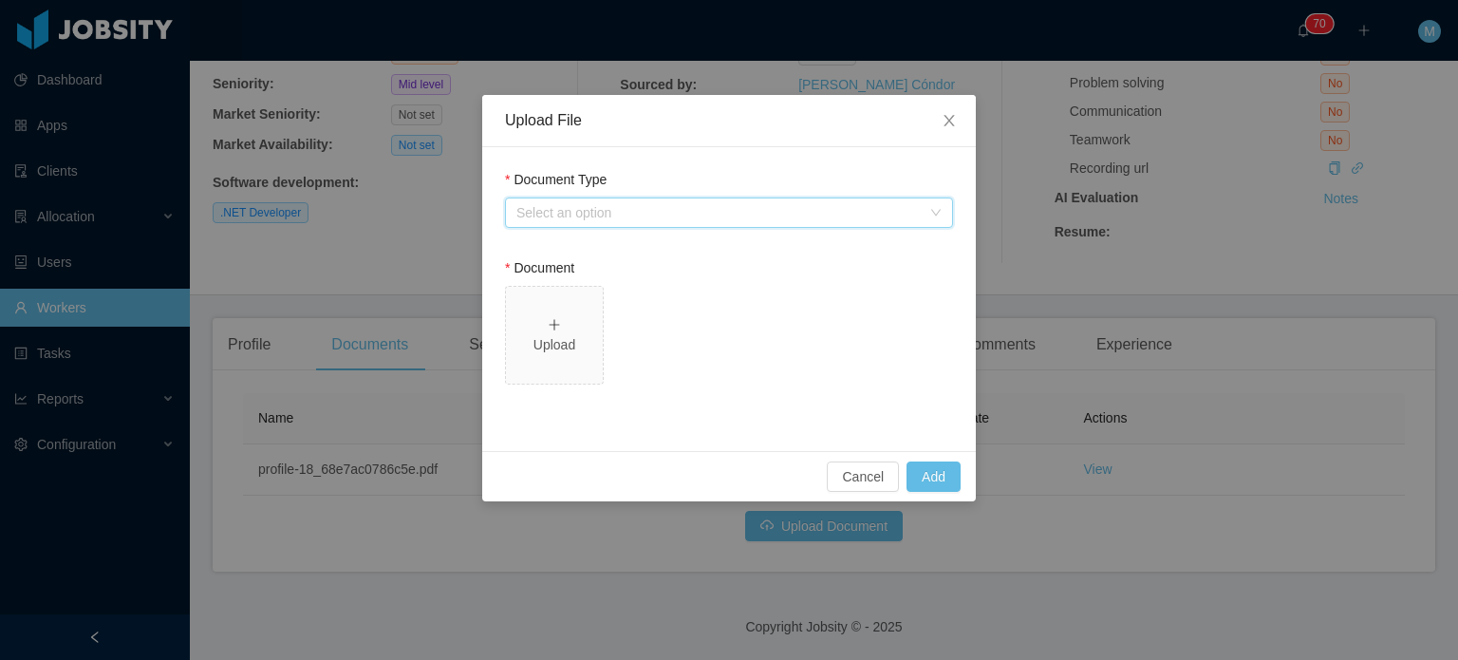
click at [723, 223] on div "Select an option" at bounding box center [723, 212] width 413 height 28
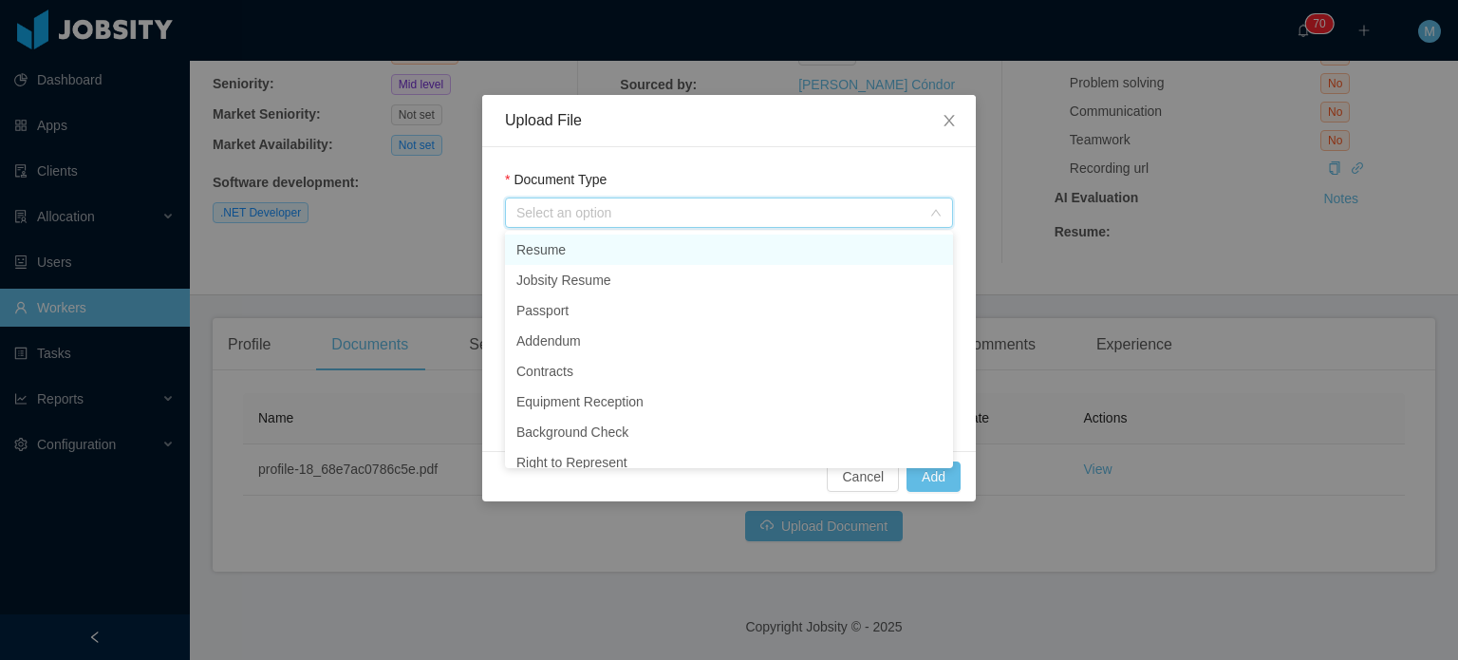
click at [677, 252] on li "Resume" at bounding box center [729, 250] width 448 height 30
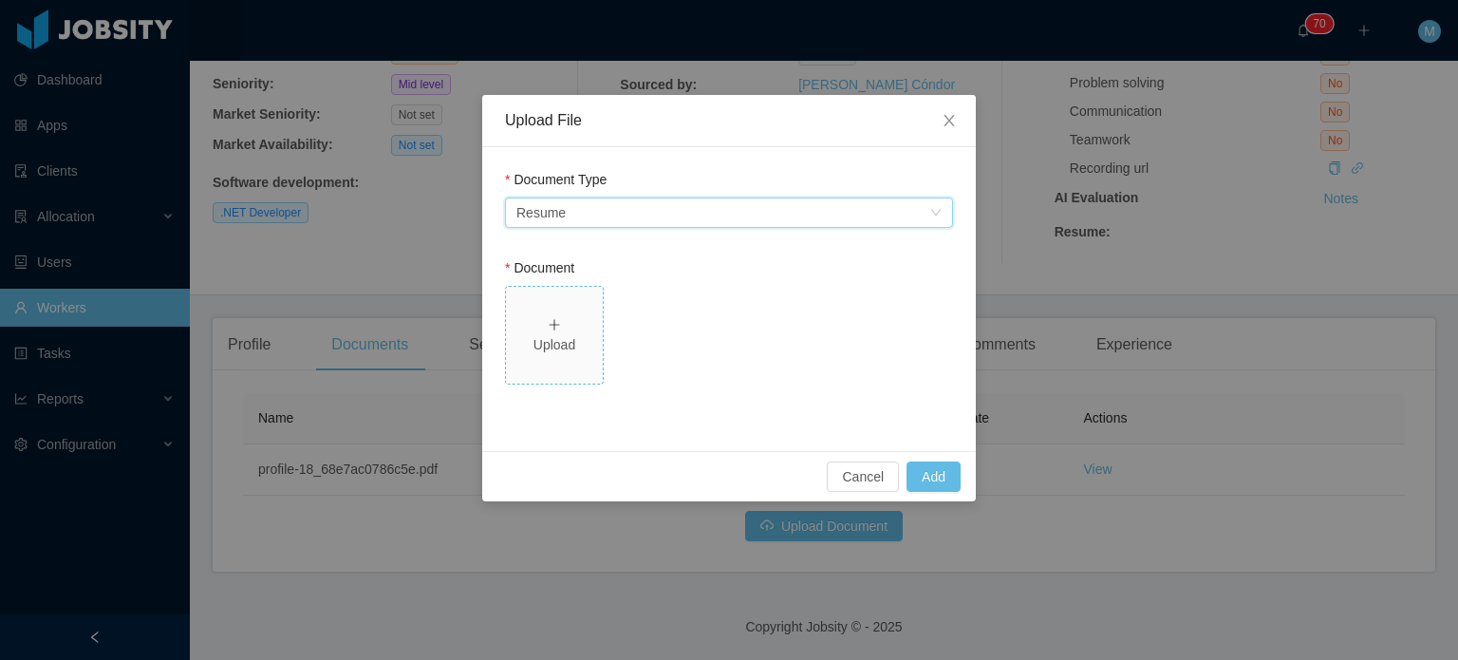
click at [550, 344] on div "Upload" at bounding box center [555, 345] width 82 height 20
click at [737, 223] on div "Select an option Resume" at bounding box center [723, 212] width 413 height 28
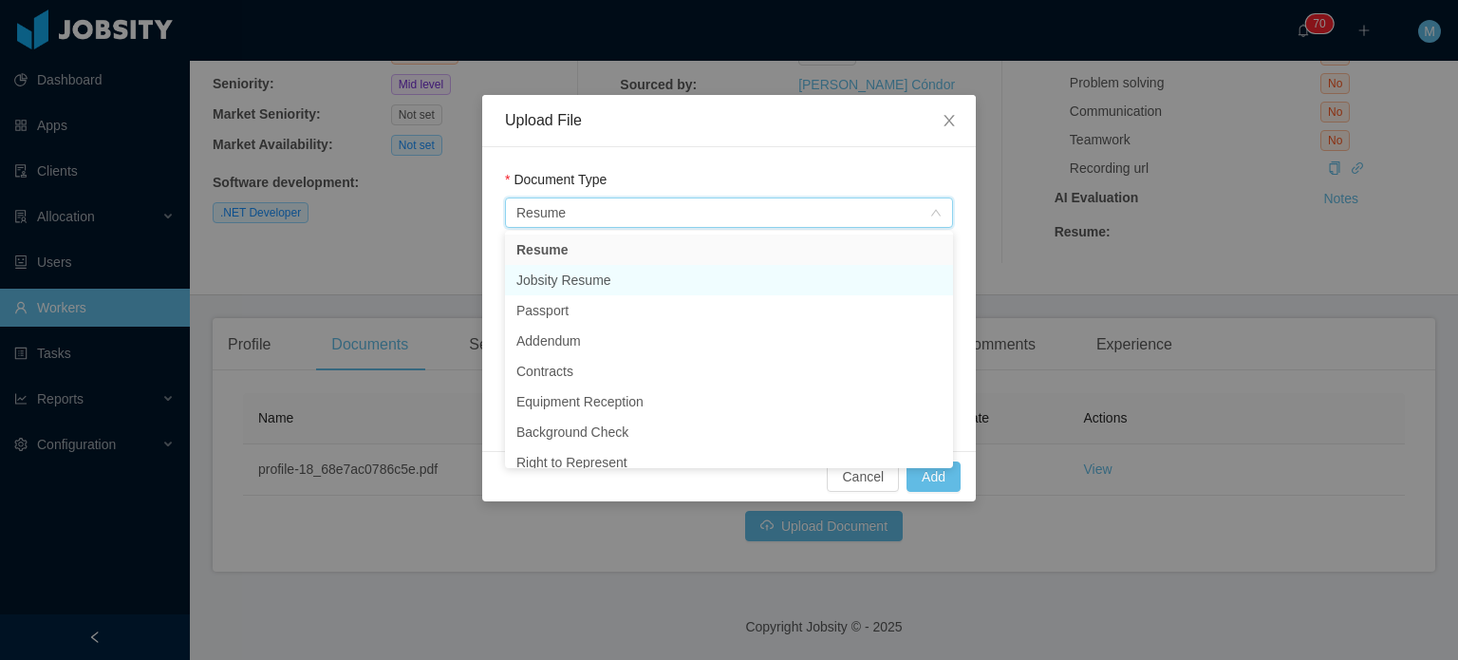
click at [657, 280] on li "Jobsity Resume" at bounding box center [729, 280] width 448 height 30
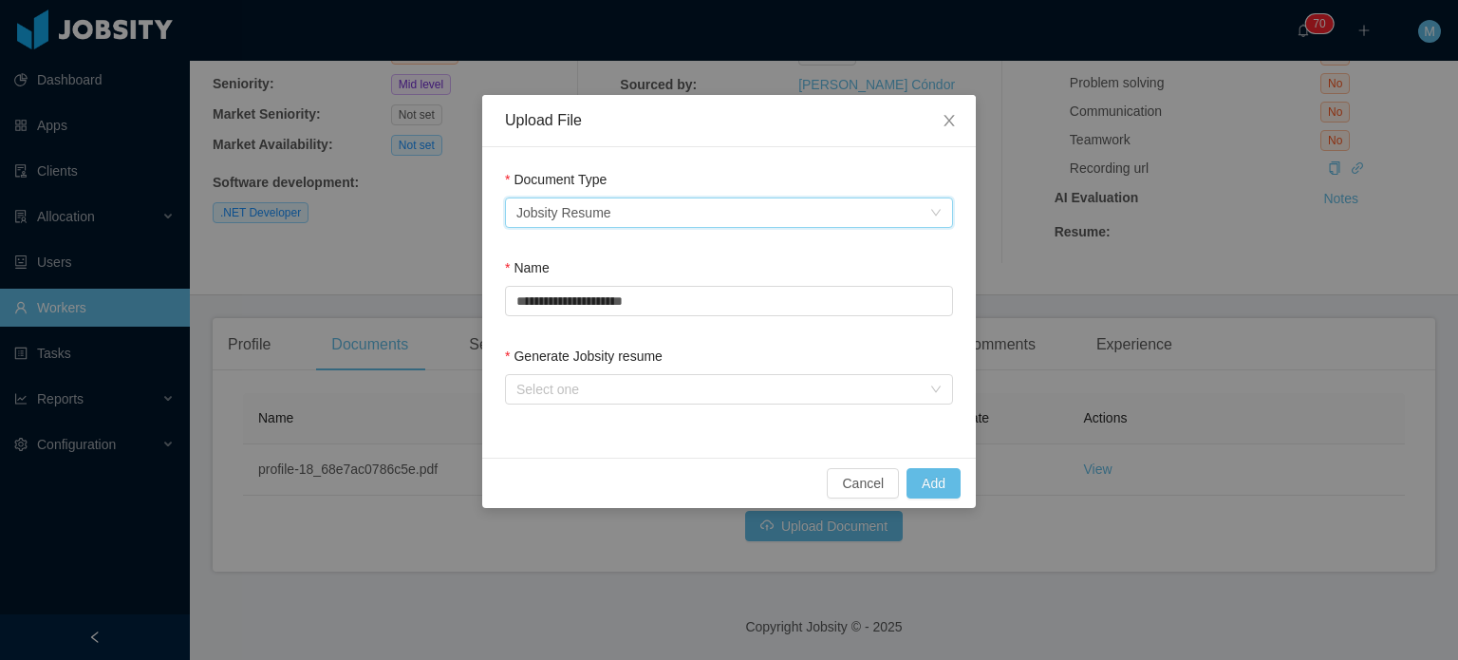
click at [551, 351] on label "Generate Jobsity resume" at bounding box center [584, 355] width 158 height 15
click at [601, 375] on div "Select one" at bounding box center [723, 389] width 413 height 28
click at [650, 404] on div "Generate Jobsity resume Select one" at bounding box center [729, 380] width 448 height 66
click at [654, 393] on div "Select one" at bounding box center [719, 389] width 404 height 19
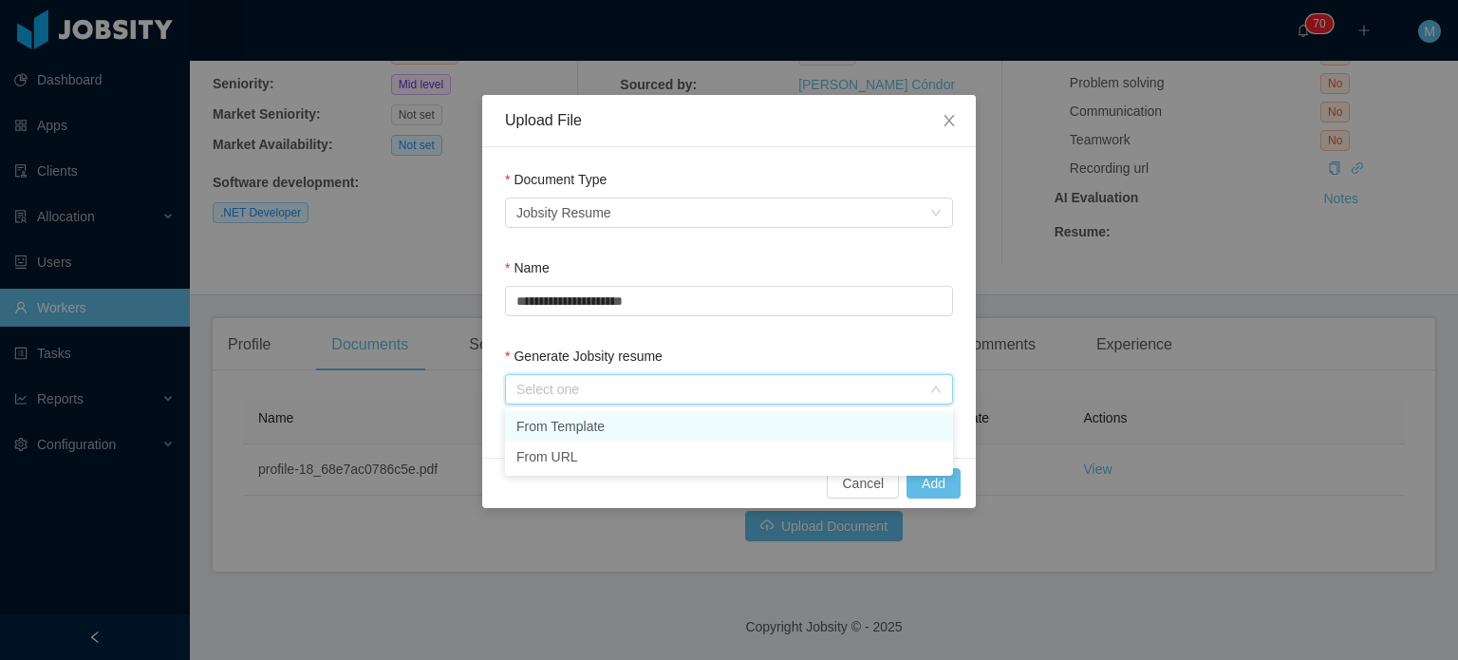
click at [664, 425] on li "From Template" at bounding box center [729, 426] width 448 height 30
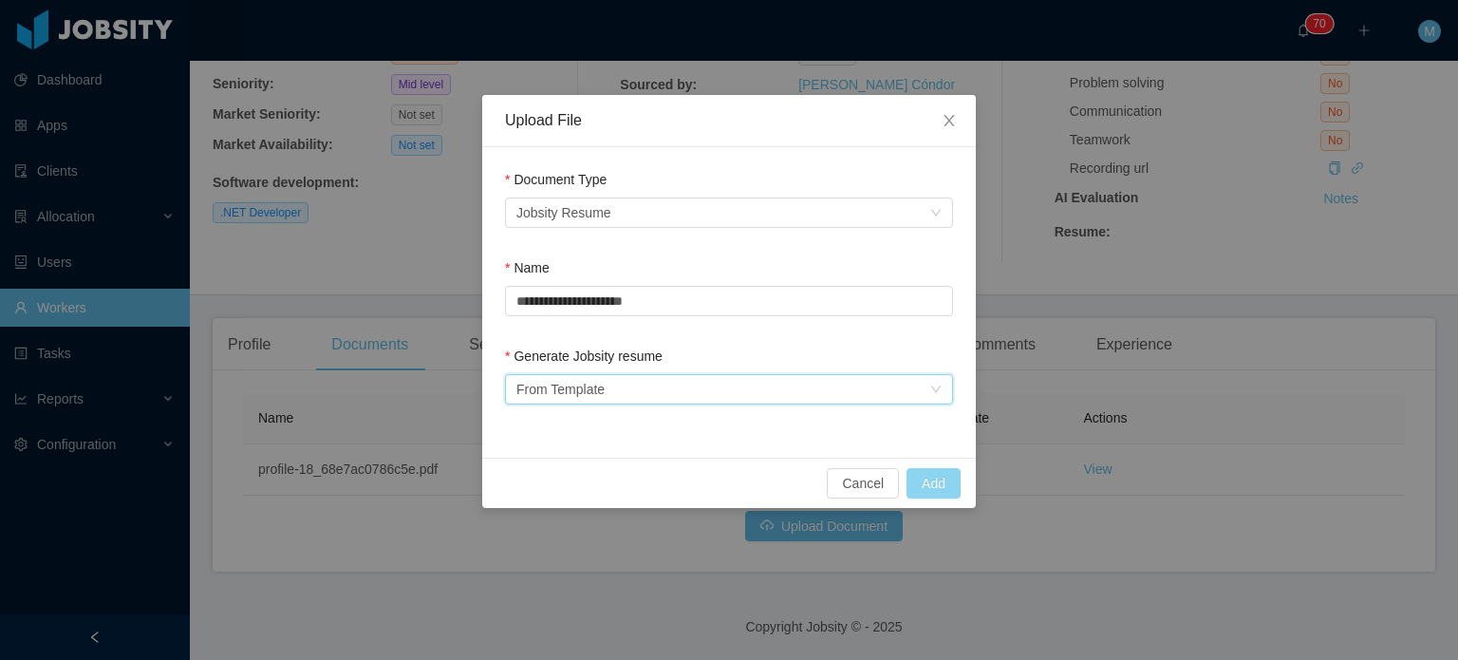
click at [930, 481] on button "Add" at bounding box center [934, 483] width 54 height 30
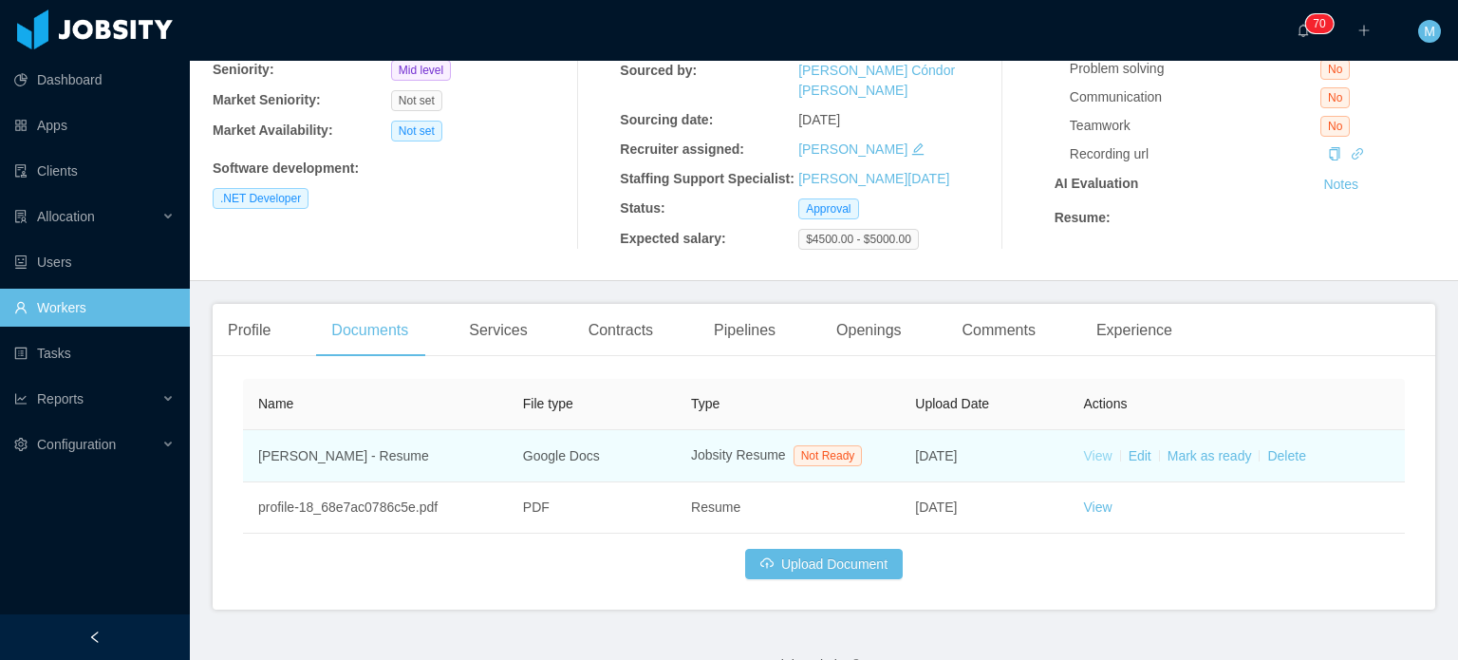
click at [1084, 463] on link "View" at bounding box center [1098, 455] width 28 height 15
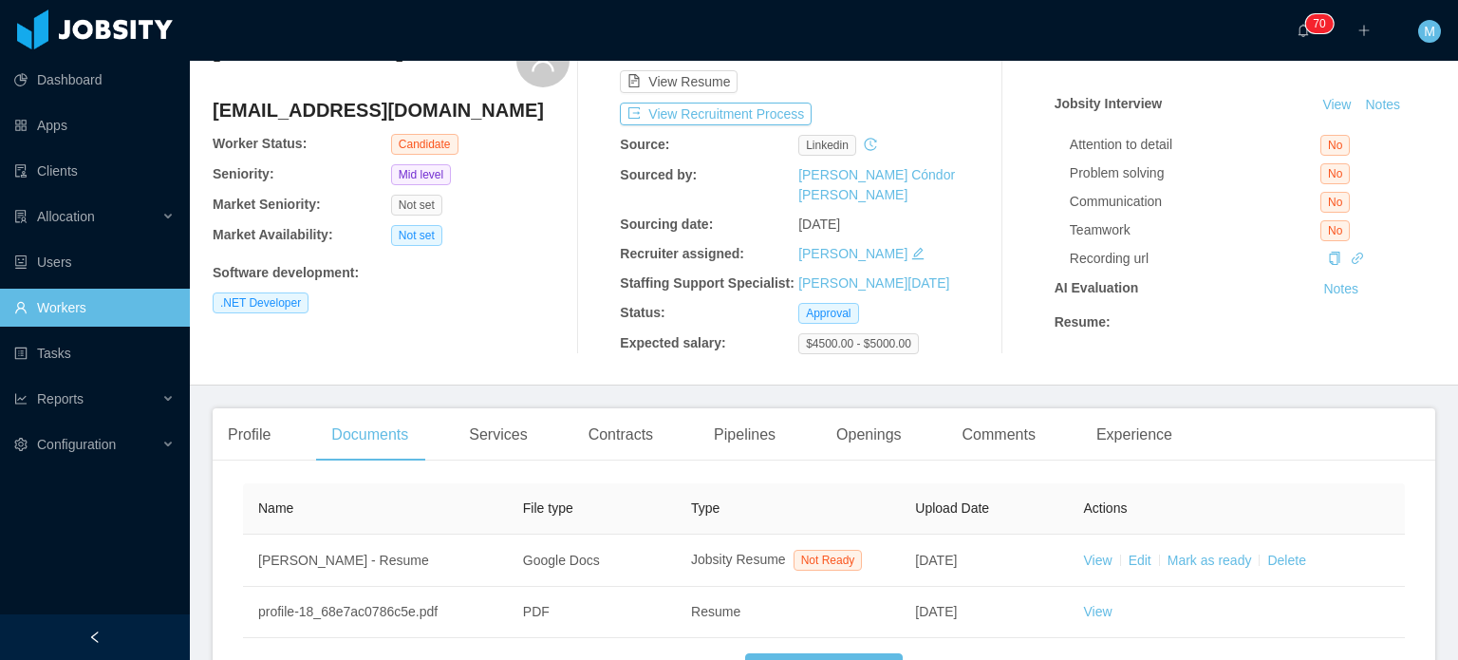
scroll to position [0, 0]
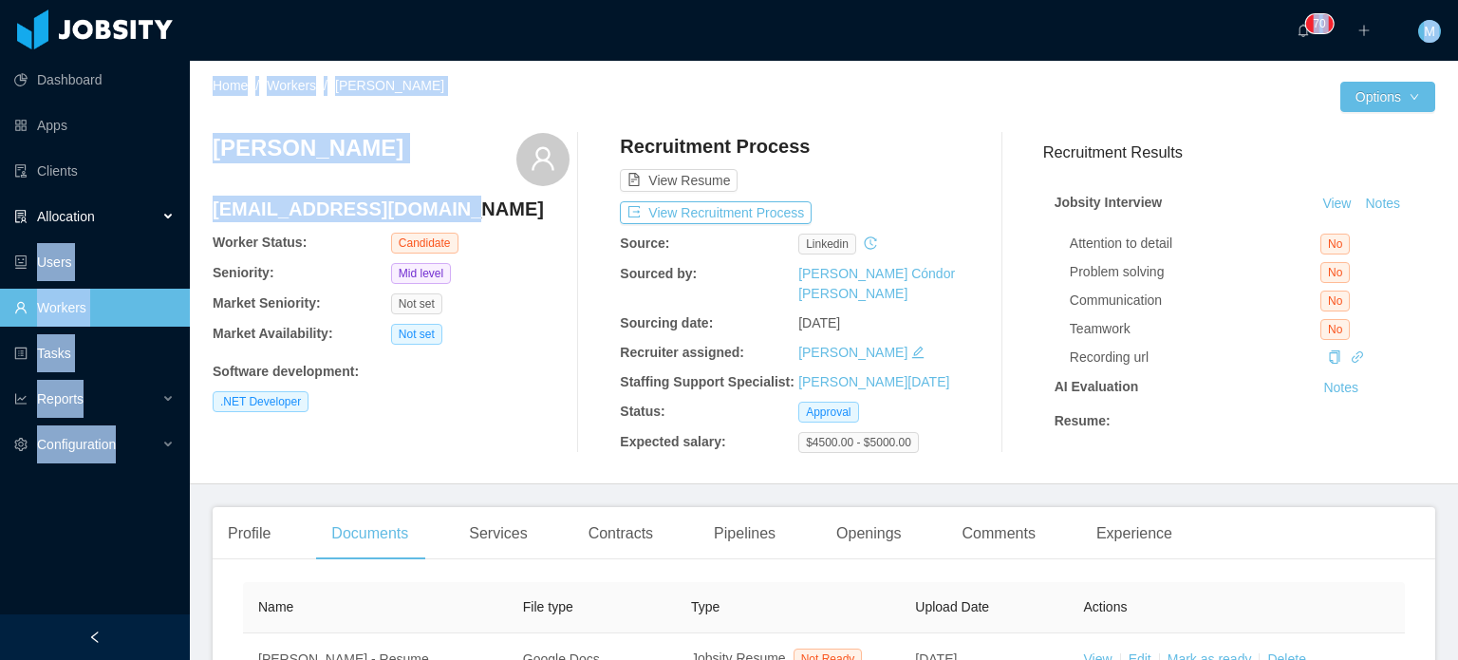
drag, startPoint x: 401, startPoint y: 210, endPoint x: 161, endPoint y: 211, distance: 239.3
click at [161, 211] on section "Dashboard Apps Clients Allocation Users Workers Tasks Reports Configuration ···…" at bounding box center [729, 330] width 1458 height 660
click at [499, 229] on div "[EMAIL_ADDRESS][DOMAIN_NAME]" at bounding box center [391, 214] width 357 height 36
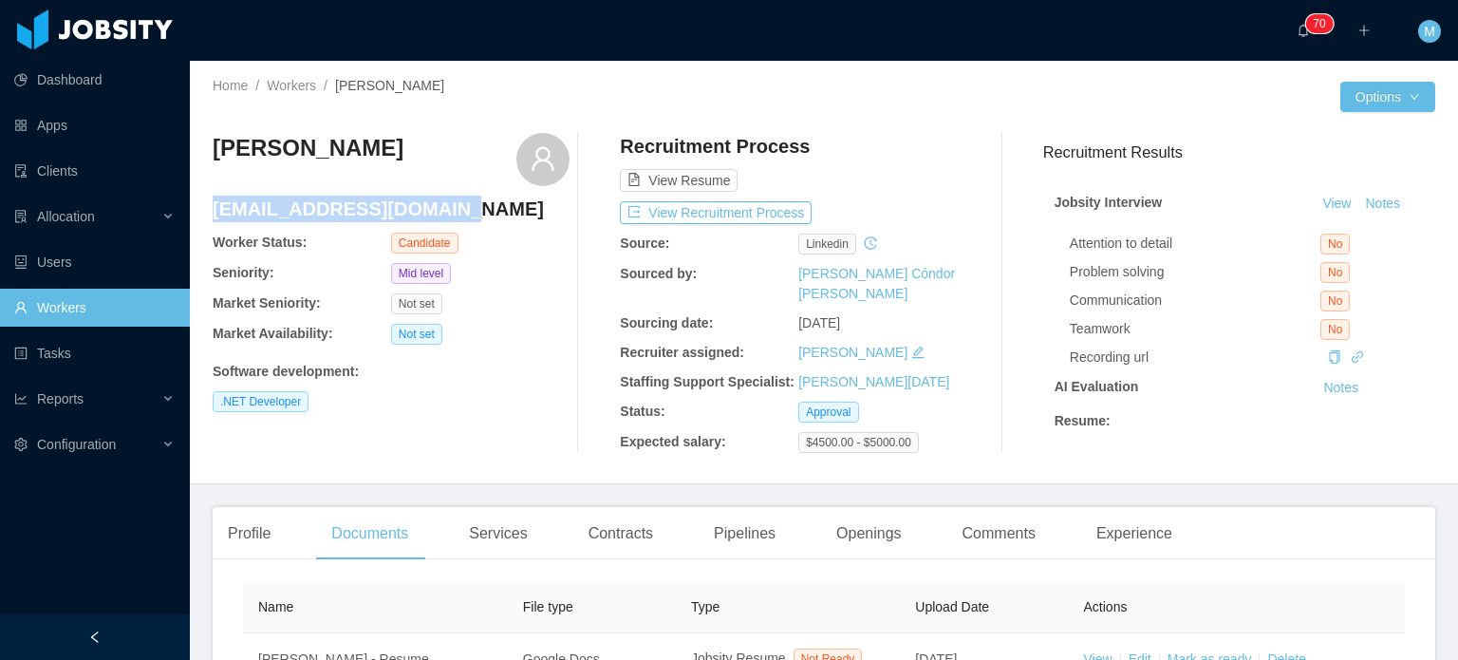
drag, startPoint x: 463, startPoint y: 219, endPoint x: 215, endPoint y: 207, distance: 249.1
click at [215, 207] on h4 "[EMAIL_ADDRESS][DOMAIN_NAME]" at bounding box center [391, 209] width 357 height 27
copy h4 "[EMAIL_ADDRESS][DOMAIN_NAME]"
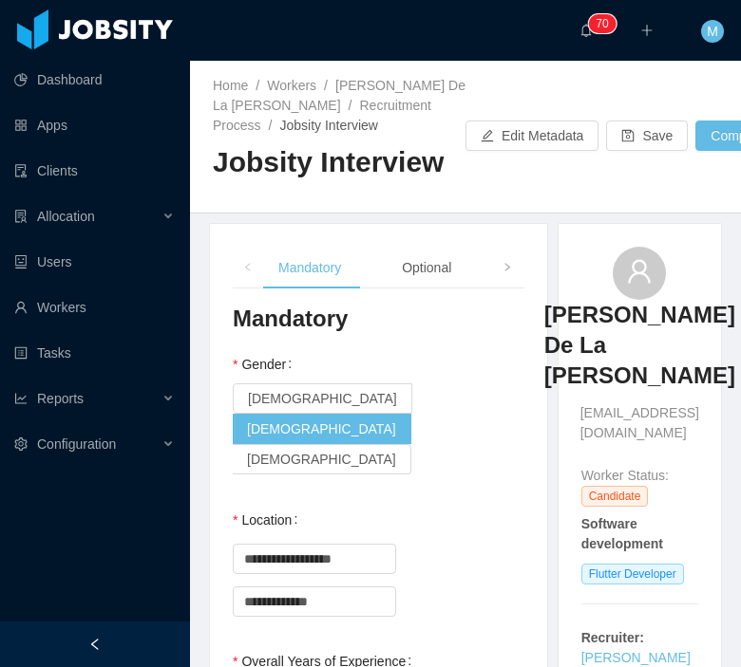
scroll to position [1899, 0]
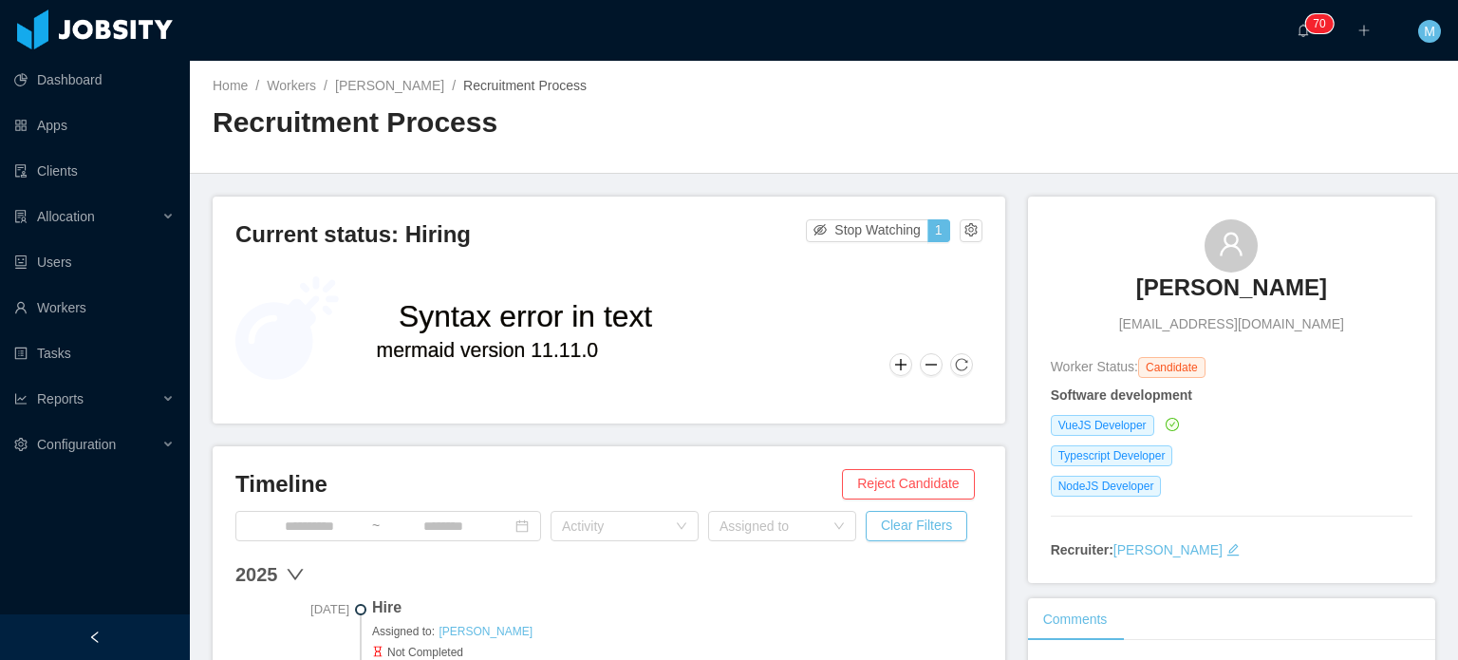
click at [1139, 295] on h3 "[PERSON_NAME]" at bounding box center [1232, 288] width 191 height 30
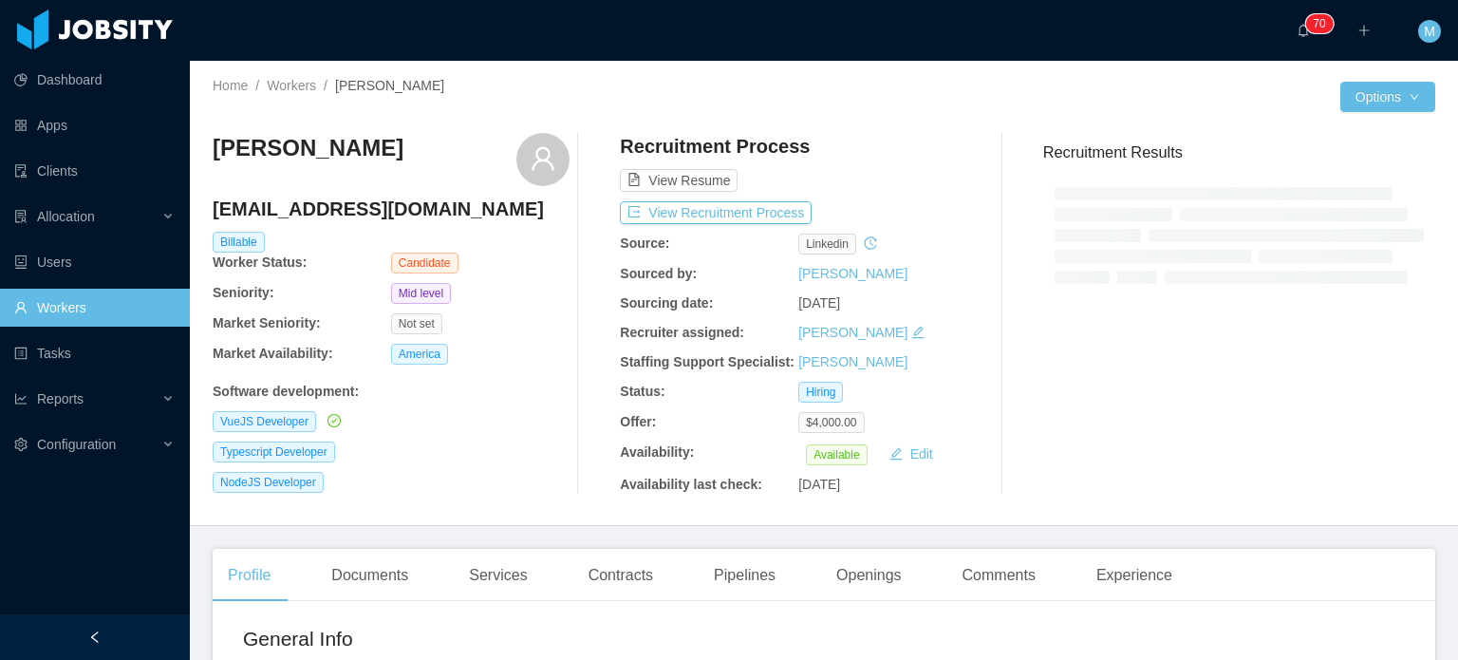
click at [357, 460] on div "Typescript Developer" at bounding box center [391, 452] width 357 height 21
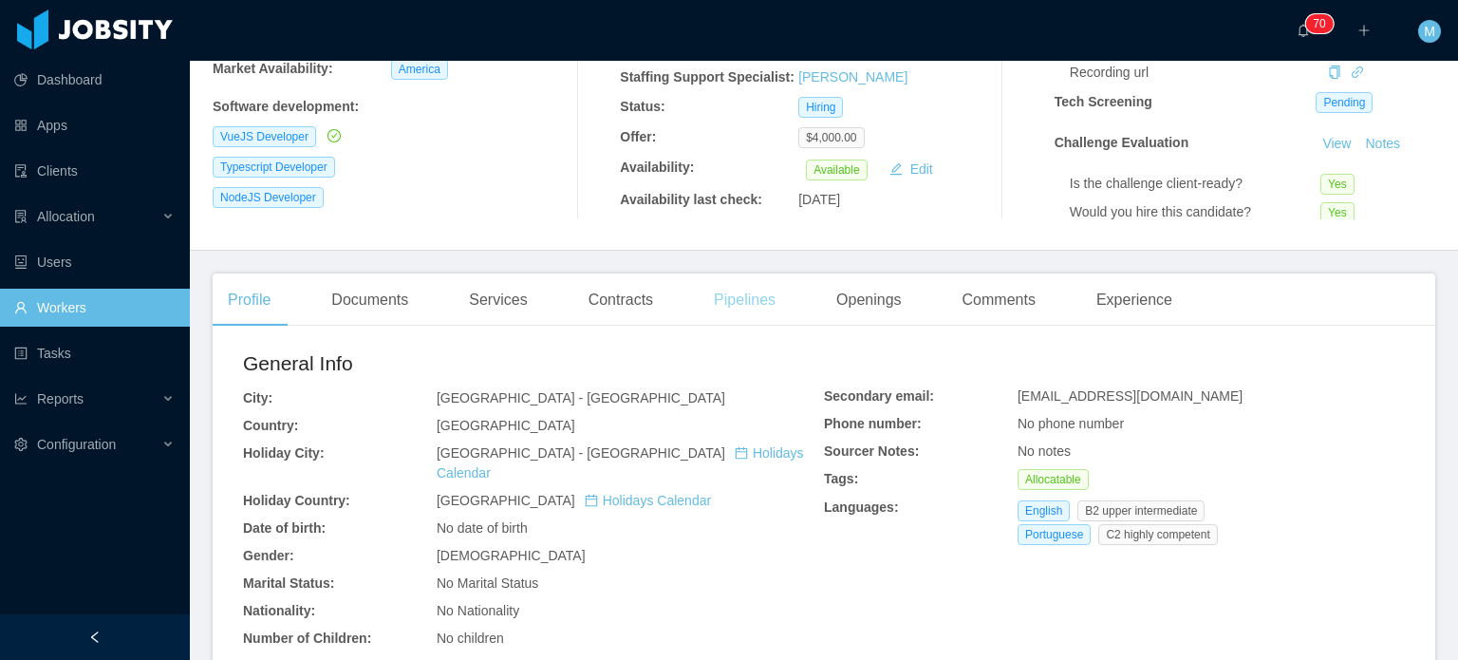
click at [715, 305] on div "Pipelines" at bounding box center [745, 299] width 92 height 53
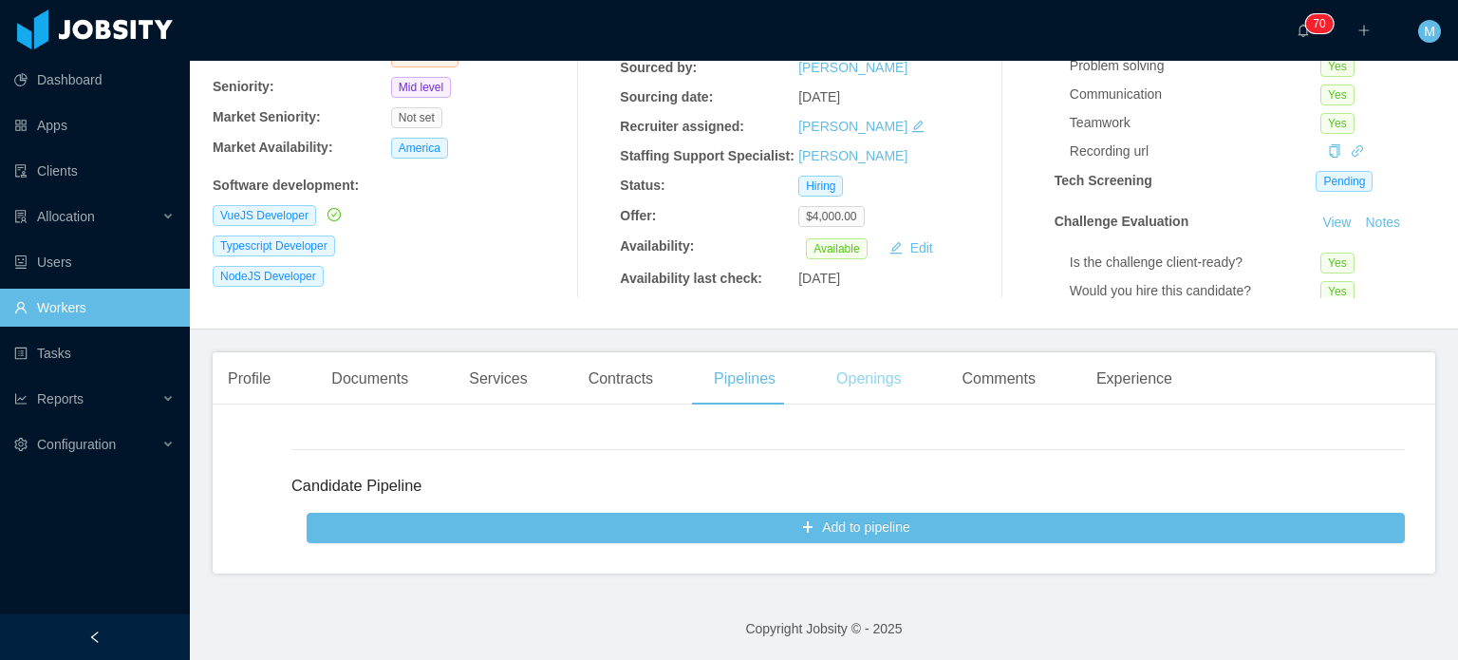
click at [877, 374] on div "Openings" at bounding box center [869, 378] width 96 height 53
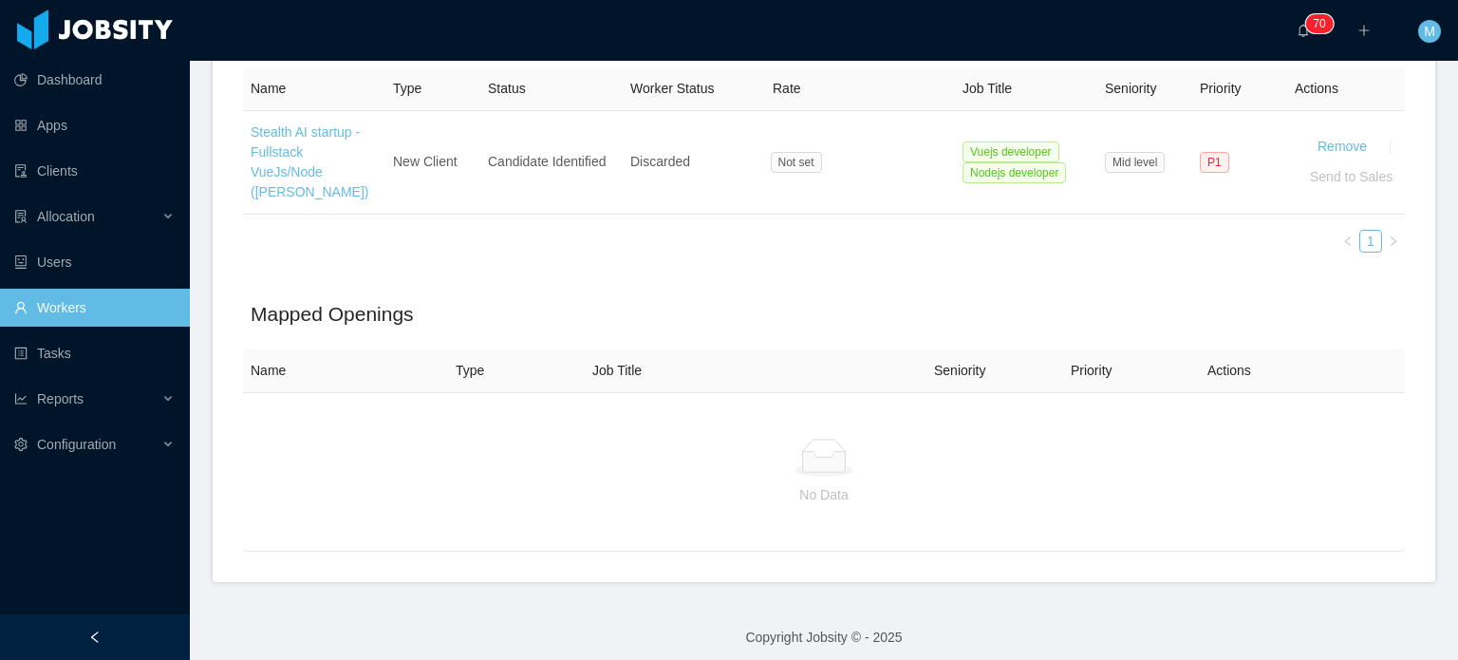
scroll to position [619, 0]
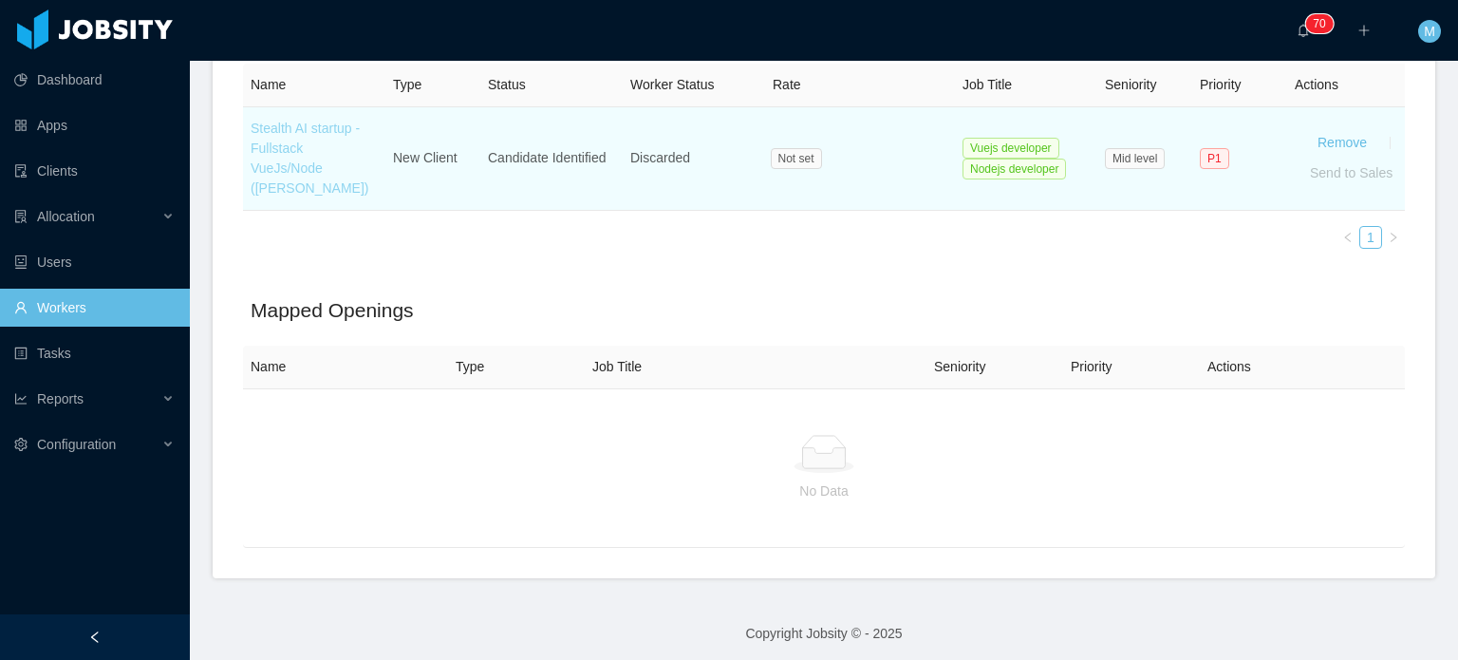
click at [344, 153] on link "Stealth AI startup - Fullstack VueJs/Node ([PERSON_NAME])" at bounding box center [310, 158] width 118 height 75
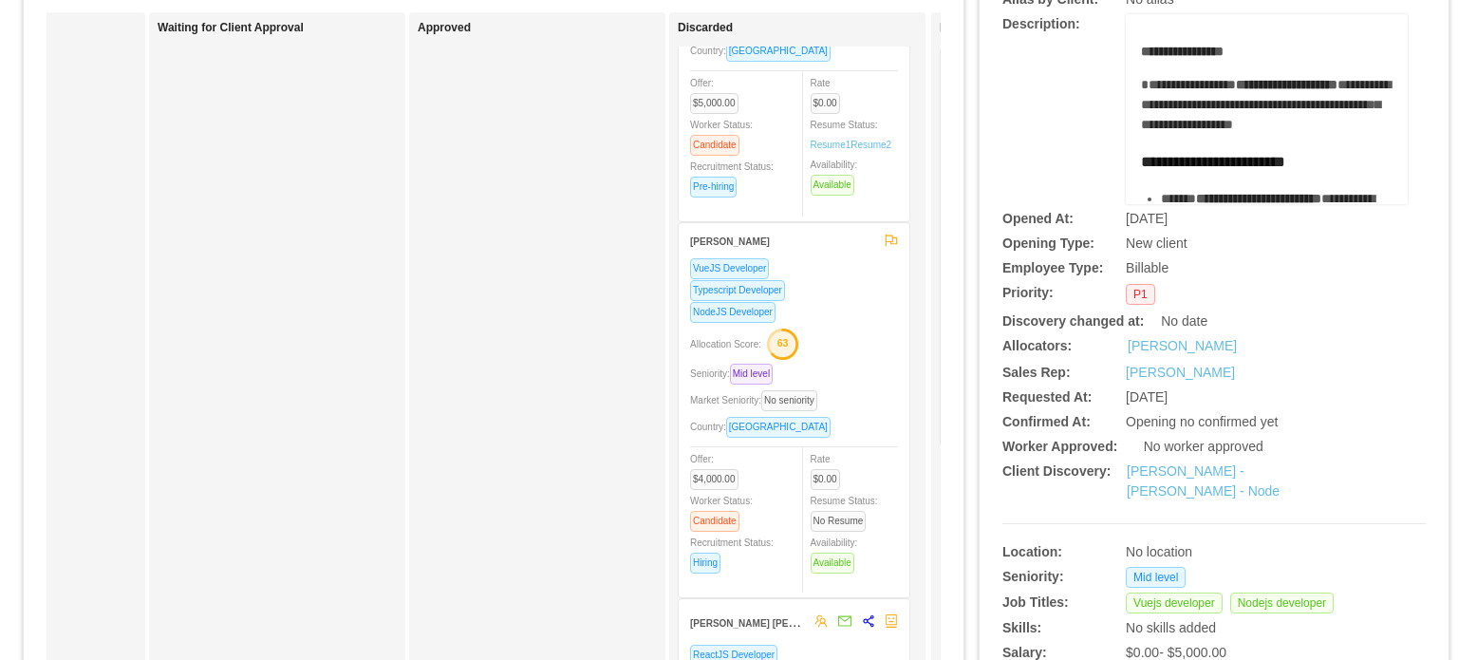
scroll to position [553, 0]
click at [866, 329] on div "VueJS Developer Typescript Developer NodeJS Developer Allocation Score: 63 Seni…" at bounding box center [794, 423] width 208 height 329
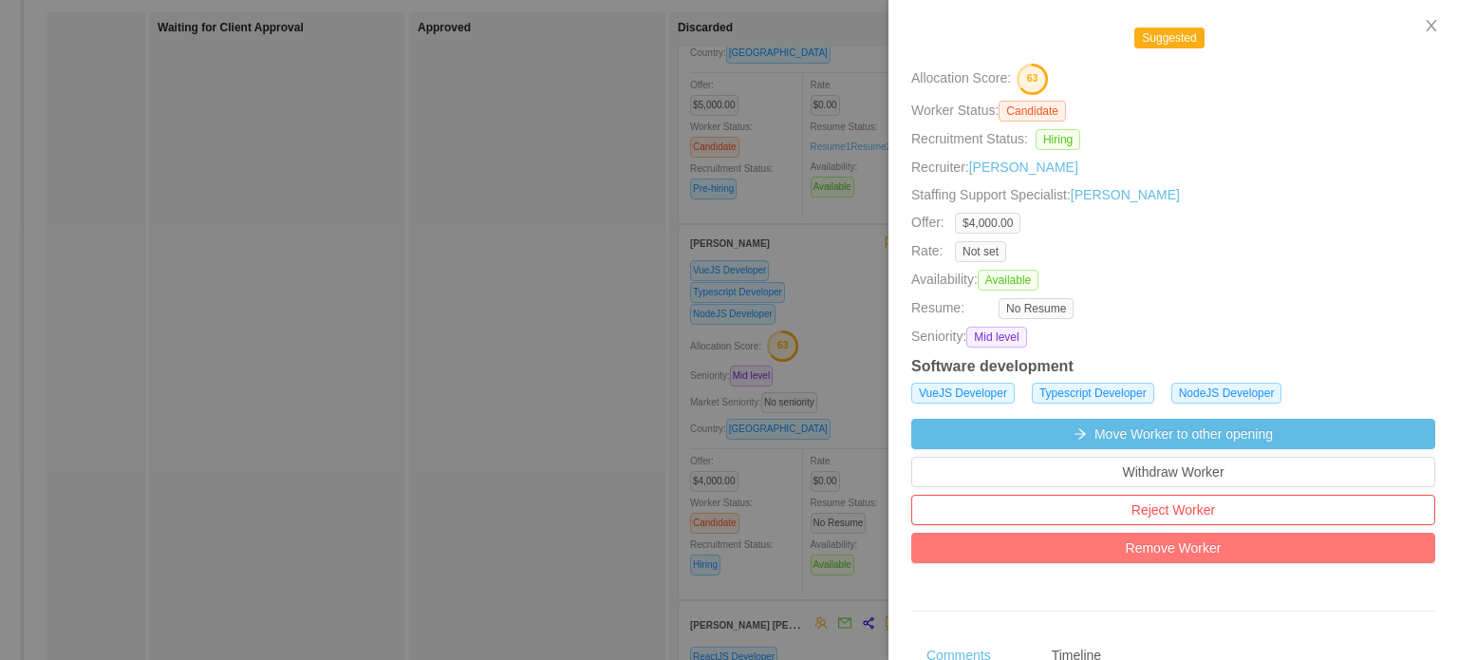
scroll to position [475, 0]
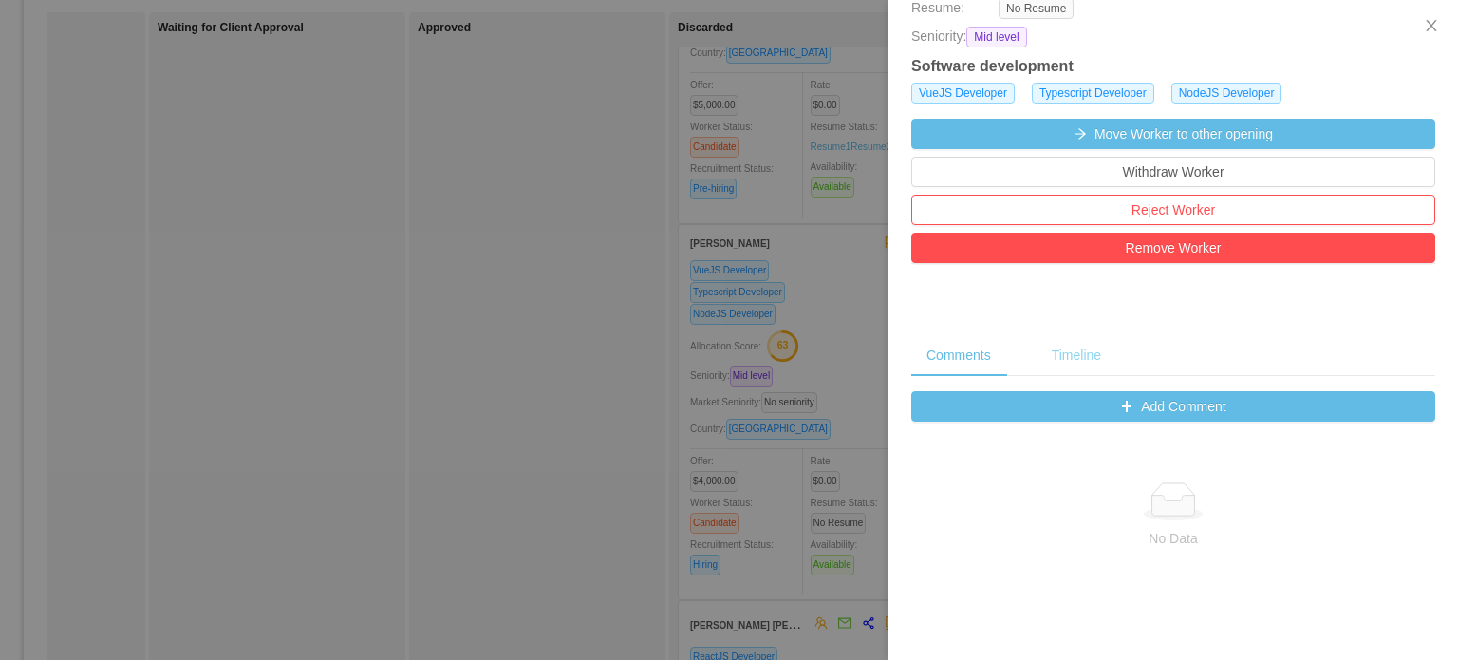
click at [1109, 359] on div "Timeline" at bounding box center [1077, 355] width 80 height 43
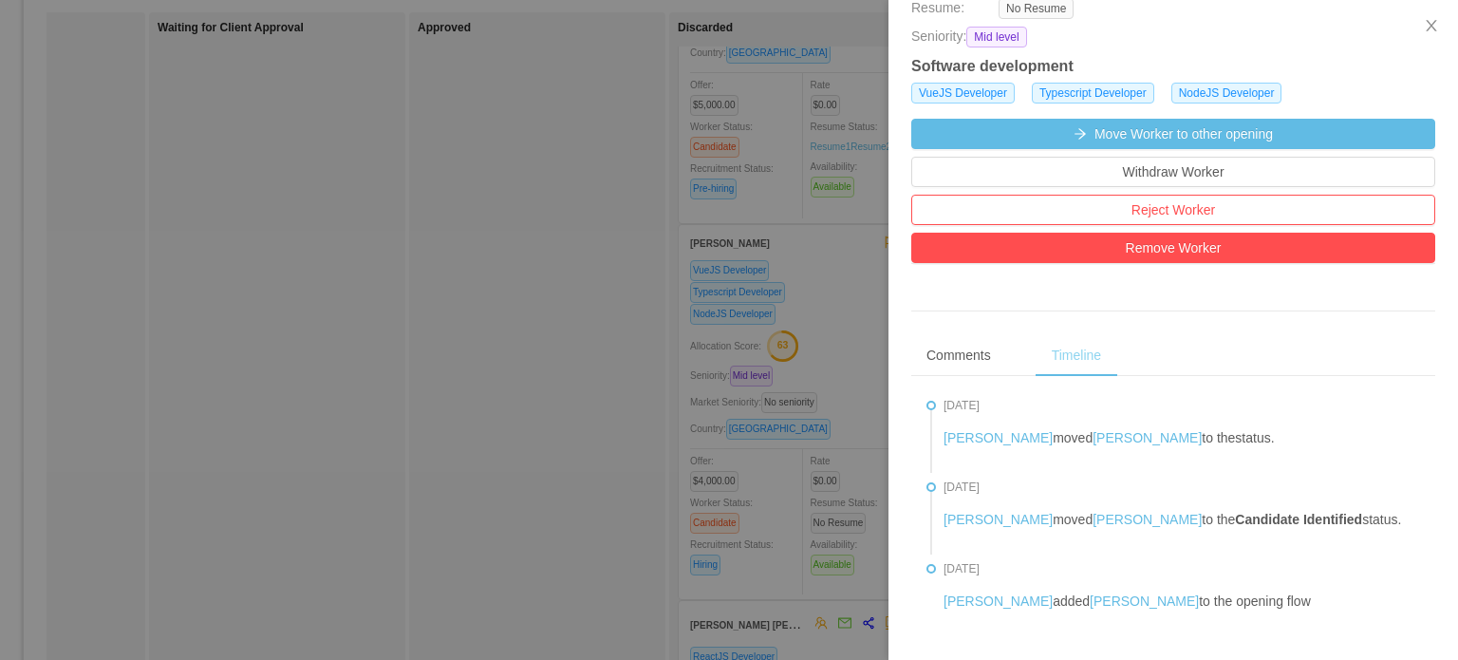
scroll to position [570, 0]
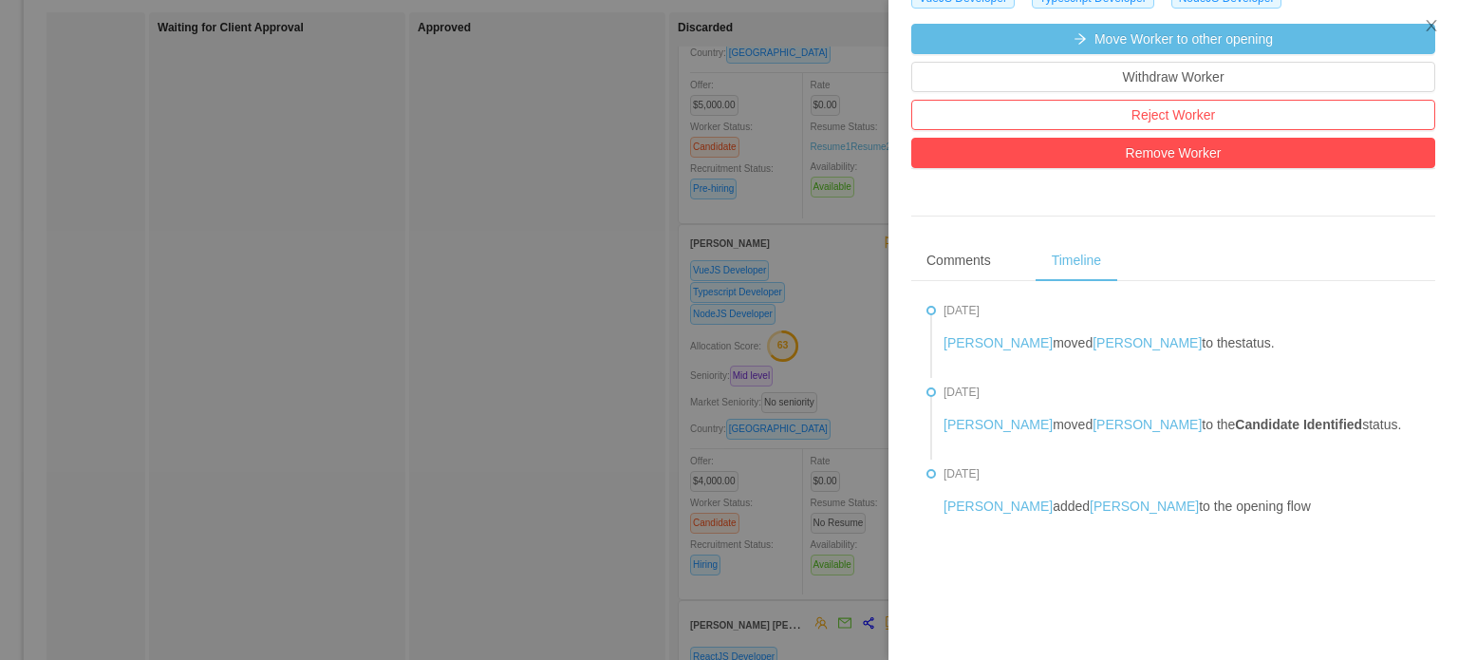
click at [731, 352] on div at bounding box center [729, 330] width 1458 height 660
